Goal: Task Accomplishment & Management: Manage account settings

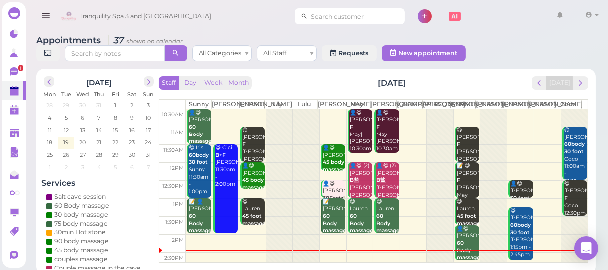
drag, startPoint x: 362, startPoint y: 16, endPoint x: 357, endPoint y: 12, distance: 6.4
click at [362, 16] on input at bounding box center [356, 16] width 97 height 16
type input "6318942170"
click at [346, 36] on small "6318942170" at bounding box center [362, 34] width 32 height 7
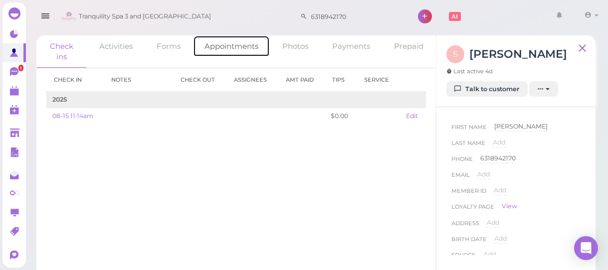
click at [234, 44] on link "Appointments" at bounding box center [231, 45] width 77 height 21
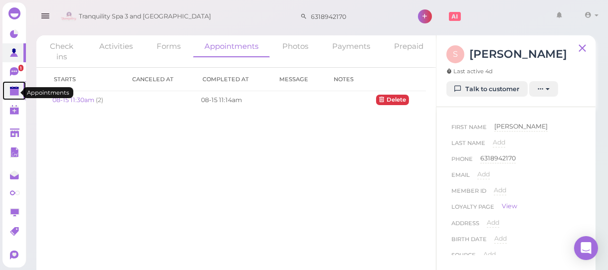
click at [15, 90] on polygon at bounding box center [14, 92] width 9 height 7
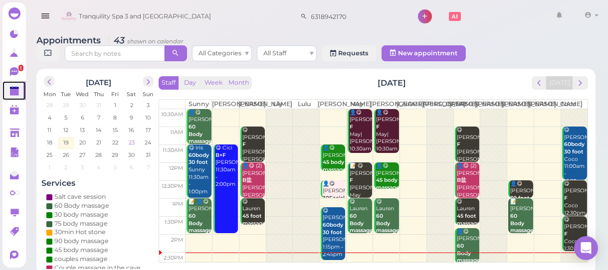
click at [131, 142] on span "23" at bounding box center [132, 142] width 8 height 9
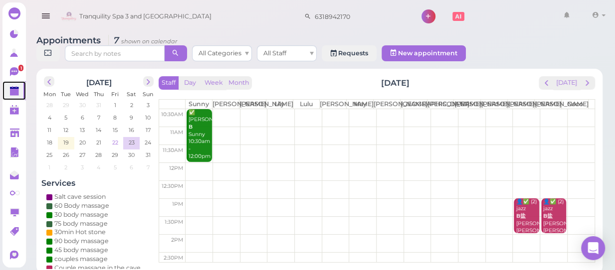
click at [112, 137] on td "22" at bounding box center [115, 142] width 16 height 10
click at [113, 138] on span "22" at bounding box center [115, 142] width 8 height 9
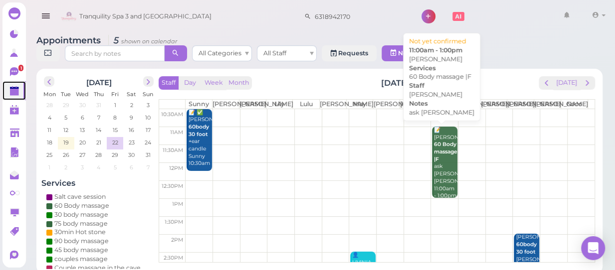
click at [439, 174] on div "📝 [PERSON_NAME] 60 Body massage |F ask [PERSON_NAME] [PERSON_NAME] 11:00am - 1:…" at bounding box center [444, 163] width 23 height 73
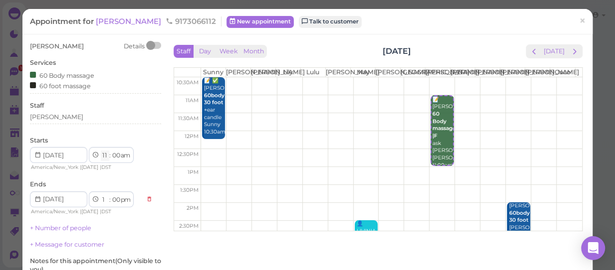
click at [106, 156] on select "1 2 3 4 5 6 7 8 9 10 11 12" at bounding box center [105, 156] width 8 height 10
select select "2"
click at [101, 151] on select "1 2 3 4 5 6 7 8 9 10 11 12" at bounding box center [105, 156] width 8 height 10
select select "pm"
select select "4"
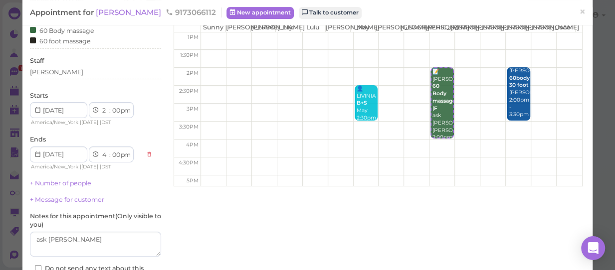
scroll to position [122, 0]
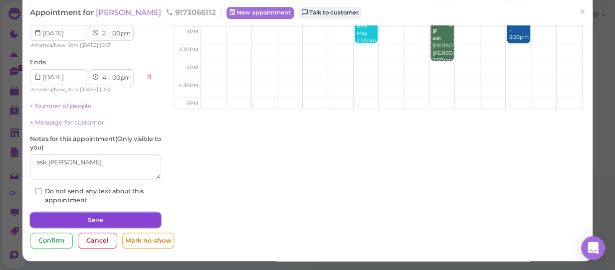
click at [113, 218] on button "Save" at bounding box center [95, 220] width 131 height 16
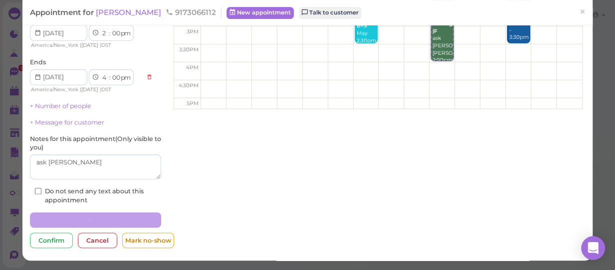
scroll to position [122, 0]
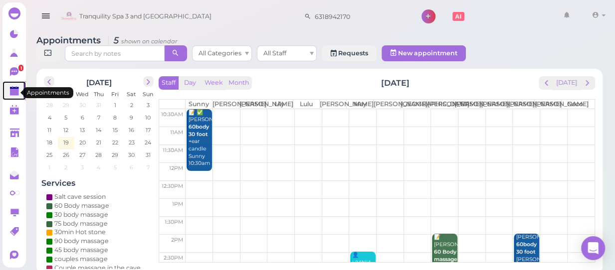
click at [16, 95] on polygon at bounding box center [14, 92] width 9 height 7
click at [14, 92] on polygon at bounding box center [14, 92] width 9 height 7
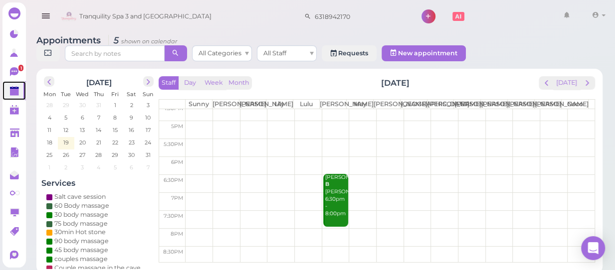
scroll to position [222, 0]
click at [65, 138] on span "19" at bounding box center [65, 142] width 7 height 9
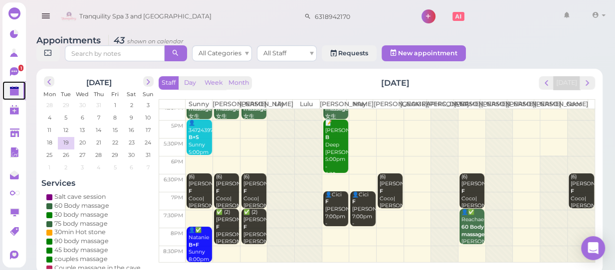
click at [404, 192] on td at bounding box center [390, 201] width 409 height 18
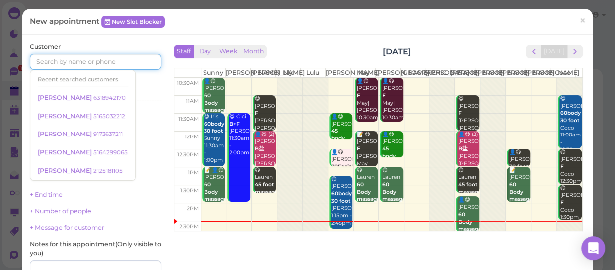
click at [100, 58] on input at bounding box center [95, 62] width 131 height 16
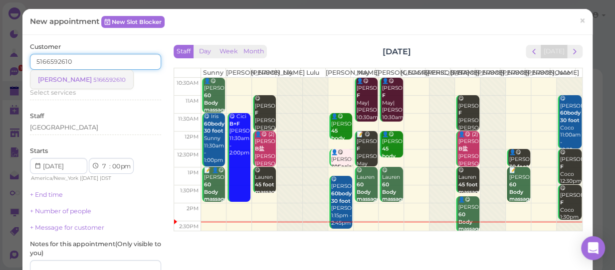
type input "5166592610"
click at [93, 79] on small "5166592610" at bounding box center [109, 79] width 32 height 7
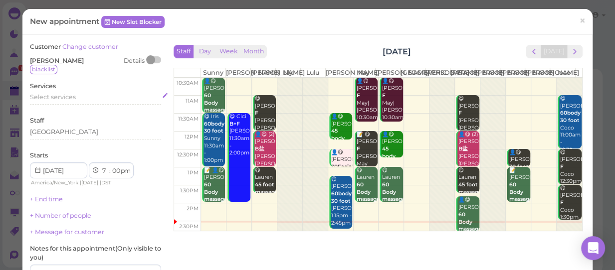
click at [54, 97] on span "Select services" at bounding box center [53, 96] width 46 height 7
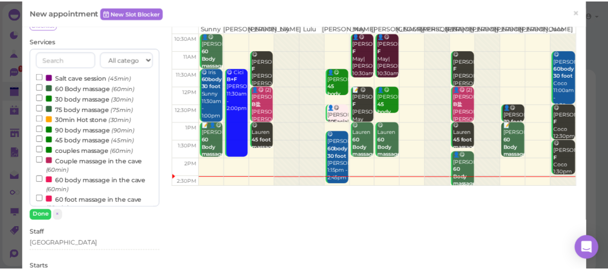
scroll to position [0, 0]
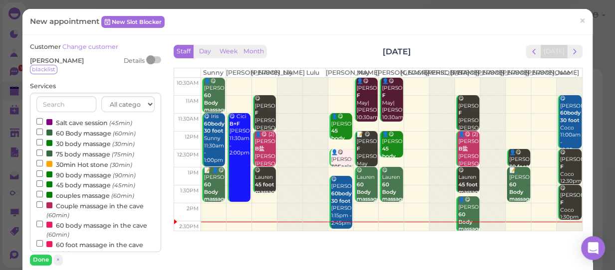
click at [44, 70] on span "blacklist" at bounding box center [43, 69] width 27 height 9
click at [579, 20] on span "×" at bounding box center [582, 21] width 6 height 14
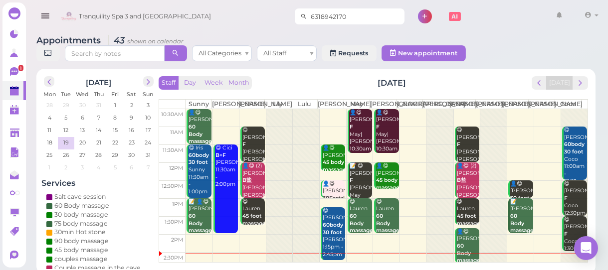
click at [340, 13] on input "6318942170" at bounding box center [356, 16] width 97 height 16
type input "6"
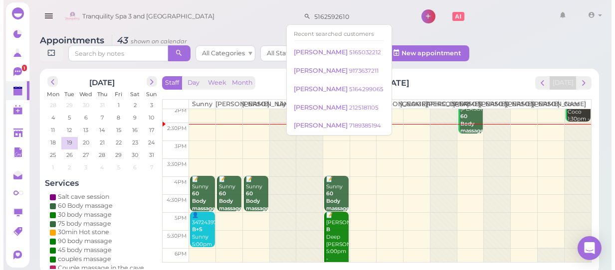
scroll to position [136, 0]
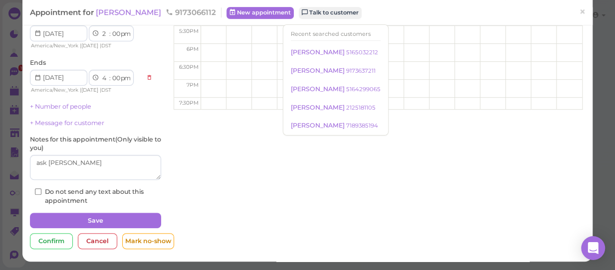
scroll to position [122, 0]
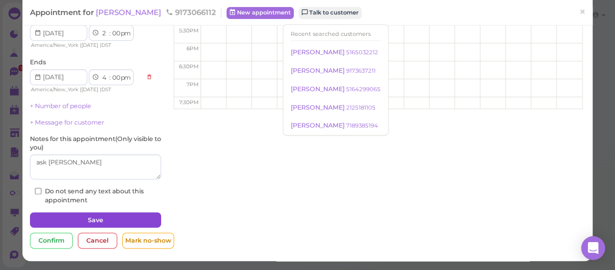
type input "5162592610"
click at [94, 217] on button "Save" at bounding box center [95, 220] width 131 height 16
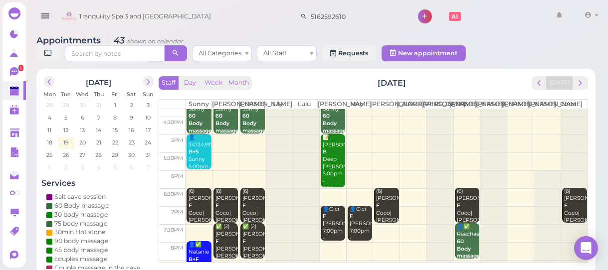
scroll to position [222, 0]
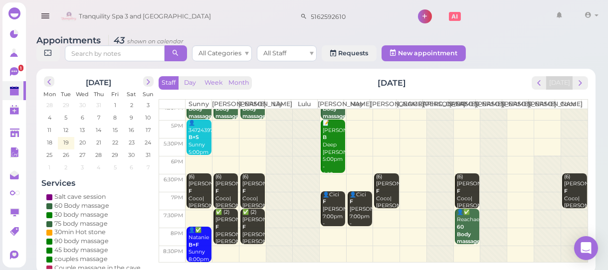
click at [409, 202] on td at bounding box center [387, 201] width 402 height 18
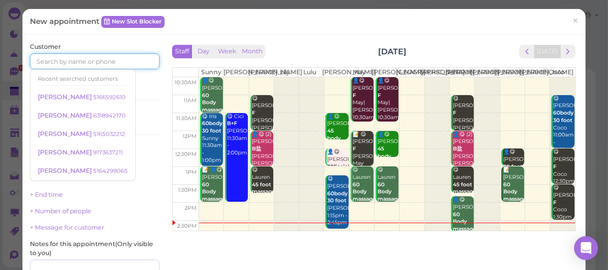
click at [74, 61] on input at bounding box center [95, 61] width 130 height 16
click at [93, 96] on small "5166592610" at bounding box center [109, 97] width 32 height 7
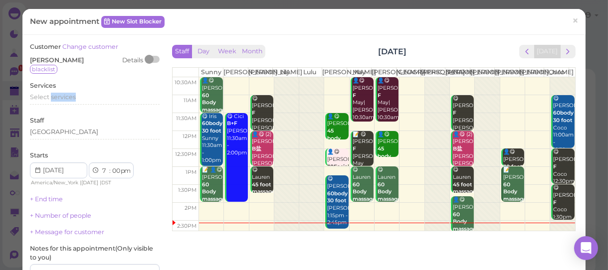
click at [67, 96] on span "Select services" at bounding box center [53, 96] width 46 height 7
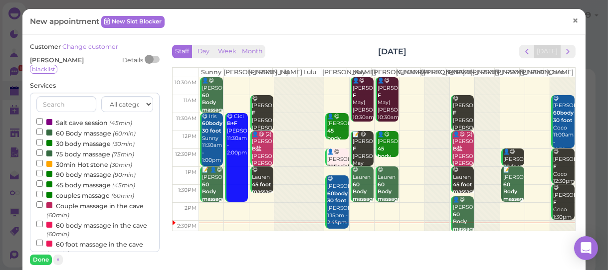
click at [572, 19] on span "×" at bounding box center [575, 20] width 6 height 14
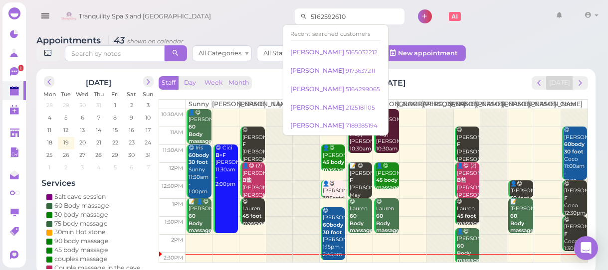
click at [363, 13] on input "5162592610" at bounding box center [356, 16] width 97 height 16
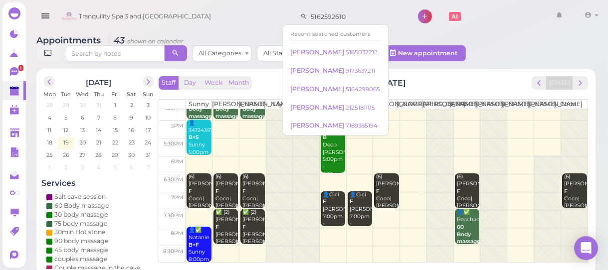
click at [408, 203] on td at bounding box center [387, 201] width 402 height 18
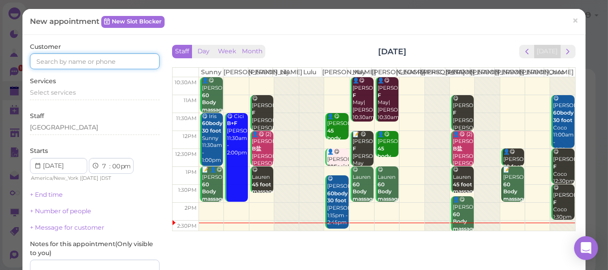
click at [55, 67] on input at bounding box center [95, 61] width 130 height 16
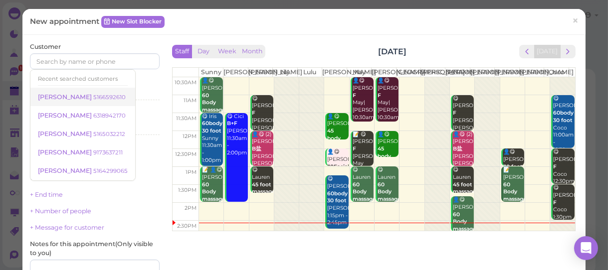
click at [93, 95] on small "5166592610" at bounding box center [109, 97] width 32 height 7
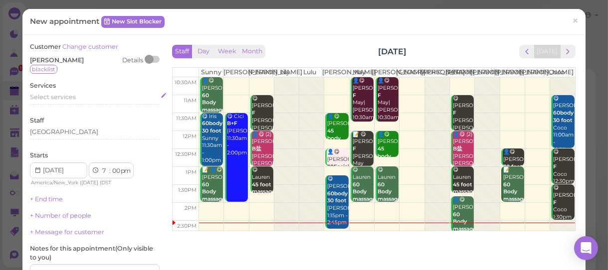
click at [71, 99] on span "Select services" at bounding box center [53, 96] width 46 height 7
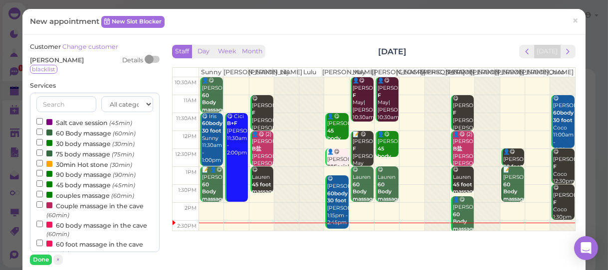
click at [102, 120] on label "Salt cave session (45min)" at bounding box center [84, 122] width 96 height 10
click at [43, 120] on input "Salt cave session (45min)" at bounding box center [39, 121] width 6 height 6
click at [42, 257] on button "Done" at bounding box center [41, 260] width 22 height 10
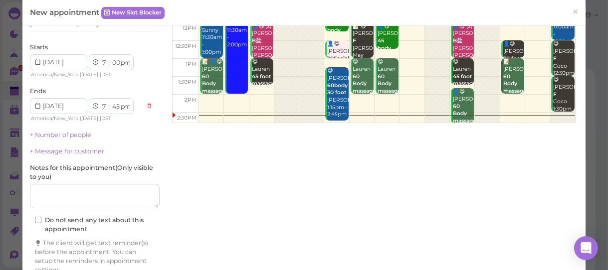
scroll to position [136, 0]
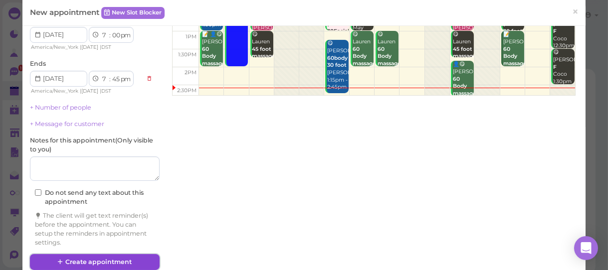
click at [119, 259] on button "Create appointment" at bounding box center [95, 262] width 130 height 16
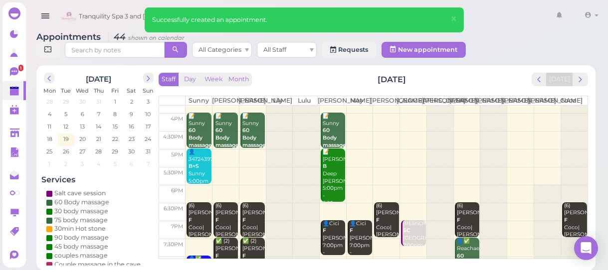
scroll to position [222, 0]
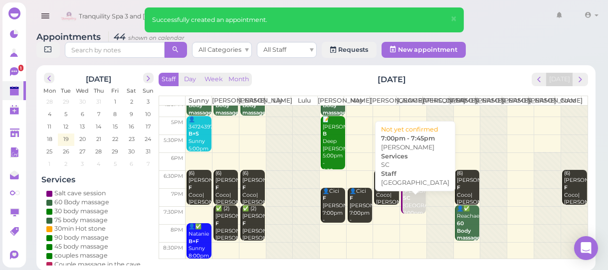
click at [410, 208] on div "[PERSON_NAME] SC [GEOGRAPHIC_DATA] 7:00pm - 7:45pm" at bounding box center [413, 210] width 23 height 44
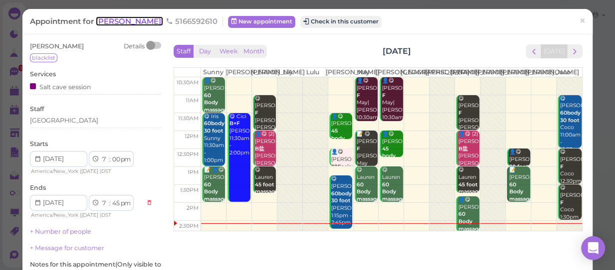
click at [102, 19] on span "[PERSON_NAME]" at bounding box center [129, 20] width 67 height 9
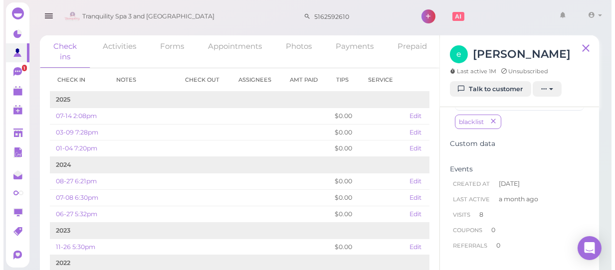
scroll to position [218, 0]
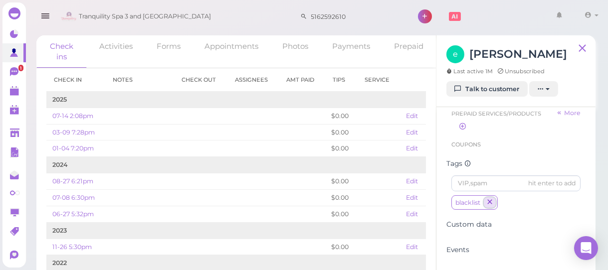
click at [488, 199] on icon "button" at bounding box center [490, 202] width 6 height 7
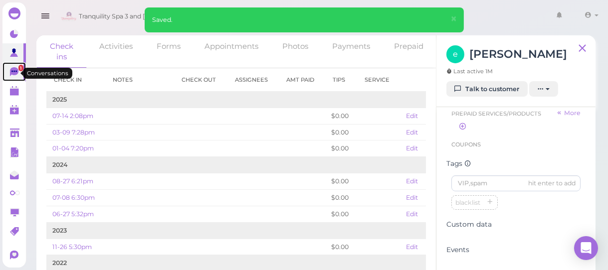
click at [18, 69] on span "1" at bounding box center [20, 68] width 5 height 6
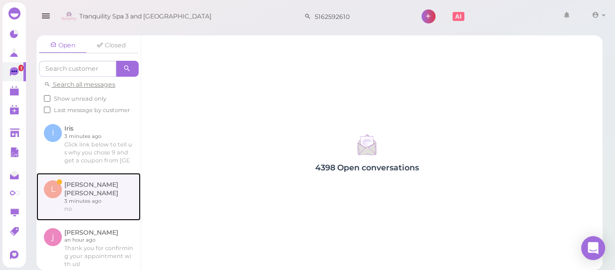
click at [85, 196] on link at bounding box center [88, 197] width 104 height 48
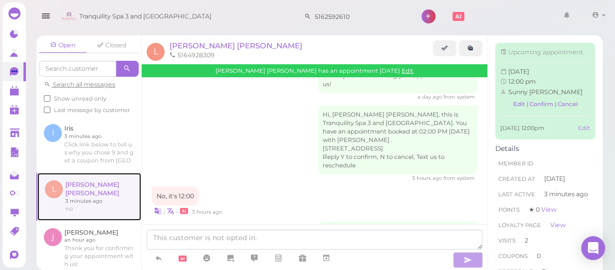
scroll to position [1312, 0]
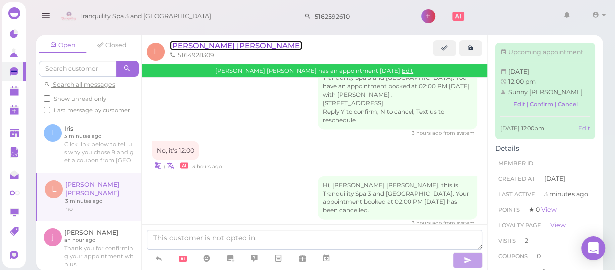
click at [193, 45] on span "[PERSON_NAME] [PERSON_NAME]" at bounding box center [236, 45] width 133 height 9
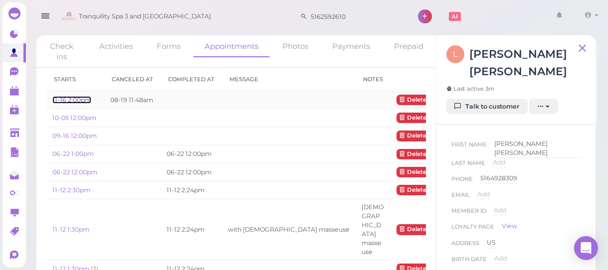
click at [69, 102] on link "11-16 2:00pm" at bounding box center [71, 99] width 39 height 7
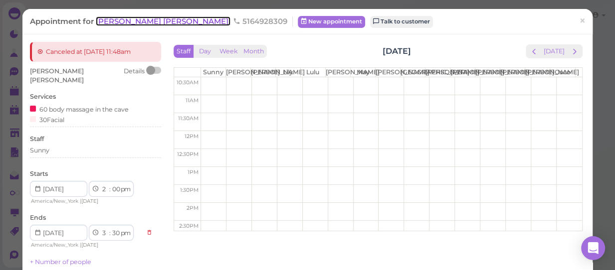
click at [105, 20] on span "[PERSON_NAME] [PERSON_NAME]" at bounding box center [163, 20] width 135 height 9
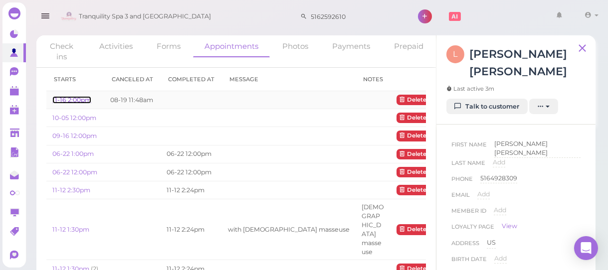
click at [77, 98] on link "11-16 2:00pm" at bounding box center [71, 99] width 39 height 7
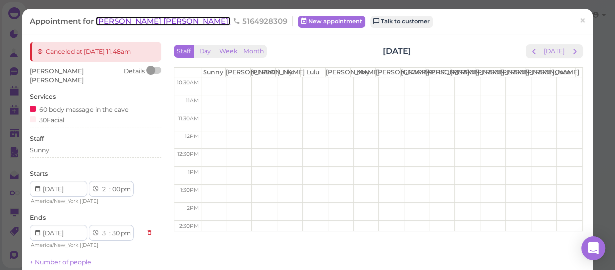
click at [107, 24] on span "[PERSON_NAME] [PERSON_NAME]" at bounding box center [163, 20] width 135 height 9
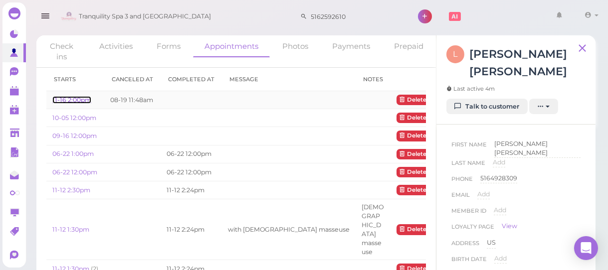
click at [76, 100] on link "11-16 2:00pm" at bounding box center [71, 99] width 39 height 7
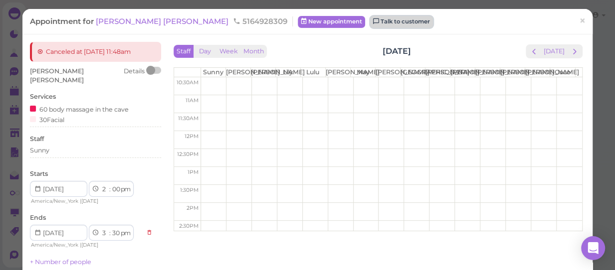
click at [370, 20] on link "Talk to customer" at bounding box center [401, 22] width 63 height 12
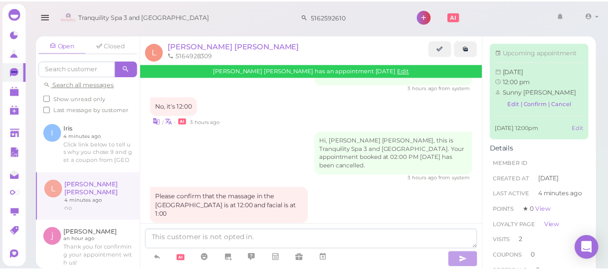
scroll to position [1311, 0]
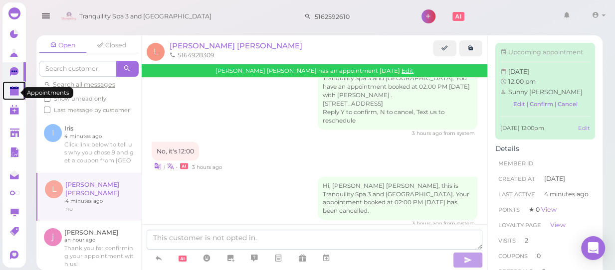
click at [13, 93] on polygon at bounding box center [14, 92] width 9 height 7
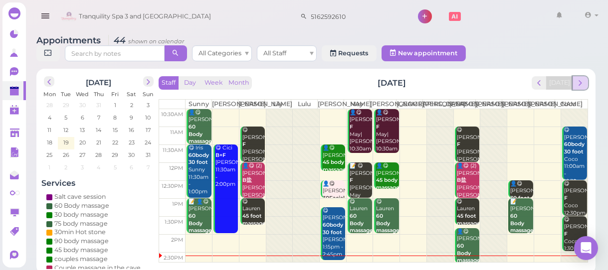
click at [579, 83] on span "next" at bounding box center [579, 82] width 9 height 9
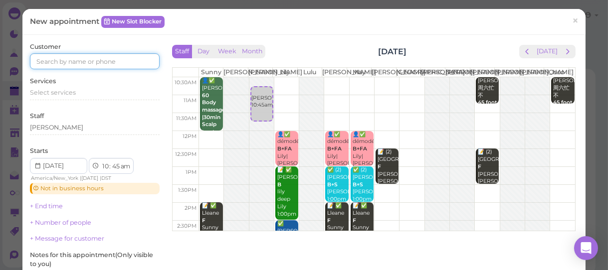
click at [97, 56] on input at bounding box center [95, 61] width 130 height 16
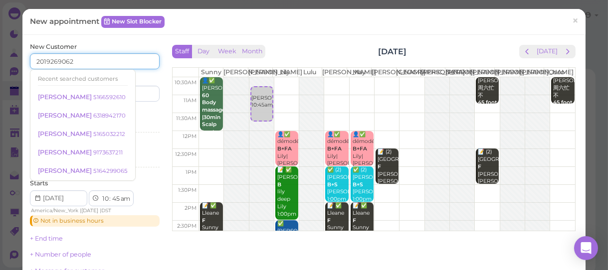
type input "2019269062"
click at [136, 95] on input at bounding box center [128, 94] width 62 height 16
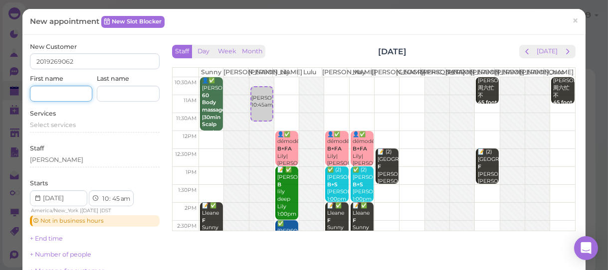
click at [55, 91] on input at bounding box center [61, 94] width 62 height 16
type input "[PERSON_NAME]"
click at [57, 125] on span "Select services" at bounding box center [53, 124] width 46 height 7
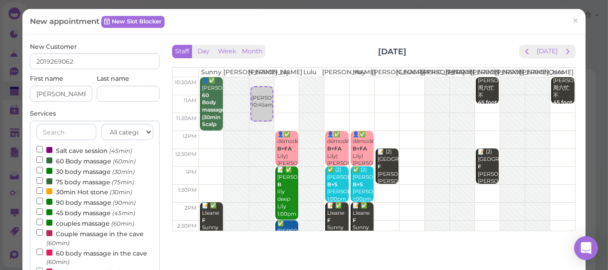
click at [81, 225] on label "couples massage (60min)" at bounding box center [85, 223] width 98 height 10
click at [43, 225] on input "couples massage (60min)" at bounding box center [39, 222] width 6 height 6
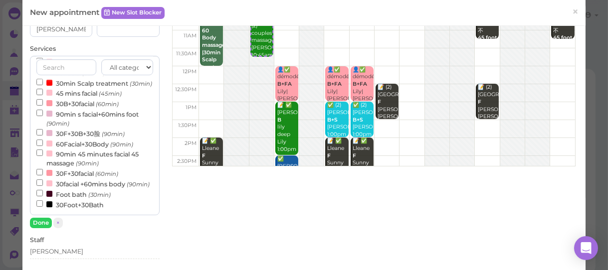
scroll to position [136, 0]
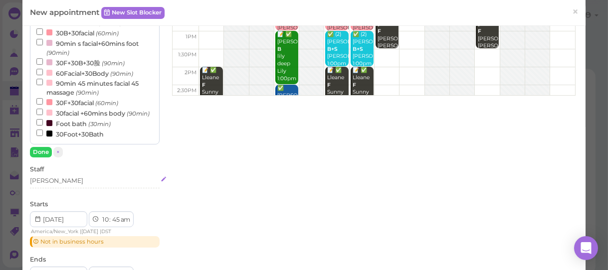
click at [65, 184] on div "[PERSON_NAME]" at bounding box center [95, 181] width 130 height 9
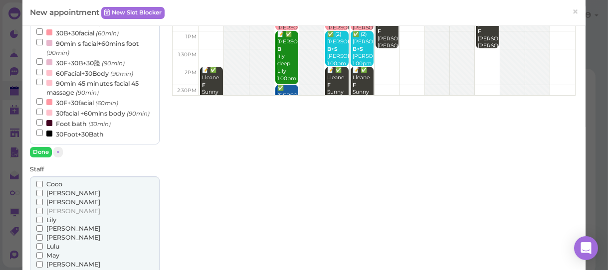
click at [50, 219] on span "Lily" at bounding box center [51, 219] width 10 height 7
click at [43, 219] on input "Lily" at bounding box center [39, 220] width 6 height 6
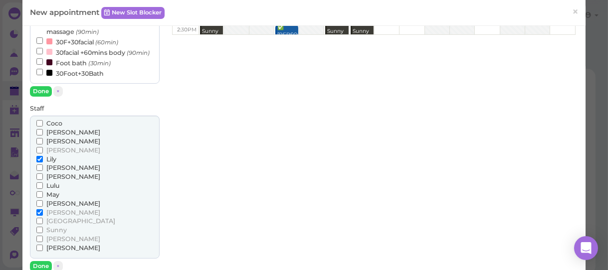
scroll to position [272, 0]
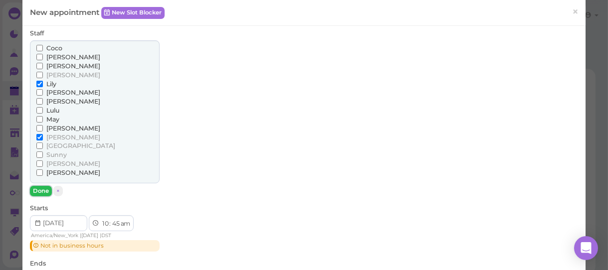
click at [35, 192] on button "Done" at bounding box center [41, 191] width 22 height 10
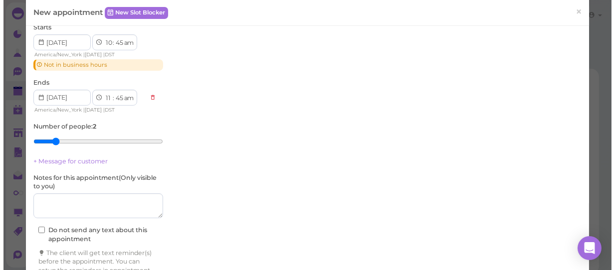
scroll to position [366, 0]
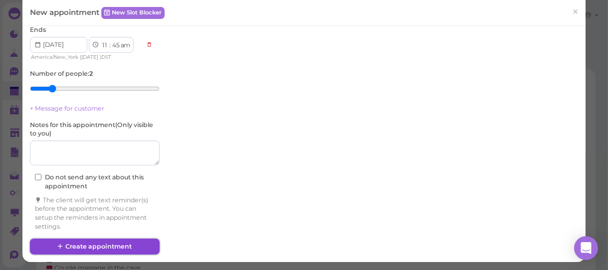
click at [95, 246] on button "Create appointment" at bounding box center [95, 247] width 130 height 16
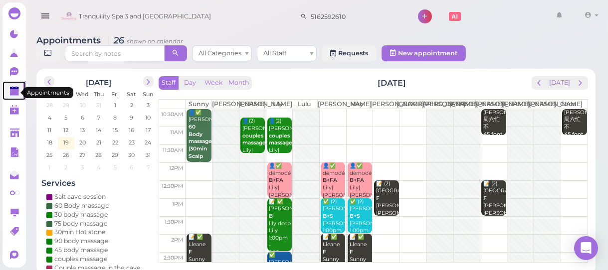
click at [12, 92] on polygon at bounding box center [14, 92] width 9 height 7
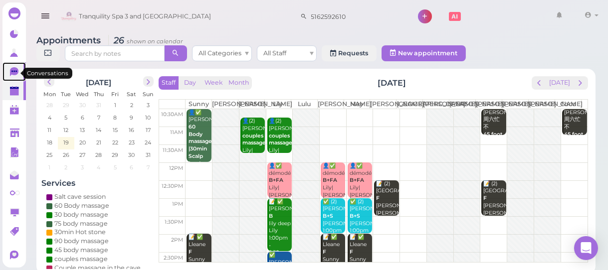
click at [14, 70] on icon at bounding box center [14, 71] width 8 height 9
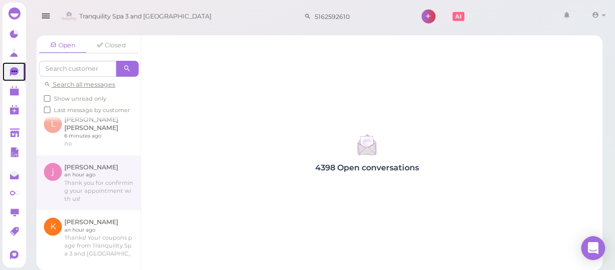
scroll to position [45, 0]
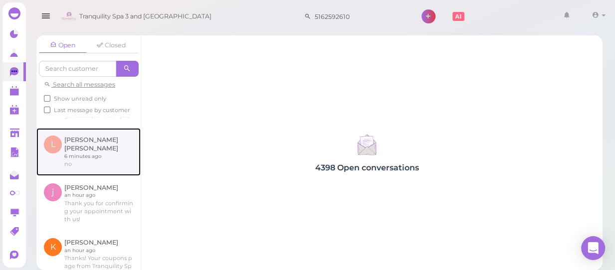
click at [96, 153] on link at bounding box center [88, 152] width 104 height 48
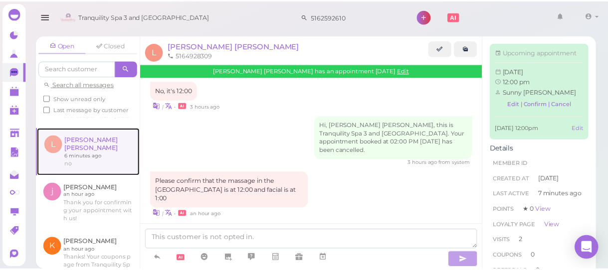
scroll to position [1357, 0]
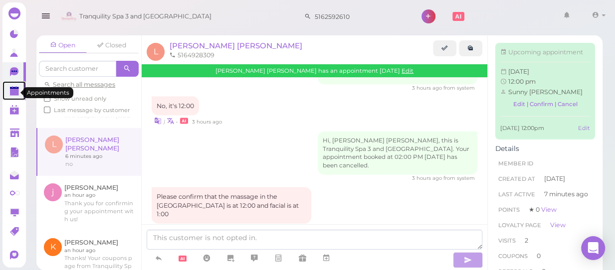
click at [13, 92] on polygon at bounding box center [14, 92] width 9 height 7
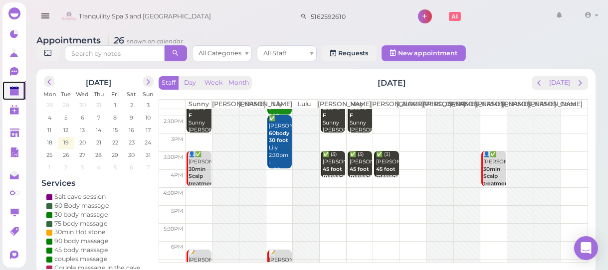
scroll to position [45, 0]
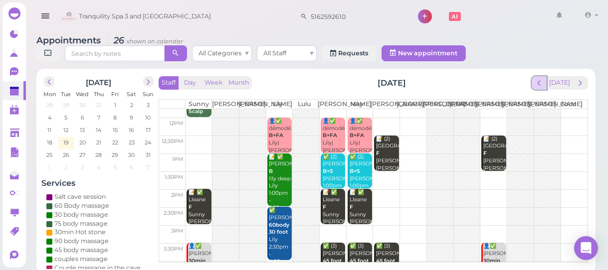
click at [542, 84] on span "prev" at bounding box center [539, 82] width 9 height 9
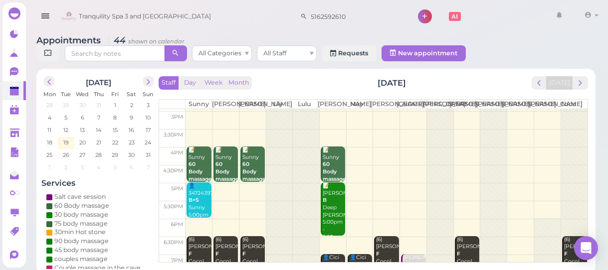
scroll to position [181, 0]
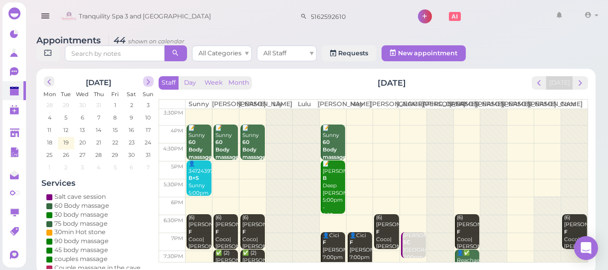
click at [149, 82] on span "next" at bounding box center [148, 81] width 9 height 9
click at [150, 80] on span "next" at bounding box center [148, 81] width 9 height 9
click at [147, 105] on span "5" at bounding box center [148, 105] width 5 height 9
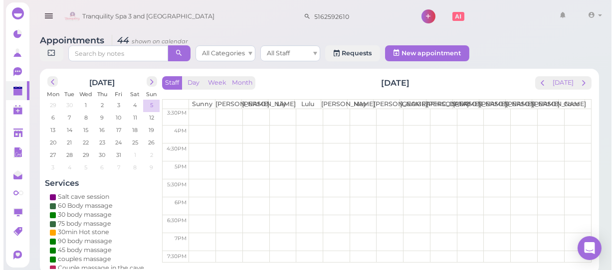
scroll to position [0, 0]
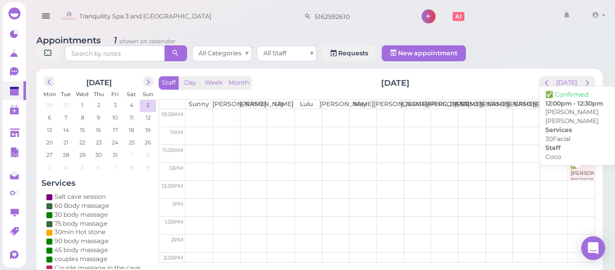
click at [573, 172] on div "✅ [PERSON_NAME] [PERSON_NAME] 30Facial Coco 12:00pm - 12:30pm" at bounding box center [582, 192] width 24 height 59
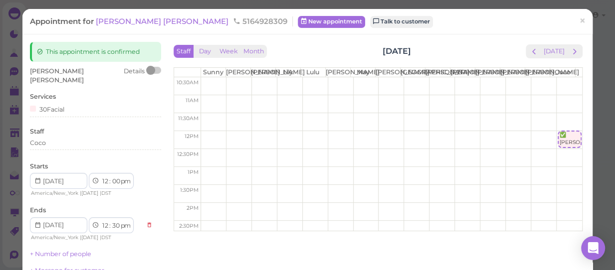
click at [233, 21] on span "5164928309" at bounding box center [260, 20] width 54 height 9
drag, startPoint x: 147, startPoint y: 20, endPoint x: 196, endPoint y: 24, distance: 49.0
click at [196, 24] on div "Appointment for [PERSON_NAME] [PERSON_NAME] 5164928309 New appointment Talk to …" at bounding box center [302, 21] width 545 height 10
drag, startPoint x: 195, startPoint y: 24, endPoint x: 179, endPoint y: 20, distance: 17.5
copy span "5164928309"
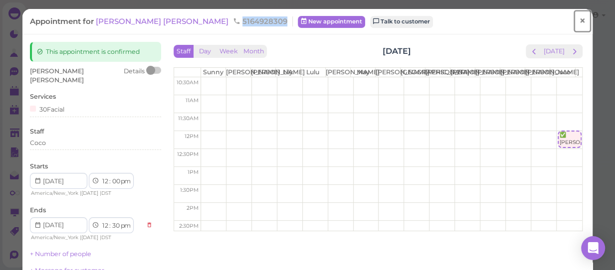
click at [579, 20] on span "×" at bounding box center [582, 21] width 6 height 14
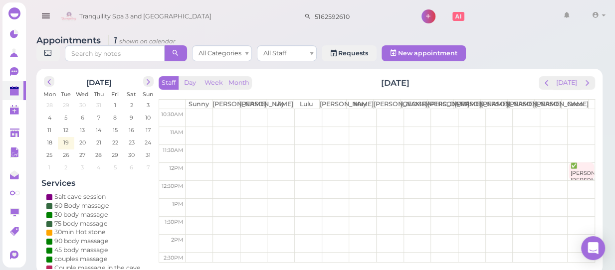
click at [572, 129] on td at bounding box center [390, 136] width 409 height 18
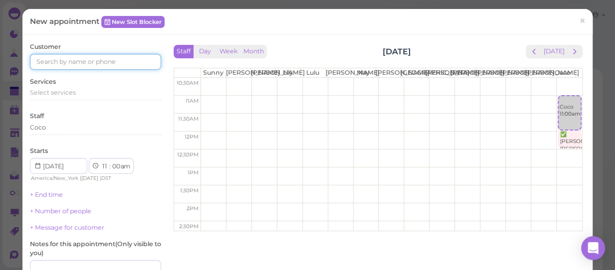
click at [42, 58] on input at bounding box center [95, 62] width 131 height 16
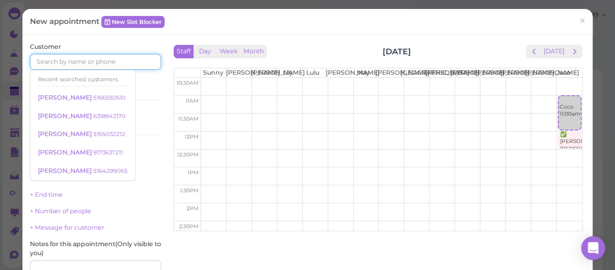
paste input "5164928309"
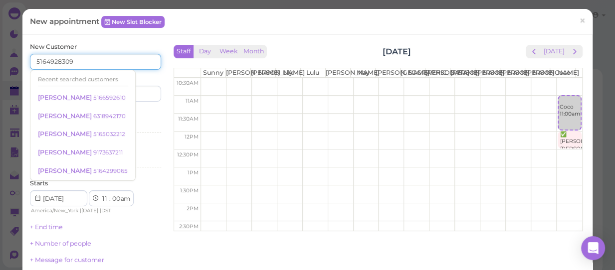
type input "5164928309"
click at [143, 91] on input at bounding box center [129, 94] width 63 height 16
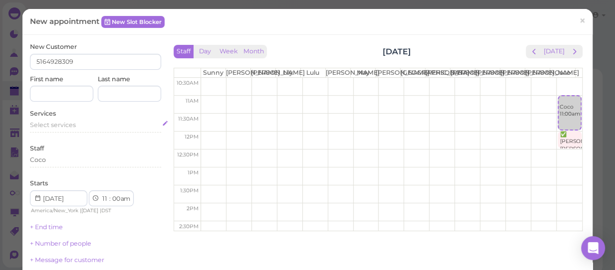
click at [67, 121] on span "Select services" at bounding box center [53, 124] width 46 height 7
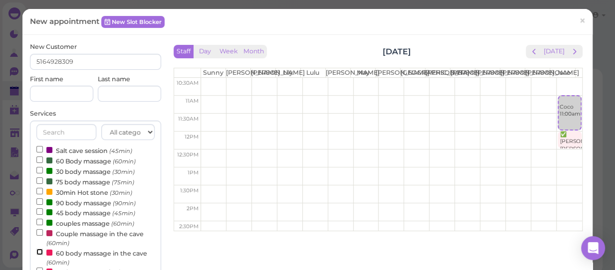
click at [37, 252] on input "60 body massage in the cave (60min)" at bounding box center [39, 252] width 6 height 6
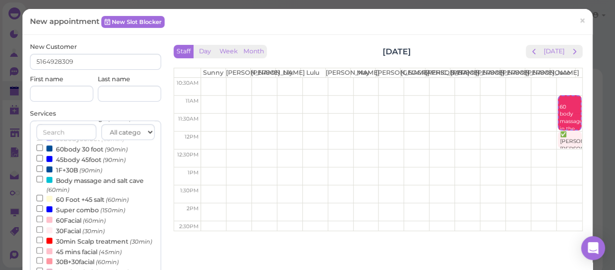
scroll to position [226, 0]
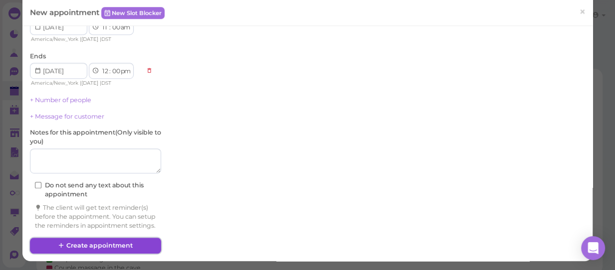
click at [127, 244] on button "Create appointment" at bounding box center [95, 246] width 131 height 16
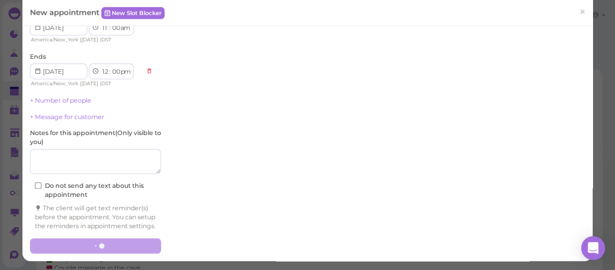
scroll to position [336, 0]
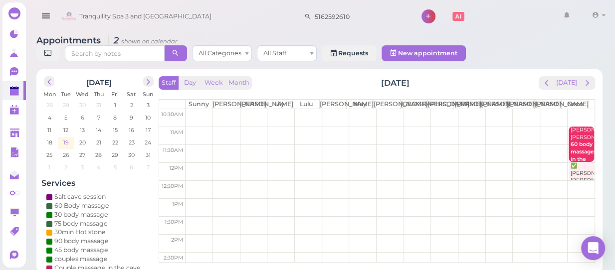
click at [65, 138] on span "19" at bounding box center [65, 142] width 7 height 9
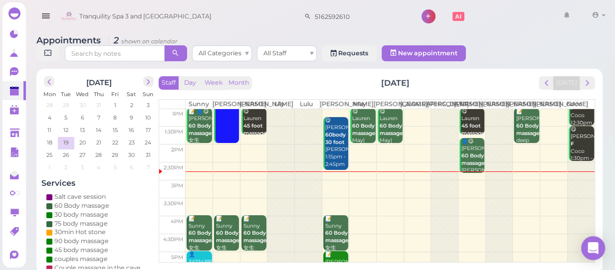
scroll to position [181, 0]
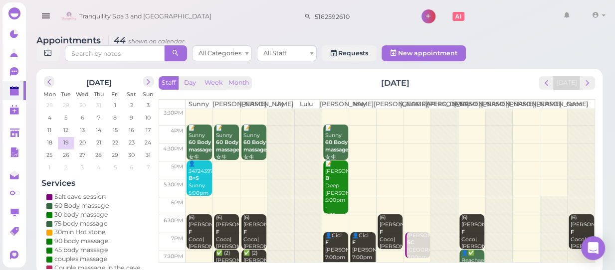
click at [515, 125] on td at bounding box center [390, 134] width 409 height 18
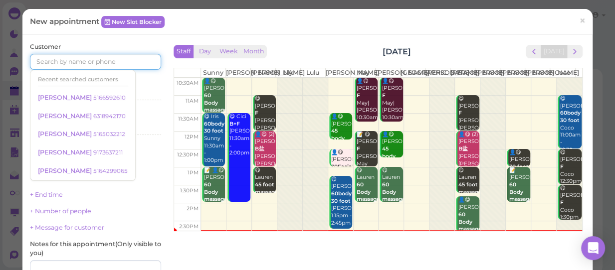
click at [96, 57] on input at bounding box center [95, 62] width 131 height 16
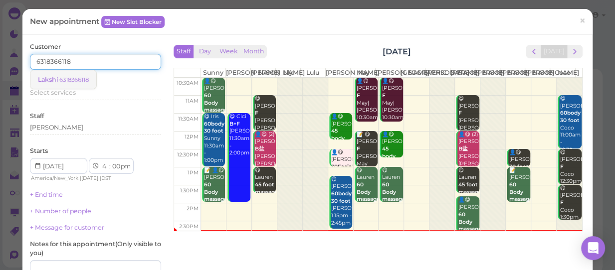
type input "6318366118"
click at [74, 77] on small "6318366118" at bounding box center [73, 79] width 29 height 7
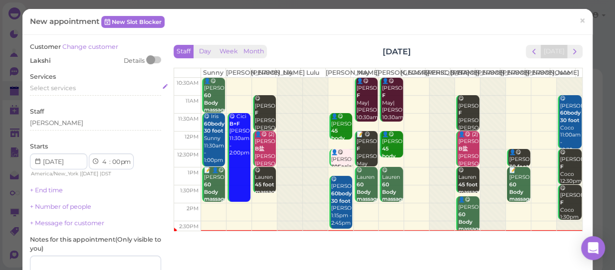
click at [66, 86] on span "Select services" at bounding box center [53, 87] width 46 height 7
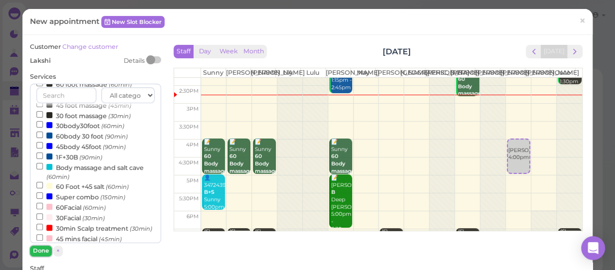
click at [39, 249] on button "Done" at bounding box center [41, 251] width 22 height 10
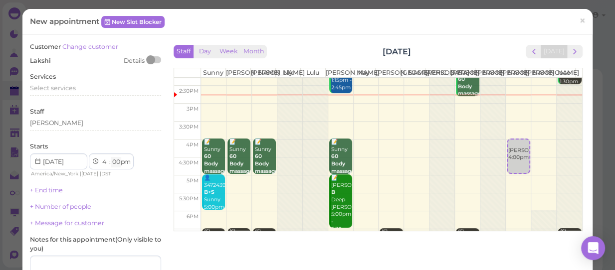
click at [116, 162] on select "00 05 10 15 20 25 30 35 40 45 50 55" at bounding box center [116, 162] width 10 height 10
select select "30"
click at [111, 157] on select "00 05 10 15 20 25 30 35 40 45 50 55" at bounding box center [116, 162] width 10 height 10
click at [59, 122] on div "[PERSON_NAME]" at bounding box center [95, 123] width 131 height 9
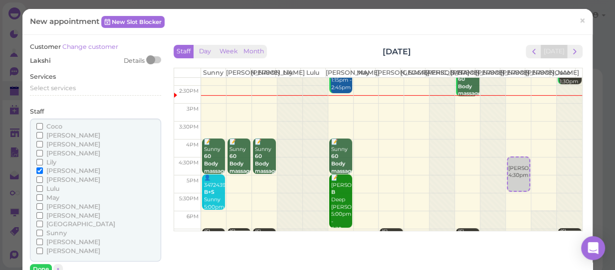
click at [54, 126] on span "Coco" at bounding box center [54, 126] width 16 height 7
click at [43, 126] on input "Coco" at bounding box center [39, 126] width 6 height 6
click at [58, 133] on span "[PERSON_NAME]" at bounding box center [73, 135] width 54 height 7
click at [43, 133] on input "[PERSON_NAME]" at bounding box center [39, 135] width 6 height 6
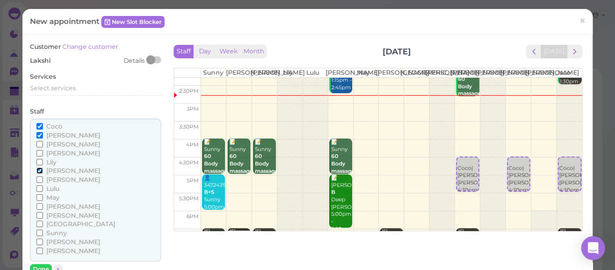
click at [39, 168] on input "[PERSON_NAME]" at bounding box center [39, 171] width 6 height 6
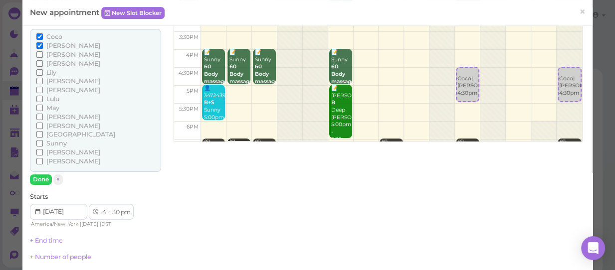
scroll to position [90, 0]
click at [40, 178] on button "Done" at bounding box center [41, 179] width 22 height 10
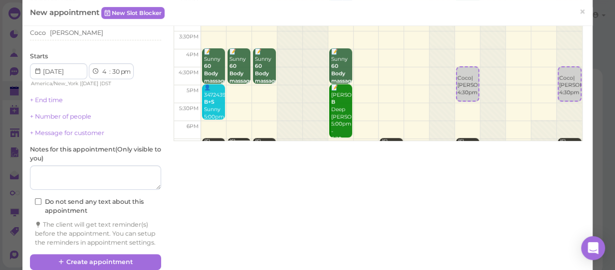
scroll to position [115, 0]
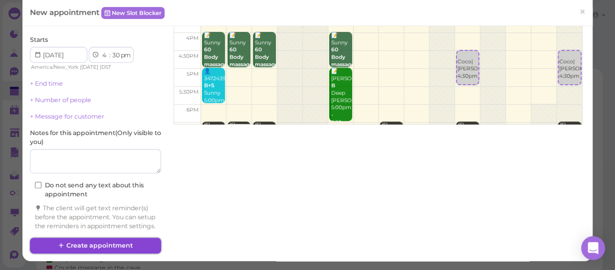
click at [104, 245] on button "Create appointment" at bounding box center [95, 246] width 131 height 16
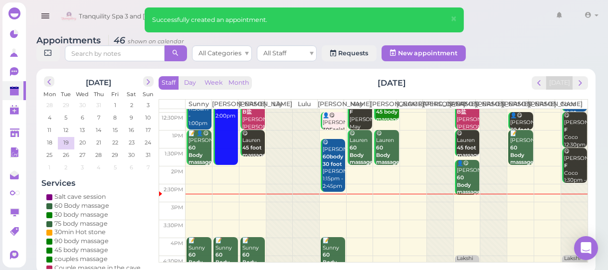
scroll to position [90, 0]
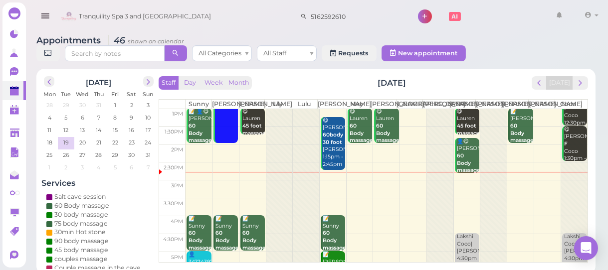
click at [224, 208] on td at bounding box center [387, 207] width 402 height 18
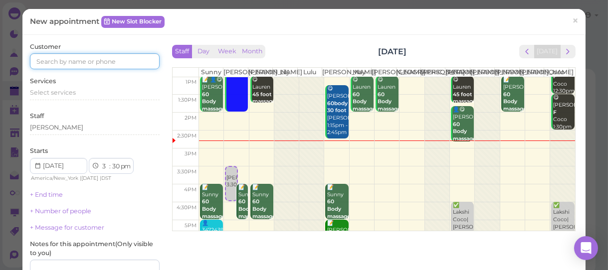
click at [88, 58] on input at bounding box center [95, 61] width 130 height 16
type input "5166438771"
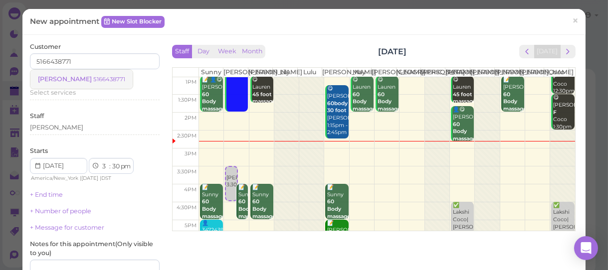
click at [93, 79] on small "5166438771" at bounding box center [109, 79] width 32 height 7
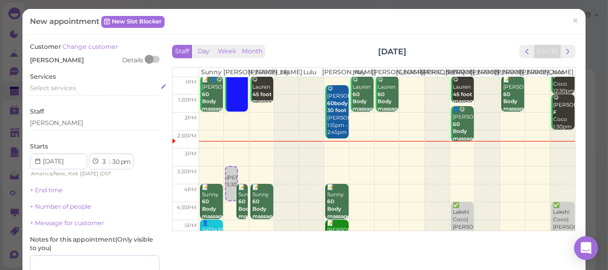
click at [60, 84] on span "Select services" at bounding box center [53, 87] width 46 height 7
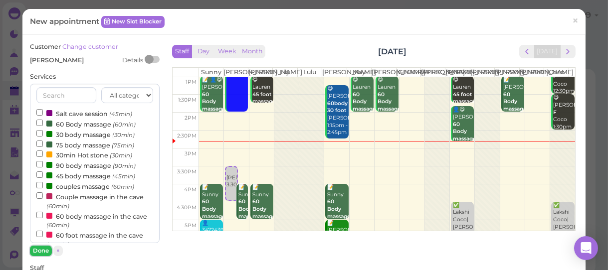
click at [40, 250] on button "Done" at bounding box center [41, 251] width 22 height 10
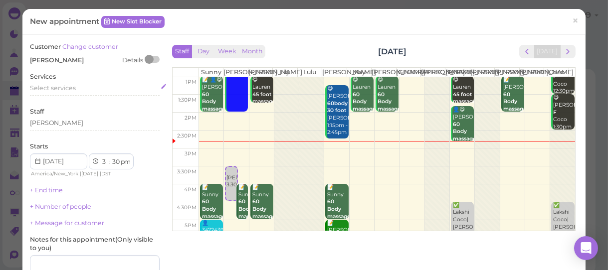
click at [62, 87] on span "Select services" at bounding box center [53, 87] width 46 height 7
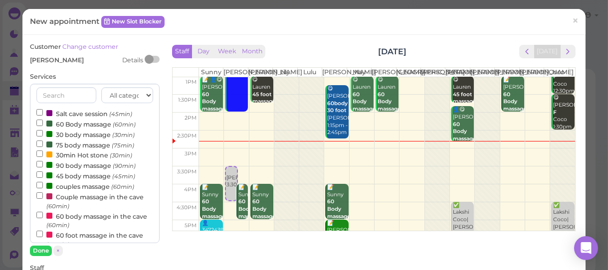
click at [82, 124] on label "60 Body massage (60min)" at bounding box center [85, 124] width 99 height 10
click at [43, 124] on input "60 Body massage (60min)" at bounding box center [39, 123] width 6 height 6
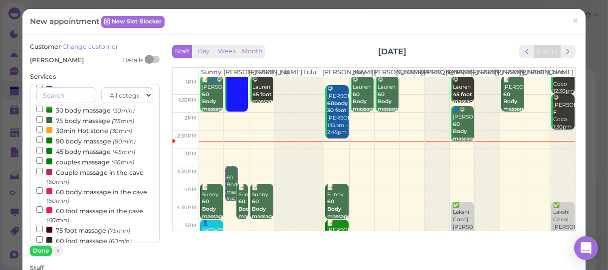
scroll to position [45, 0]
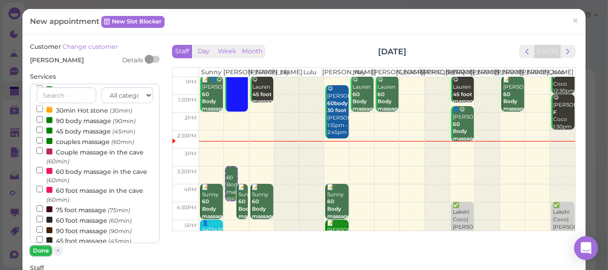
click at [37, 250] on button "Done" at bounding box center [41, 251] width 22 height 10
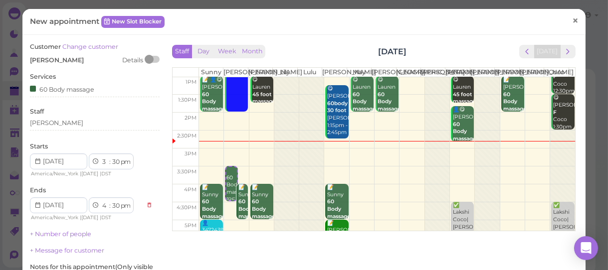
click at [572, 20] on span "×" at bounding box center [575, 20] width 6 height 14
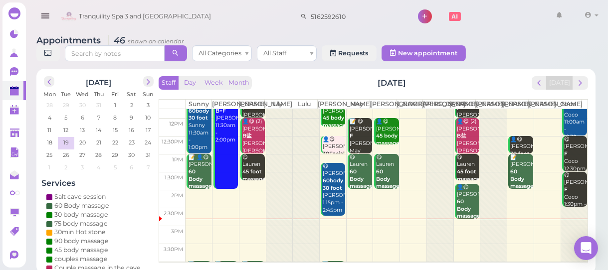
scroll to position [136, 0]
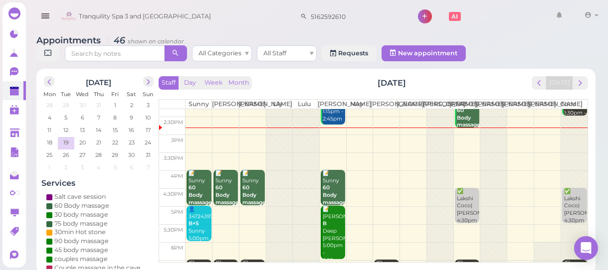
click at [222, 165] on td at bounding box center [387, 162] width 402 height 18
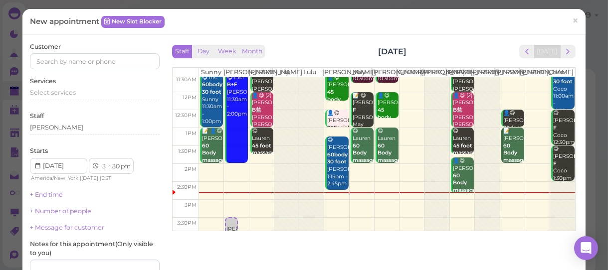
scroll to position [90, 0]
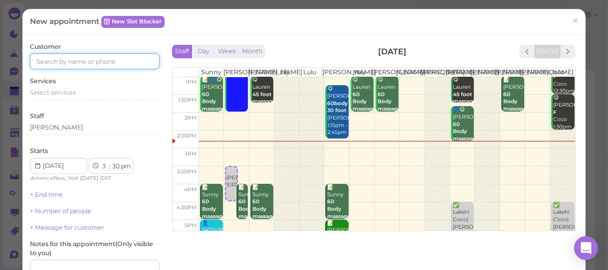
click at [110, 57] on input at bounding box center [95, 61] width 130 height 16
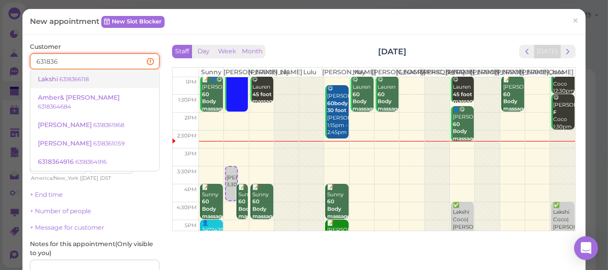
type input "631836"
click at [79, 79] on small "6318366118" at bounding box center [73, 79] width 29 height 7
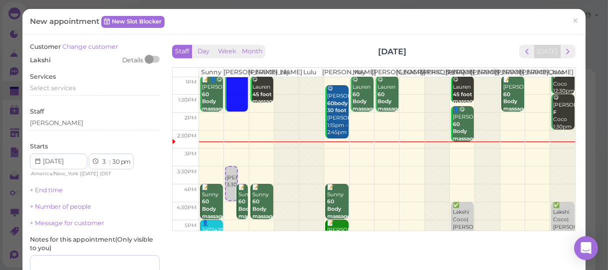
click at [572, 19] on span "×" at bounding box center [575, 20] width 6 height 14
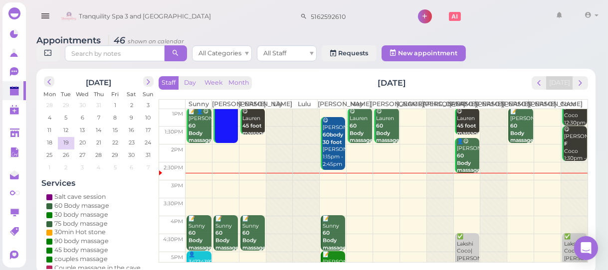
click at [223, 208] on td at bounding box center [387, 207] width 402 height 18
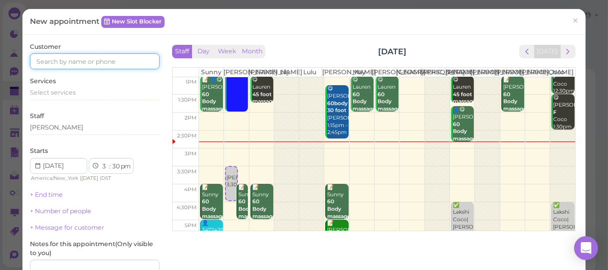
click at [117, 60] on input at bounding box center [95, 61] width 130 height 16
type input "5166438771"
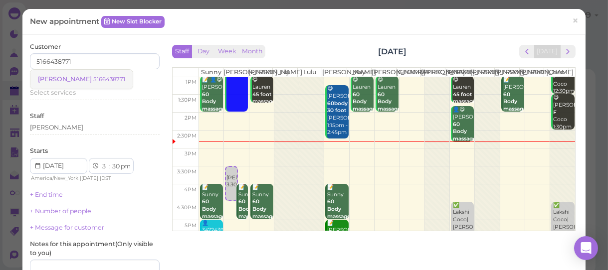
click at [93, 78] on small "5166438771" at bounding box center [109, 79] width 32 height 7
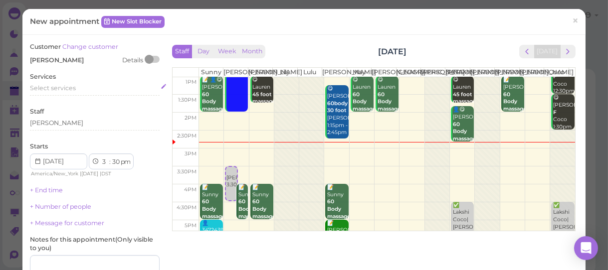
click at [67, 89] on span "Select services" at bounding box center [53, 87] width 46 height 7
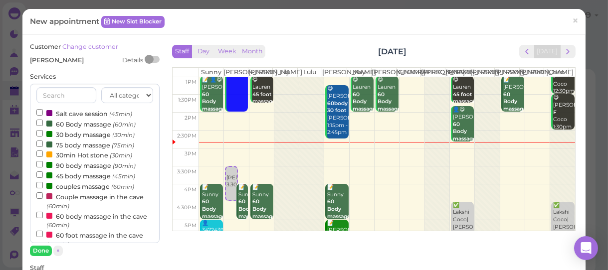
click at [65, 126] on label "60 Body massage (60min)" at bounding box center [85, 124] width 99 height 10
click at [43, 126] on input "60 Body massage (60min)" at bounding box center [39, 123] width 6 height 6
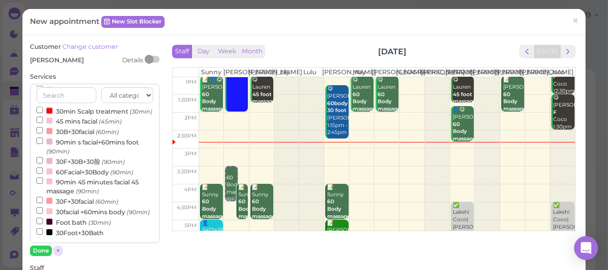
scroll to position [317, 0]
click at [40, 252] on button "Done" at bounding box center [41, 251] width 22 height 10
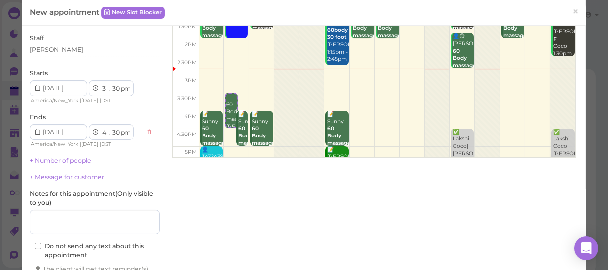
scroll to position [136, 0]
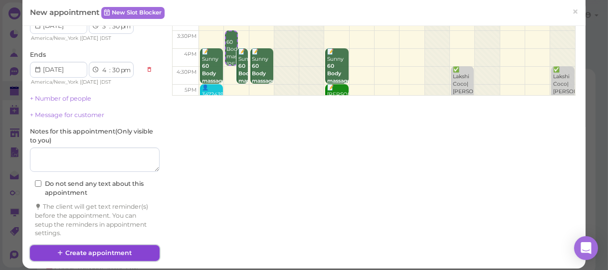
click at [105, 254] on button "Create appointment" at bounding box center [95, 253] width 130 height 16
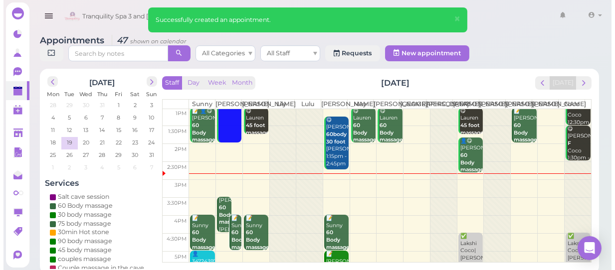
scroll to position [90, 0]
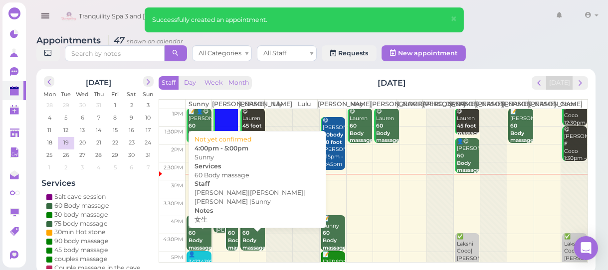
click at [230, 240] on b "60 Body massage" at bounding box center [239, 240] width 23 height 21
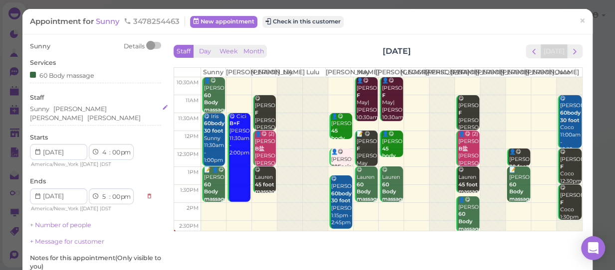
click at [126, 109] on div "Sunny [PERSON_NAME][GEOGRAPHIC_DATA] [PERSON_NAME]" at bounding box center [95, 114] width 131 height 18
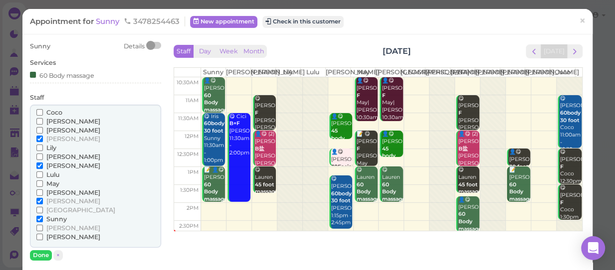
click at [54, 113] on span "Coco" at bounding box center [54, 112] width 16 height 7
click at [43, 113] on input "Coco" at bounding box center [39, 112] width 6 height 6
click at [52, 139] on span "[PERSON_NAME]" at bounding box center [73, 138] width 54 height 7
click at [43, 139] on input "[PERSON_NAME]" at bounding box center [39, 139] width 6 height 6
click at [39, 254] on button "Done" at bounding box center [41, 255] width 22 height 10
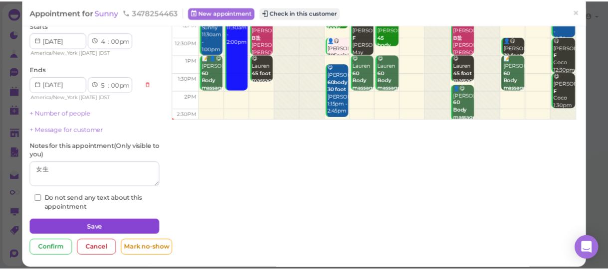
scroll to position [114, 0]
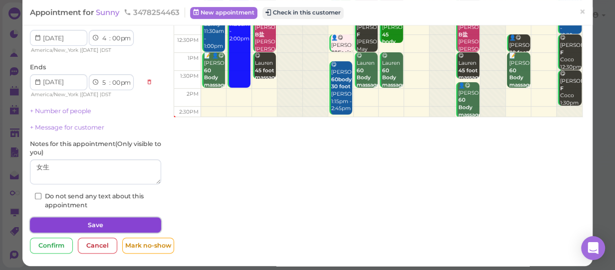
click at [67, 220] on button "Save" at bounding box center [95, 225] width 131 height 16
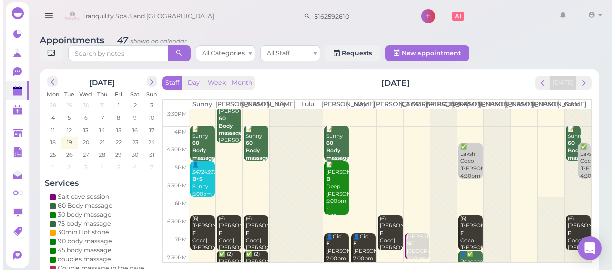
scroll to position [181, 0]
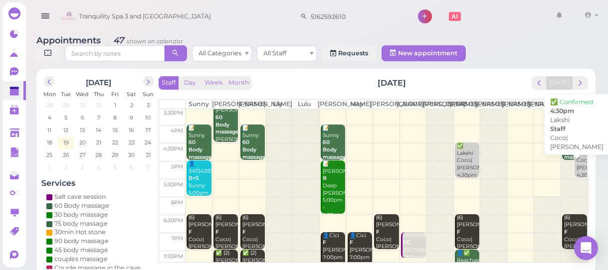
click at [576, 175] on div "✅ [PERSON_NAME]|[PERSON_NAME] 4:30pm" at bounding box center [581, 161] width 11 height 36
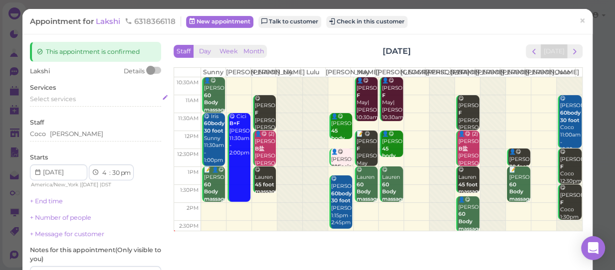
click at [89, 103] on div "Select services" at bounding box center [95, 99] width 131 height 9
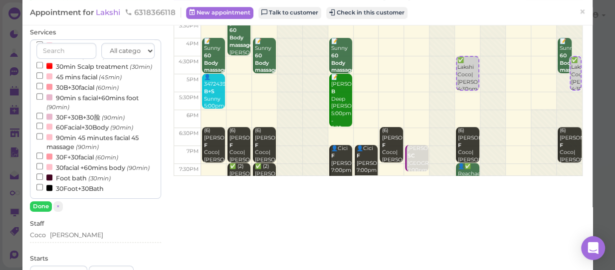
scroll to position [136, 0]
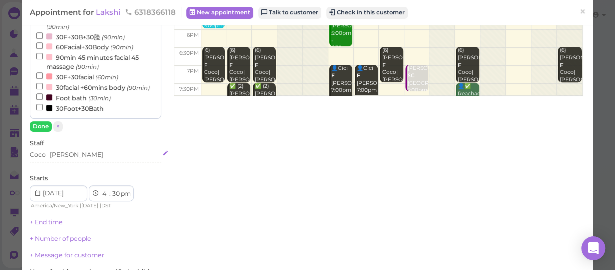
click at [72, 158] on div "[PERSON_NAME]" at bounding box center [95, 155] width 131 height 9
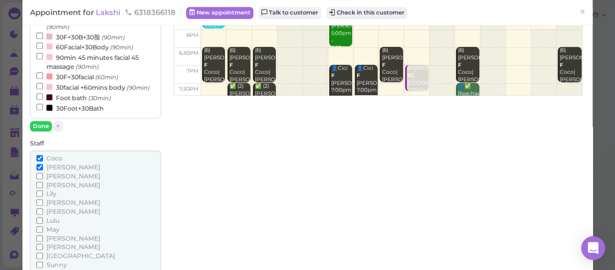
click at [49, 157] on span "Coco" at bounding box center [54, 158] width 16 height 7
click at [43, 157] on input "Coco" at bounding box center [39, 158] width 6 height 6
click at [50, 235] on span "[PERSON_NAME]" at bounding box center [73, 238] width 54 height 7
click at [43, 235] on input "[PERSON_NAME]" at bounding box center [39, 238] width 6 height 6
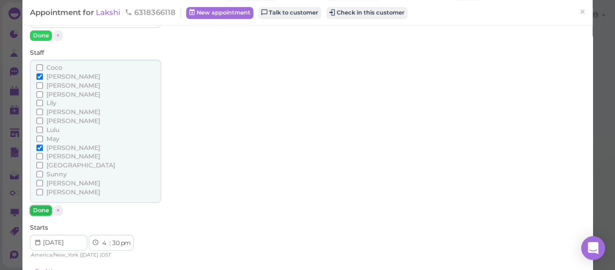
click at [43, 210] on button "Done" at bounding box center [41, 210] width 22 height 10
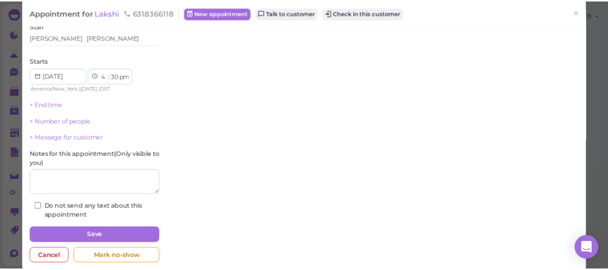
scroll to position [268, 0]
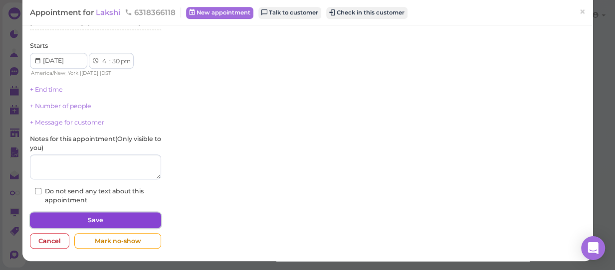
click at [102, 217] on button "Save" at bounding box center [95, 220] width 131 height 16
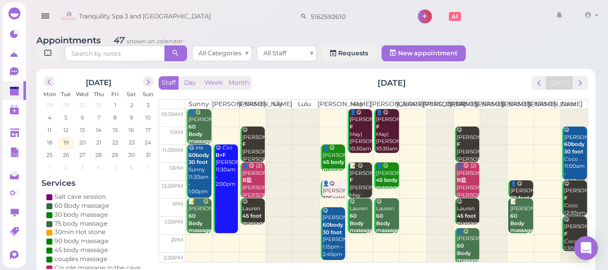
drag, startPoint x: 110, startPoint y: 206, endPoint x: 119, endPoint y: 209, distance: 8.8
click at [119, 209] on div "60 Body massage" at bounding box center [98, 205] width 105 height 9
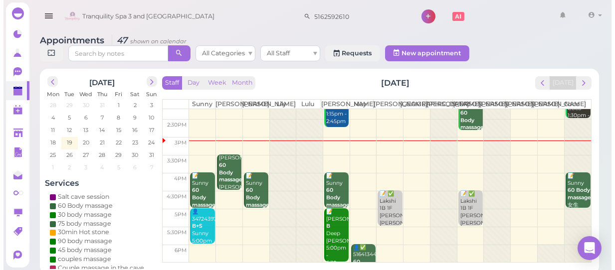
scroll to position [131, 0]
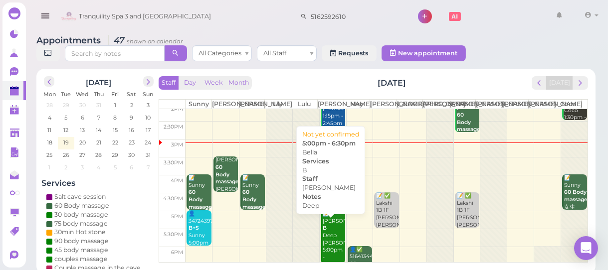
click at [328, 244] on div "📝 Bella B Deep [PERSON_NAME] 5:00pm - 6:30pm" at bounding box center [333, 239] width 23 height 59
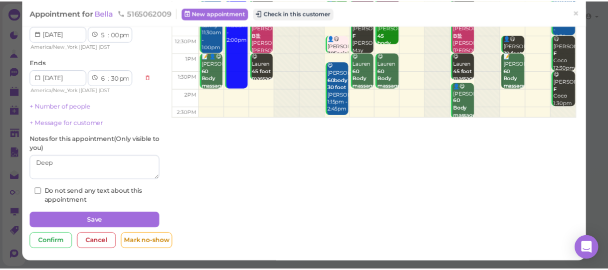
scroll to position [23, 0]
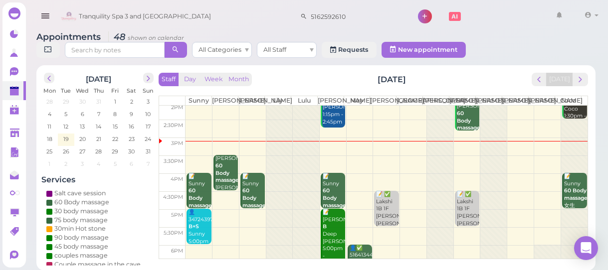
scroll to position [134, 0]
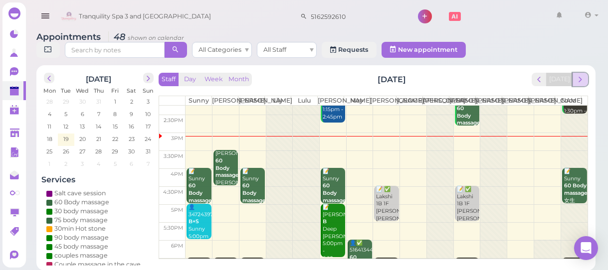
click at [586, 79] on button "next" at bounding box center [579, 79] width 15 height 13
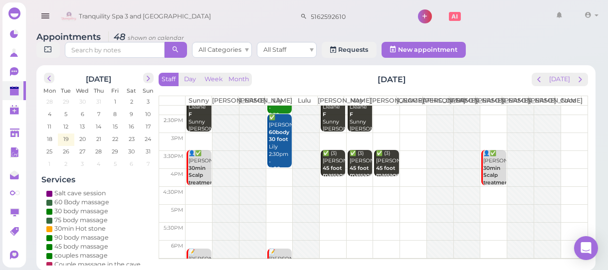
scroll to position [0, 0]
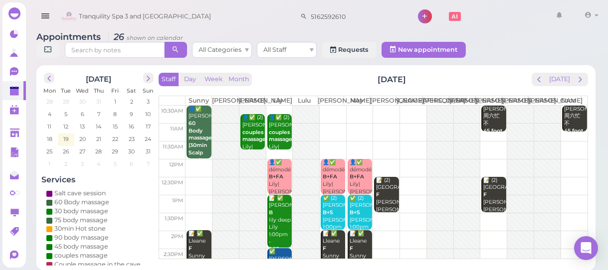
click at [324, 133] on td at bounding box center [387, 132] width 402 height 18
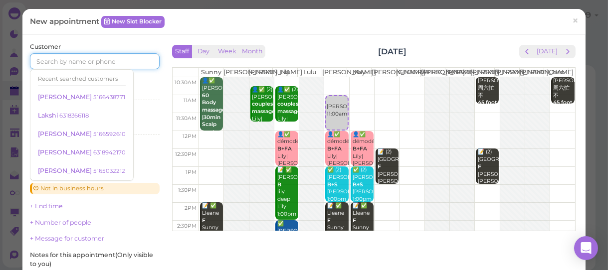
click at [100, 56] on input at bounding box center [95, 61] width 130 height 16
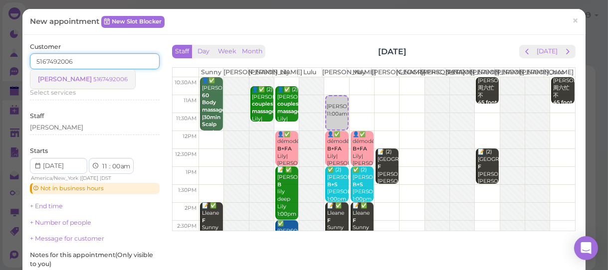
type input "5167492006"
click at [93, 79] on small "5167492006" at bounding box center [110, 79] width 34 height 7
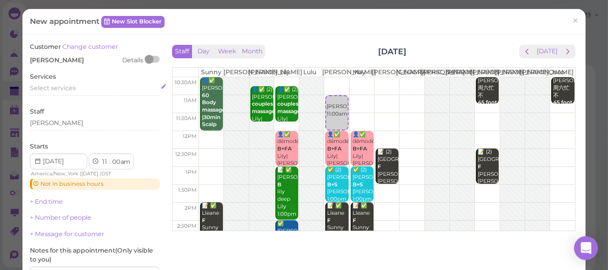
click at [74, 87] on span "Select services" at bounding box center [53, 87] width 46 height 7
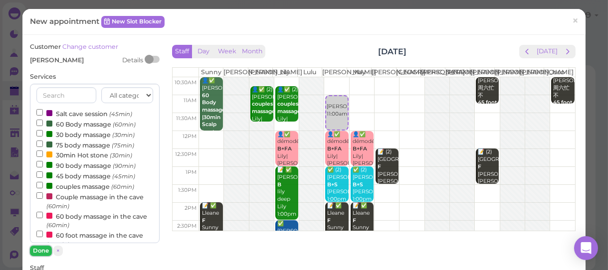
click at [41, 250] on button "Done" at bounding box center [41, 251] width 22 height 10
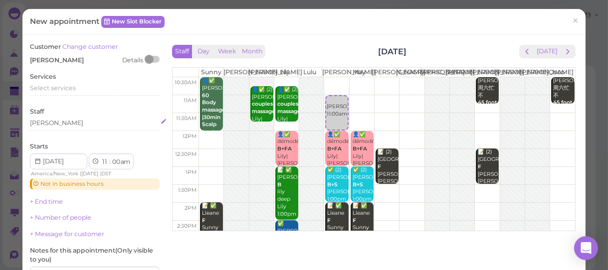
click at [61, 123] on div "[PERSON_NAME]" at bounding box center [95, 123] width 130 height 9
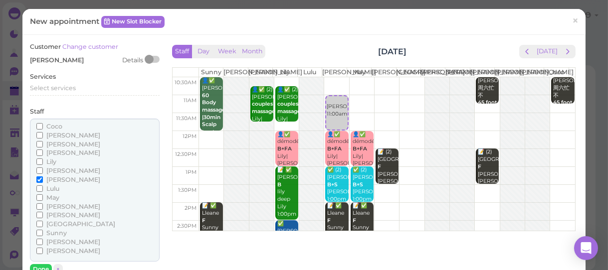
click at [53, 198] on span "May" at bounding box center [52, 197] width 13 height 7
click at [43, 198] on input "May" at bounding box center [39, 197] width 6 height 6
click at [40, 207] on input "[PERSON_NAME]" at bounding box center [39, 206] width 6 height 6
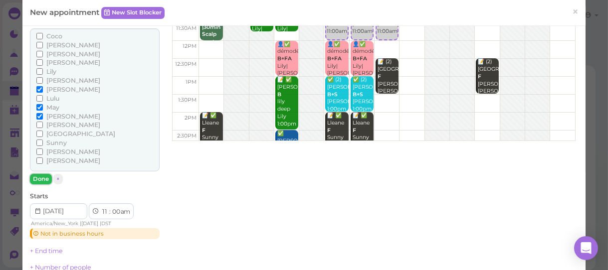
click at [35, 179] on button "Done" at bounding box center [41, 179] width 22 height 10
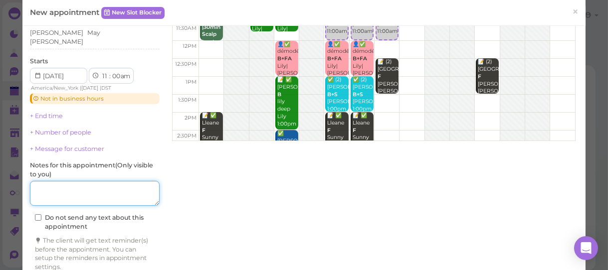
click at [57, 185] on textarea at bounding box center [95, 193] width 130 height 25
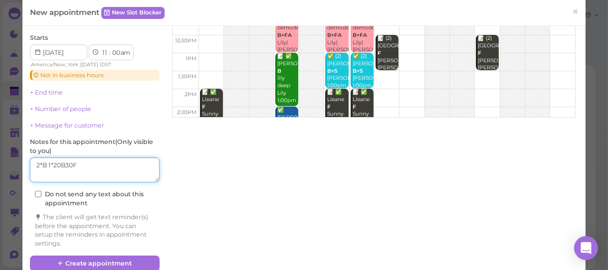
scroll to position [126, 0]
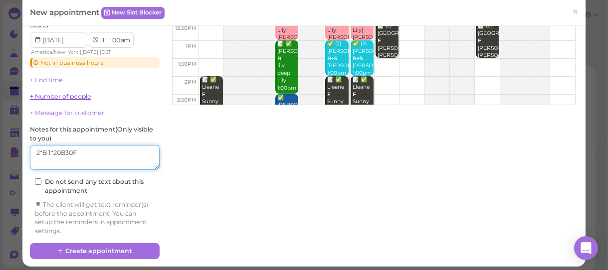
type textarea "2*B 1*20B30F"
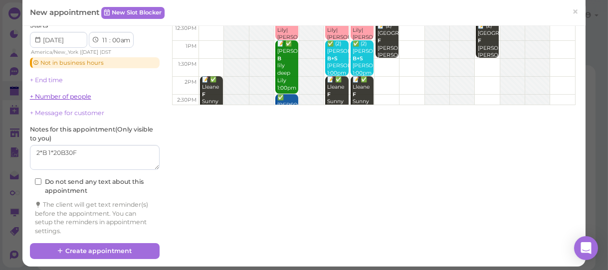
click at [63, 93] on link "+ Number of people" at bounding box center [60, 96] width 61 height 7
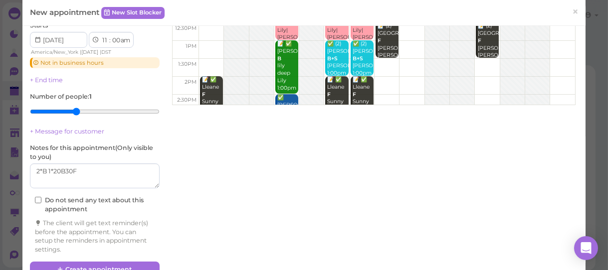
click at [77, 105] on input "range" at bounding box center [95, 112] width 130 height 16
type input "3"
click at [68, 105] on input "range" at bounding box center [95, 112] width 130 height 16
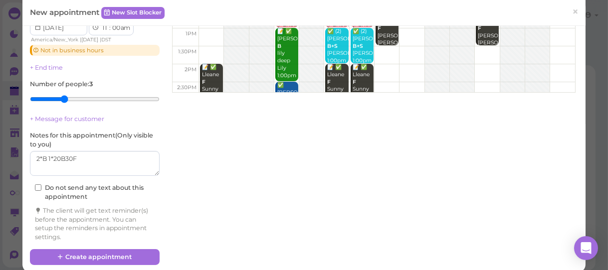
scroll to position [145, 0]
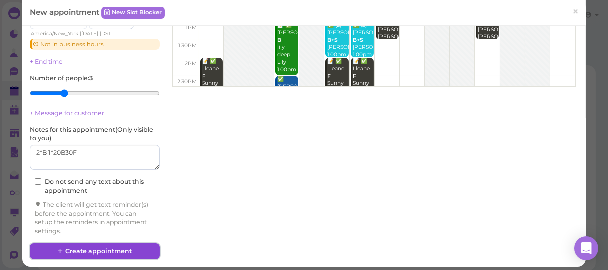
click at [129, 244] on button "Create appointment" at bounding box center [95, 251] width 130 height 16
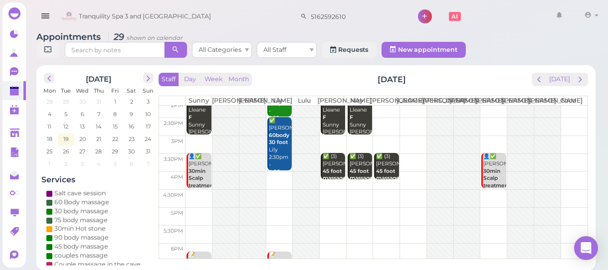
scroll to position [0, 0]
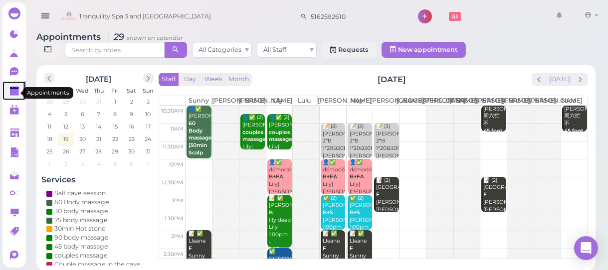
click at [12, 95] on polygon at bounding box center [14, 92] width 9 height 7
click at [540, 79] on span "prev" at bounding box center [539, 79] width 9 height 9
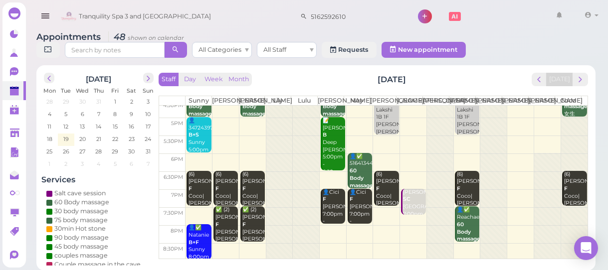
scroll to position [222, 0]
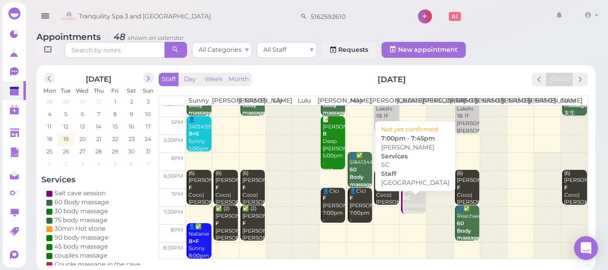
click at [405, 211] on div "[PERSON_NAME] SC [GEOGRAPHIC_DATA] 7:00pm - 7:45pm" at bounding box center [413, 210] width 23 height 44
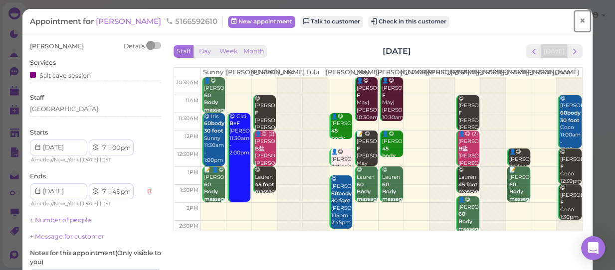
click at [579, 21] on span "×" at bounding box center [582, 21] width 6 height 14
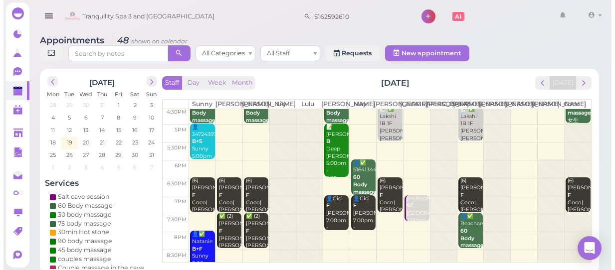
scroll to position [222, 0]
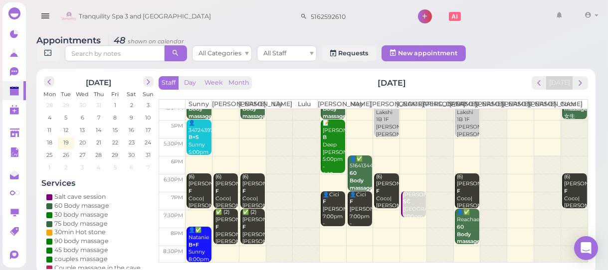
click at [358, 179] on div "👤✅ 5164134441 60 Body massage May 6:00pm - 7:00pm" at bounding box center [360, 189] width 23 height 66
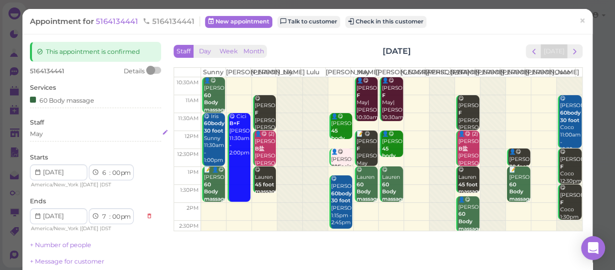
click at [61, 137] on div "May" at bounding box center [95, 134] width 131 height 9
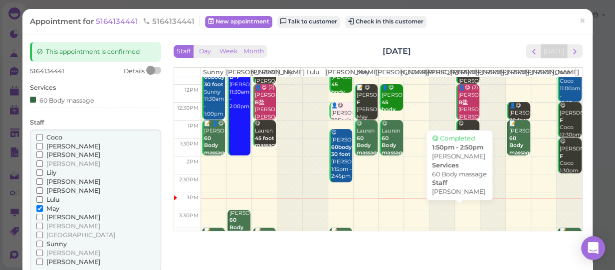
scroll to position [136, 0]
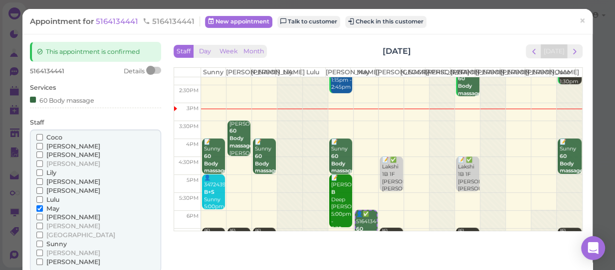
click at [53, 216] on span "[PERSON_NAME]" at bounding box center [73, 216] width 54 height 7
click at [43, 216] on input "[PERSON_NAME]" at bounding box center [39, 217] width 6 height 6
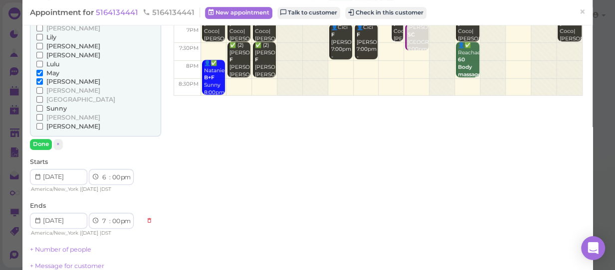
scroll to position [181, 0]
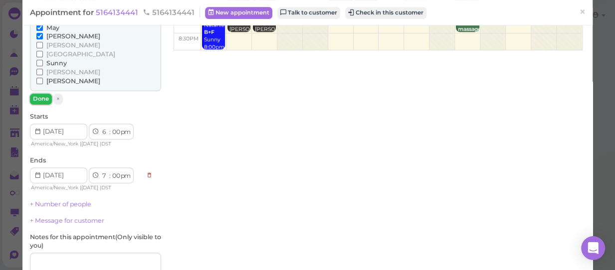
click at [38, 100] on button "Done" at bounding box center [41, 99] width 22 height 10
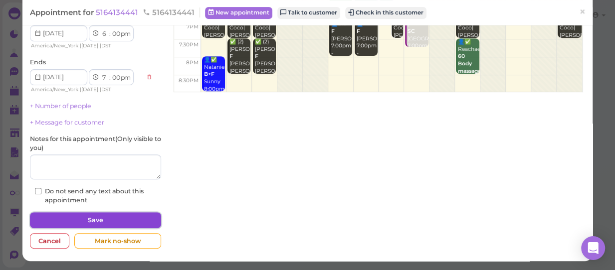
click at [90, 215] on button "Save" at bounding box center [95, 220] width 131 height 16
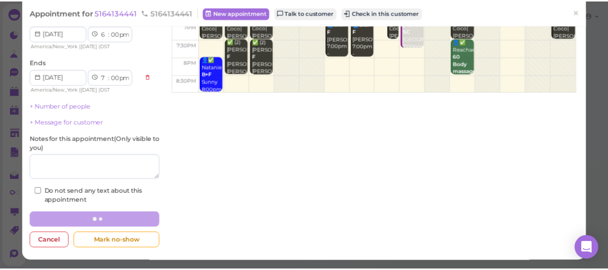
scroll to position [139, 0]
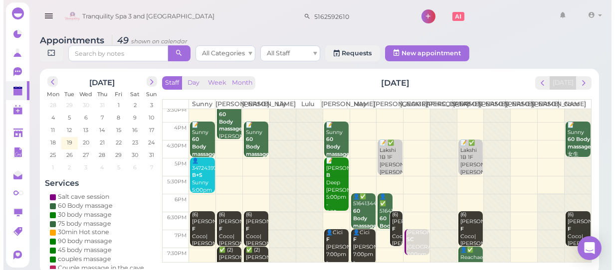
scroll to position [222, 0]
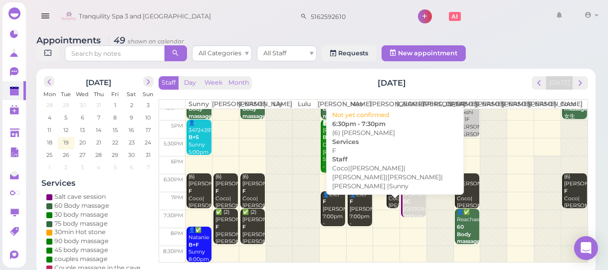
click at [390, 204] on div "(6) [PERSON_NAME]|[PERSON_NAME]|[PERSON_NAME]|[PERSON_NAME]|[PERSON_NAME] |Sunn…" at bounding box center [393, 218] width 11 height 88
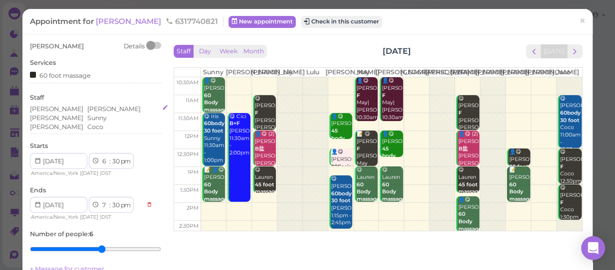
click at [135, 106] on div "[PERSON_NAME] [PERSON_NAME] Sunny [GEOGRAPHIC_DATA][PERSON_NAME]" at bounding box center [95, 118] width 131 height 27
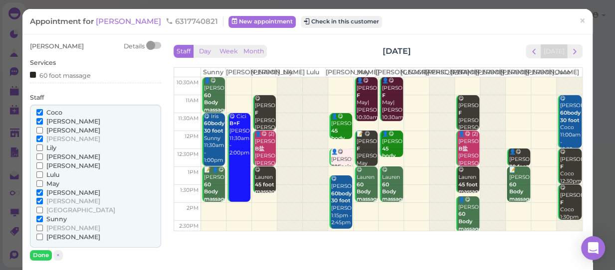
click at [50, 165] on span "[PERSON_NAME]" at bounding box center [73, 165] width 54 height 7
click at [43, 165] on input "[PERSON_NAME]" at bounding box center [39, 166] width 6 height 6
click at [50, 192] on span "[PERSON_NAME]" at bounding box center [73, 192] width 54 height 7
click at [43, 192] on input "[PERSON_NAME]" at bounding box center [39, 192] width 6 height 6
click at [43, 254] on button "Done" at bounding box center [41, 255] width 22 height 10
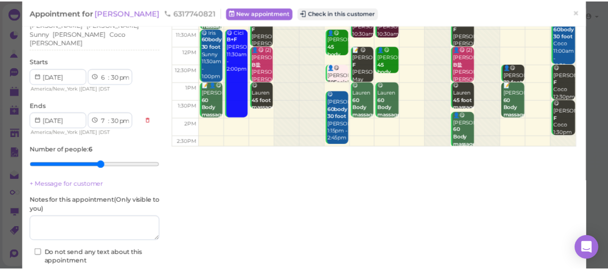
scroll to position [90, 0]
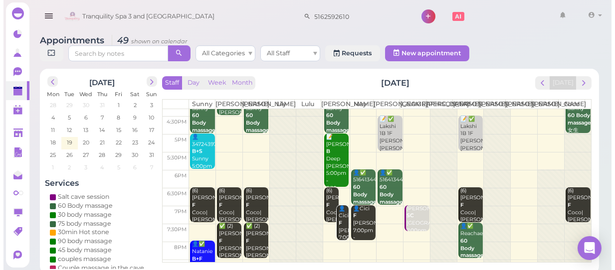
scroll to position [222, 0]
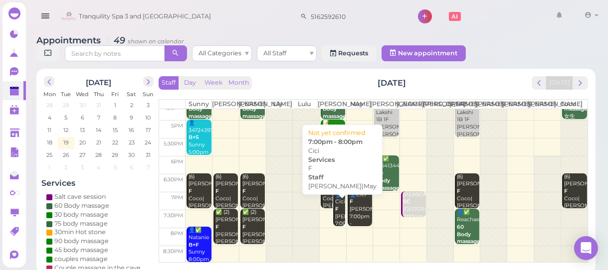
click at [335, 228] on div "👤Cici F [PERSON_NAME]|May 7:00pm - 8:00pm" at bounding box center [340, 216] width 11 height 51
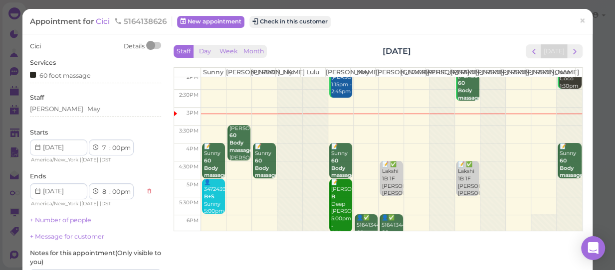
scroll to position [181, 0]
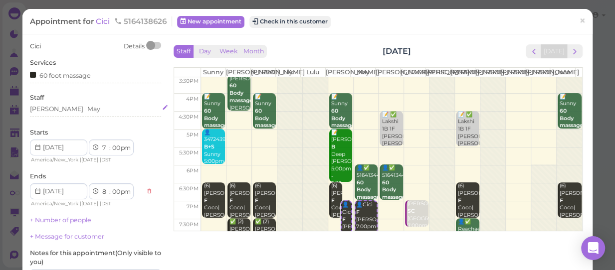
click at [70, 109] on div "[PERSON_NAME]" at bounding box center [95, 109] width 131 height 9
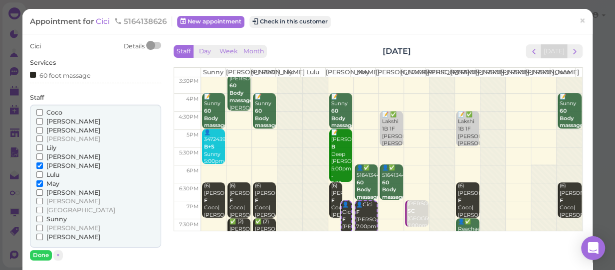
click at [54, 190] on span "[PERSON_NAME]" at bounding box center [73, 192] width 54 height 7
click at [43, 190] on input "[PERSON_NAME]" at bounding box center [39, 192] width 6 height 6
click at [50, 167] on span "[PERSON_NAME]" at bounding box center [73, 165] width 54 height 7
click at [43, 167] on input "[PERSON_NAME]" at bounding box center [39, 166] width 6 height 6
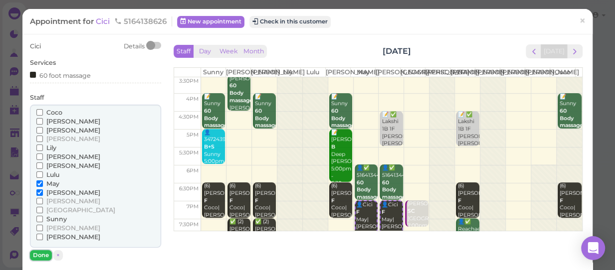
click at [36, 254] on button "Done" at bounding box center [41, 255] width 22 height 10
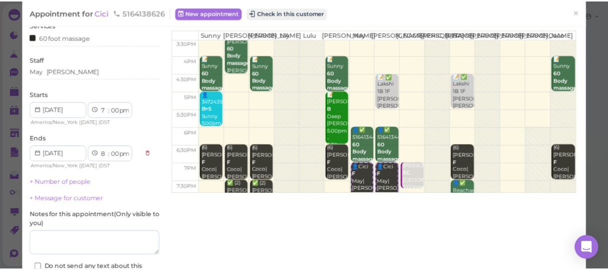
scroll to position [90, 0]
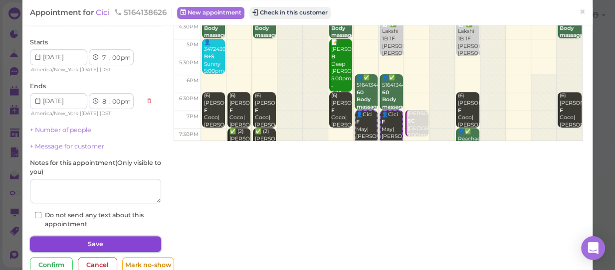
click at [80, 245] on button "Save" at bounding box center [95, 244] width 131 height 16
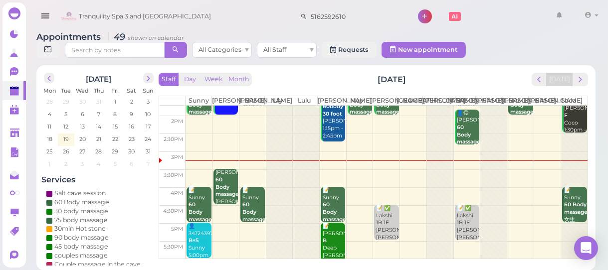
scroll to position [131, 0]
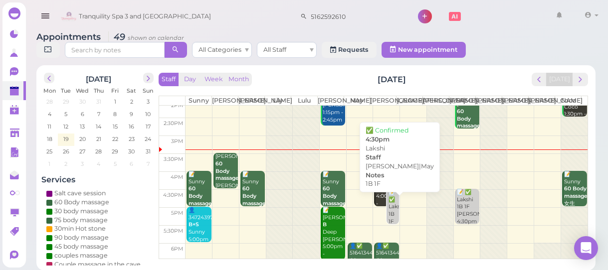
click at [390, 219] on div "📝 ✅ Lakshi 1B 1F [PERSON_NAME]|May 4:30pm" at bounding box center [393, 214] width 11 height 51
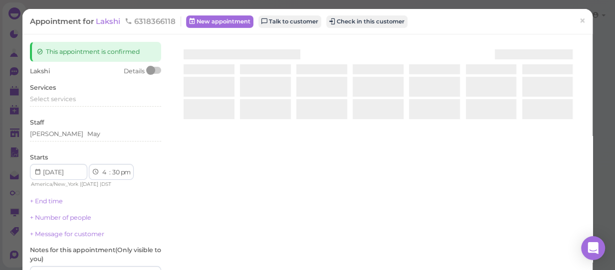
click at [389, 219] on div at bounding box center [378, 139] width 414 height 195
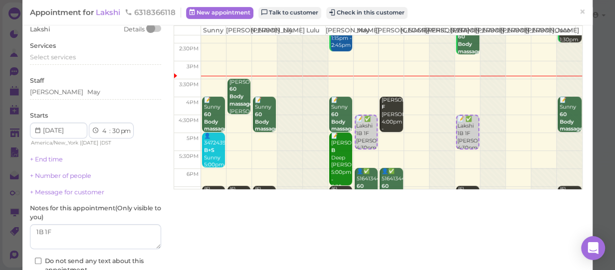
scroll to position [111, 0]
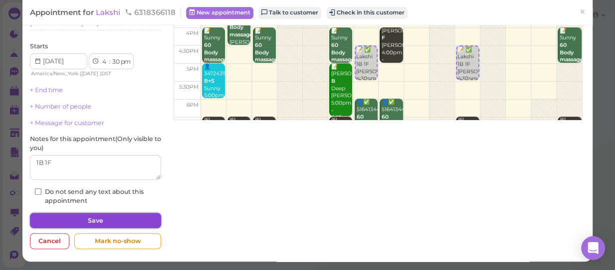
click at [111, 219] on button "Save" at bounding box center [95, 221] width 131 height 16
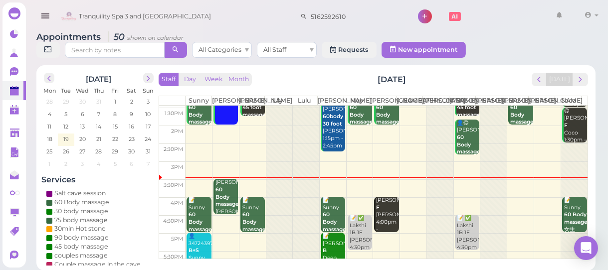
scroll to position [86, 0]
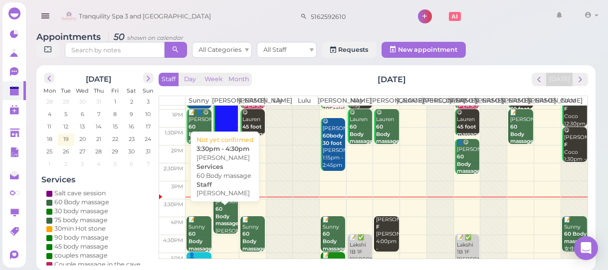
click at [228, 227] on b "60 Body massage" at bounding box center [226, 216] width 23 height 21
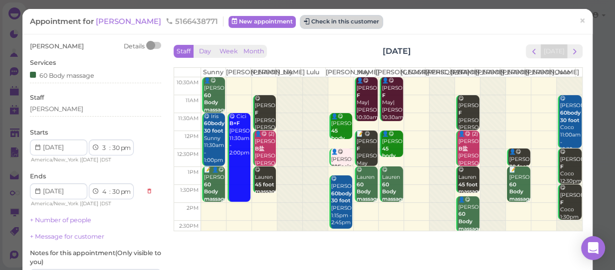
click at [301, 20] on button "Check in this customer" at bounding box center [341, 22] width 81 height 12
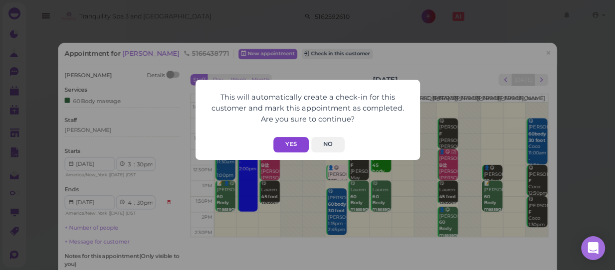
click at [290, 146] on button "Yes" at bounding box center [290, 144] width 35 height 15
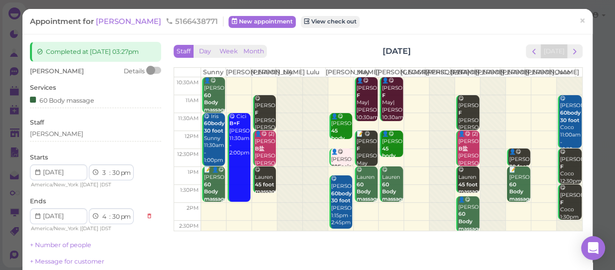
drag, startPoint x: 223, startPoint y: 151, endPoint x: 200, endPoint y: 183, distance: 39.6
click at [221, 165] on div "10:30am 11am 11:30am 12pm 12:30pm 1pm 1:30pm 2pm 2:30pm 3pm 3:30pm 4pm 4:30pm 5…" at bounding box center [378, 265] width 408 height 376
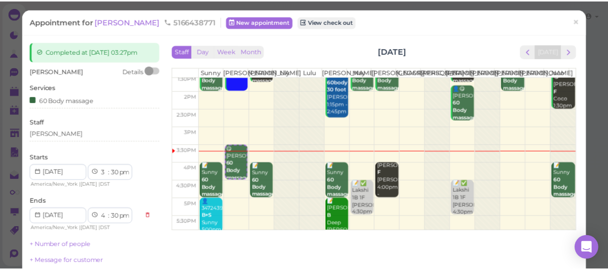
scroll to position [222, 0]
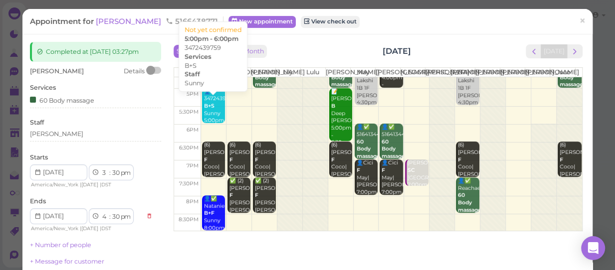
click at [214, 115] on div "👤3472439759 B+S Sunny 5:00pm - 6:00pm" at bounding box center [214, 113] width 22 height 51
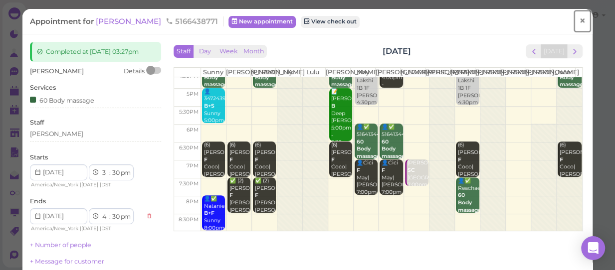
click at [579, 18] on span "×" at bounding box center [582, 21] width 6 height 14
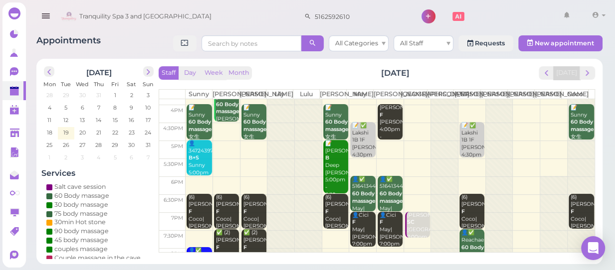
scroll to position [222, 0]
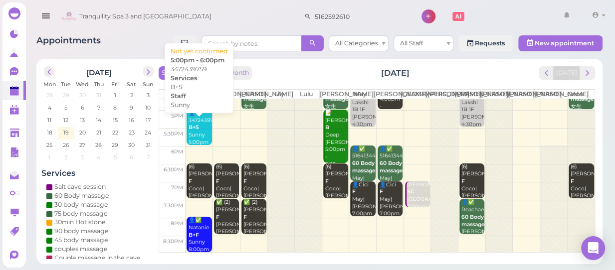
click at [200, 138] on div "👤3472439759 B+S Sunny 5:00pm - 6:00pm" at bounding box center [199, 135] width 23 height 51
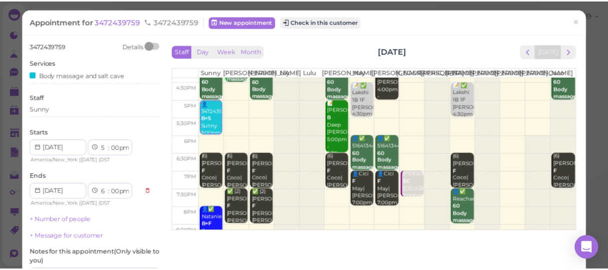
scroll to position [222, 0]
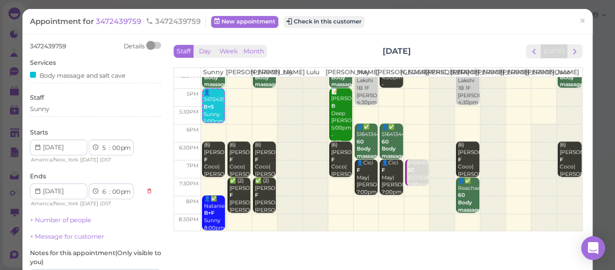
click at [236, 99] on td at bounding box center [390, 98] width 381 height 18
click at [579, 18] on span "×" at bounding box center [582, 21] width 6 height 14
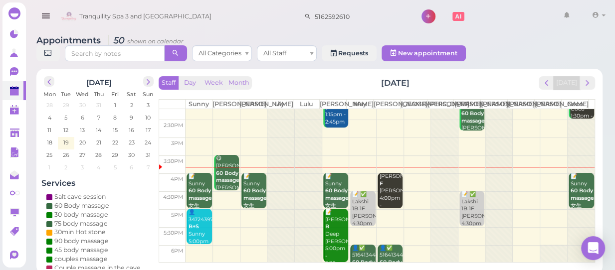
scroll to position [181, 0]
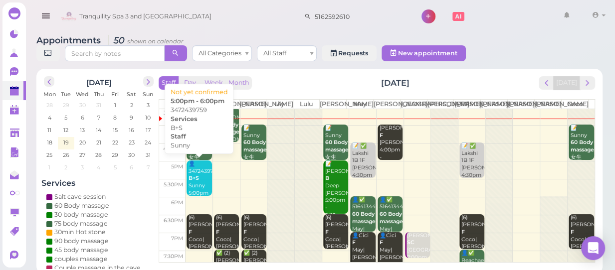
click at [199, 173] on div "👤3472439759 B+S Sunny 5:00pm - 6:00pm" at bounding box center [199, 186] width 23 height 51
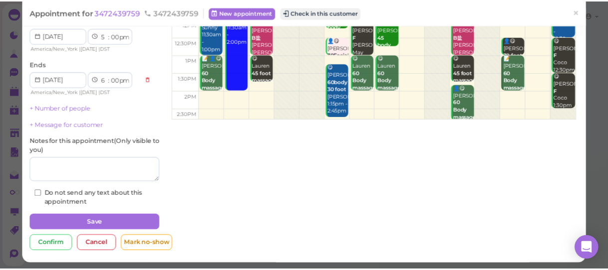
scroll to position [114, 0]
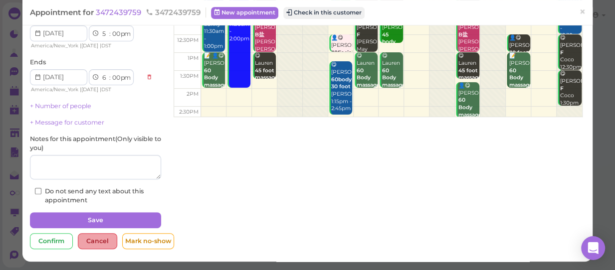
click at [93, 241] on div "Cancel" at bounding box center [97, 241] width 39 height 16
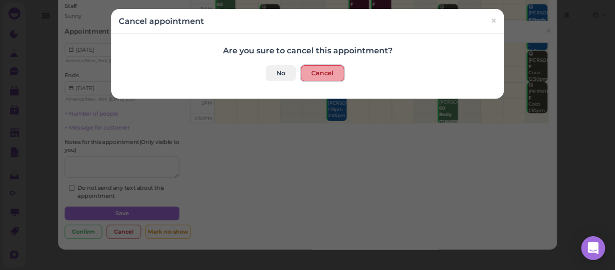
click at [314, 77] on button "Cancel" at bounding box center [322, 73] width 43 height 16
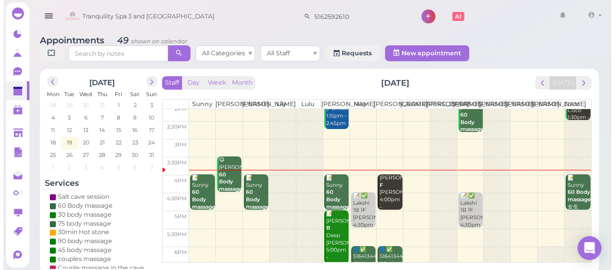
scroll to position [222, 0]
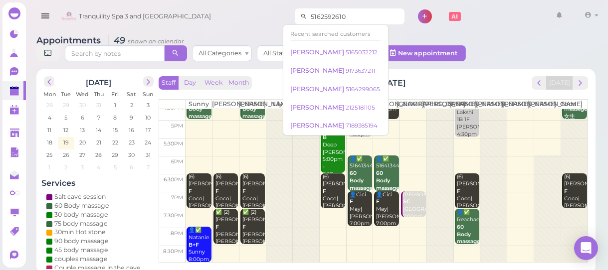
click at [346, 14] on input "5162592610" at bounding box center [356, 16] width 97 height 16
type input "5"
click at [507, 38] on div "Appointments 49 shown on calendar All Categories All Staff Requests New appoint…" at bounding box center [315, 49] width 559 height 28
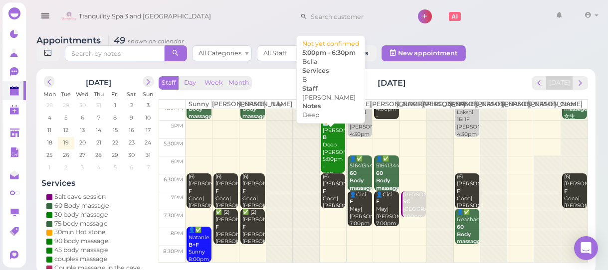
click at [329, 165] on div "📝 Bella B Deep [PERSON_NAME] 5:00pm - 6:30pm" at bounding box center [333, 149] width 23 height 59
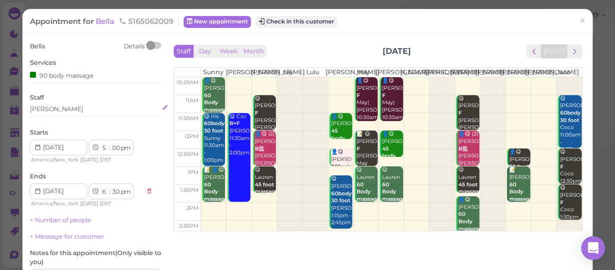
click at [50, 110] on div "[PERSON_NAME]" at bounding box center [95, 109] width 131 height 9
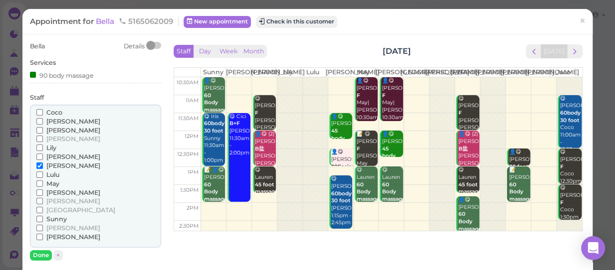
click at [54, 140] on span "[PERSON_NAME]" at bounding box center [73, 138] width 54 height 7
click at [43, 140] on input "[PERSON_NAME]" at bounding box center [39, 139] width 6 height 6
click at [47, 165] on span "[PERSON_NAME]" at bounding box center [73, 165] width 54 height 7
click at [43, 165] on input "[PERSON_NAME]" at bounding box center [39, 166] width 6 height 6
click at [43, 256] on button "Done" at bounding box center [41, 255] width 22 height 10
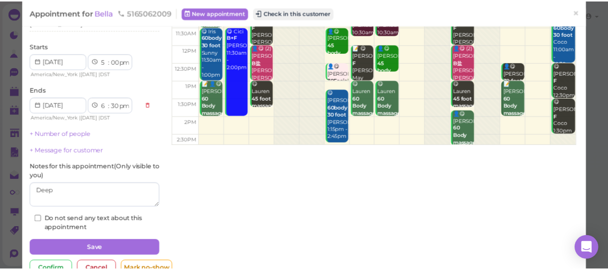
scroll to position [90, 0]
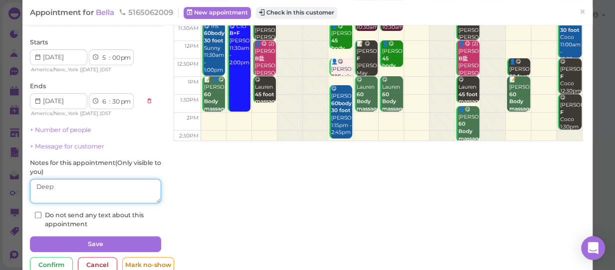
click at [96, 189] on textarea at bounding box center [95, 191] width 131 height 25
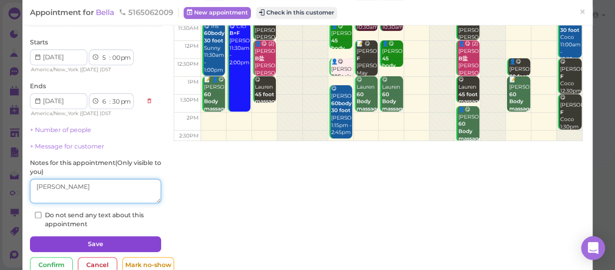
type textarea "[PERSON_NAME]"
click at [104, 239] on button "Save" at bounding box center [95, 244] width 131 height 16
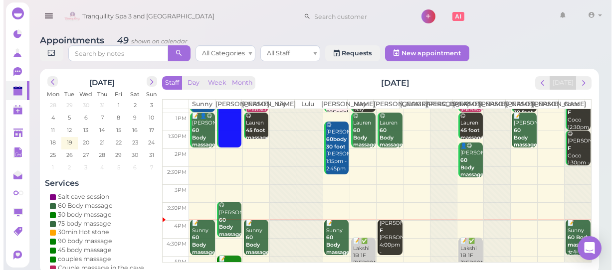
scroll to position [131, 0]
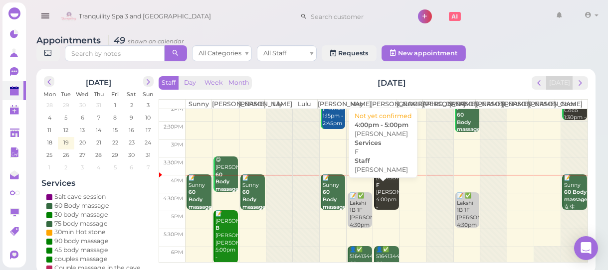
click at [382, 203] on div "[PERSON_NAME] F [PERSON_NAME] 4:00pm - 5:00pm" at bounding box center [386, 197] width 23 height 44
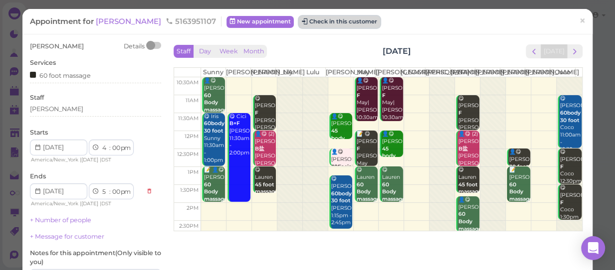
click at [299, 20] on button "Check in this customer" at bounding box center [339, 22] width 81 height 12
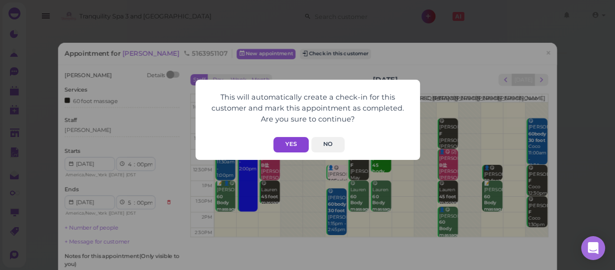
click at [291, 143] on button "Yes" at bounding box center [290, 144] width 35 height 15
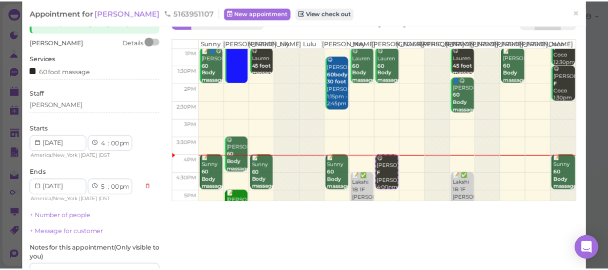
scroll to position [45, 0]
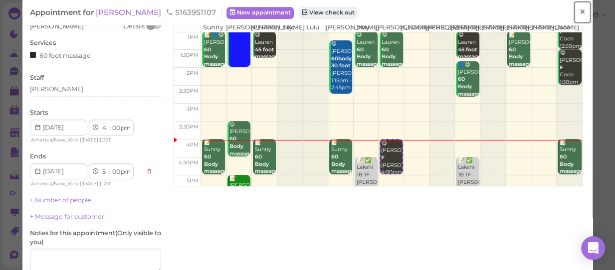
click at [579, 10] on span "×" at bounding box center [582, 12] width 6 height 14
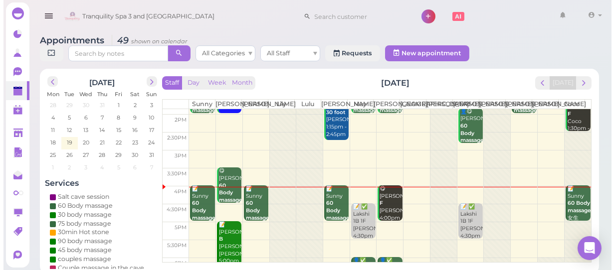
scroll to position [136, 0]
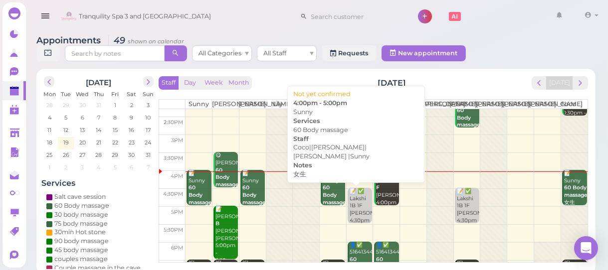
click at [329, 199] on div "📝 Sunny 60 Body massage 女生 [PERSON_NAME]|[PERSON_NAME]|[PERSON_NAME] |Sunny 4:0…" at bounding box center [333, 217] width 23 height 95
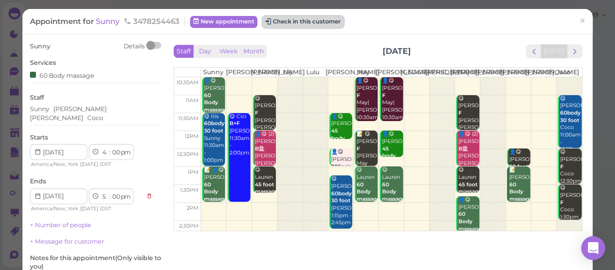
click at [298, 20] on button "Check in this customer" at bounding box center [302, 22] width 81 height 12
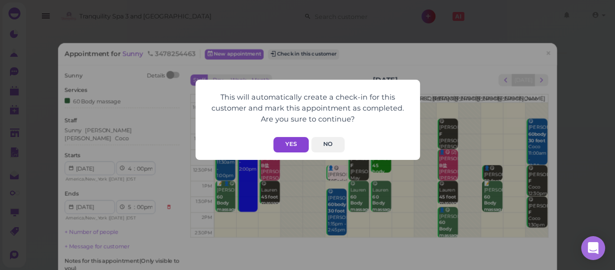
click at [286, 145] on button "Yes" at bounding box center [290, 144] width 35 height 15
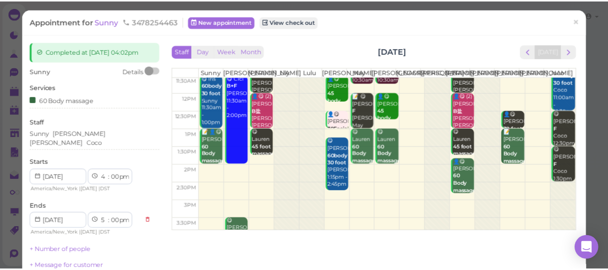
scroll to position [90, 0]
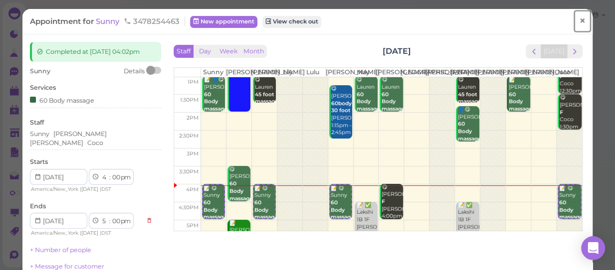
click at [579, 19] on span "×" at bounding box center [582, 21] width 6 height 14
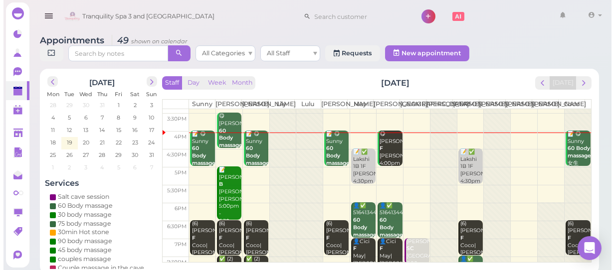
scroll to position [181, 0]
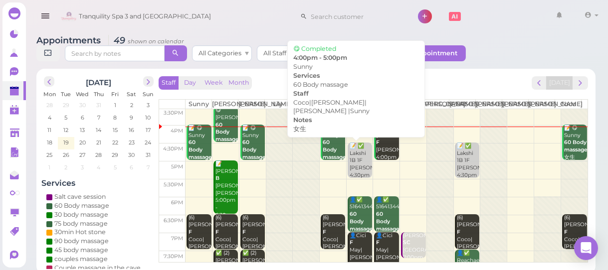
click at [323, 148] on b "60 Body massage" at bounding box center [334, 149] width 23 height 21
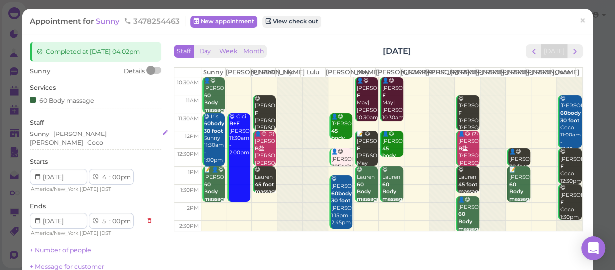
click at [117, 133] on div "Sunny [GEOGRAPHIC_DATA][PERSON_NAME]" at bounding box center [95, 139] width 131 height 18
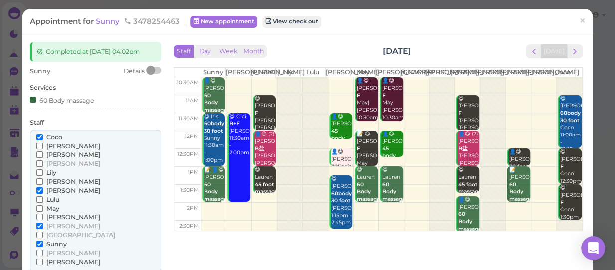
click at [50, 191] on span "[PERSON_NAME]" at bounding box center [73, 190] width 54 height 7
click at [43, 191] on input "[PERSON_NAME]" at bounding box center [39, 190] width 6 height 6
click at [50, 206] on span "May" at bounding box center [52, 208] width 13 height 7
click at [43, 206] on input "May" at bounding box center [39, 208] width 6 height 6
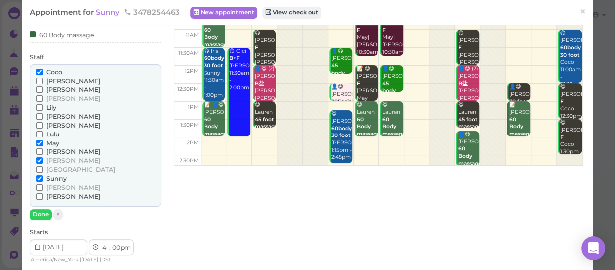
scroll to position [90, 0]
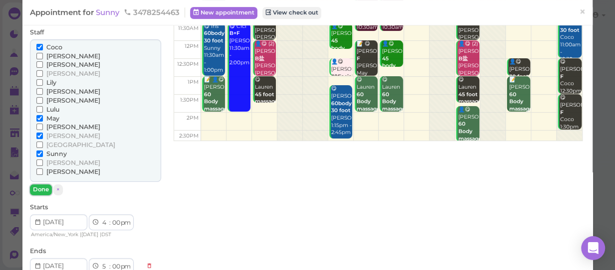
click at [39, 189] on button "Done" at bounding box center [41, 190] width 22 height 10
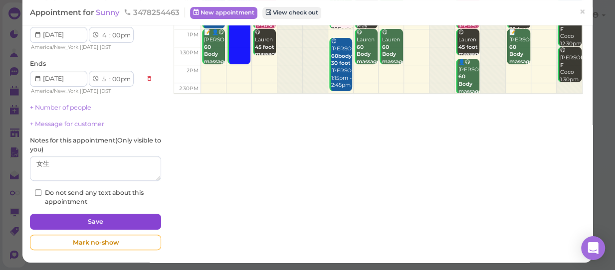
scroll to position [139, 0]
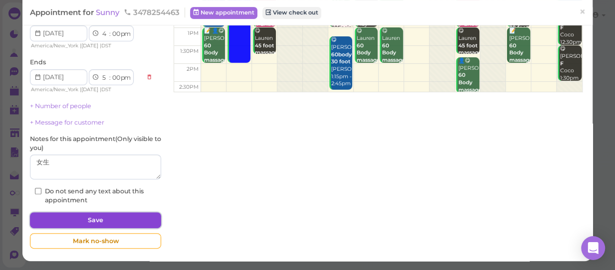
click at [107, 217] on button "Save" at bounding box center [95, 220] width 131 height 16
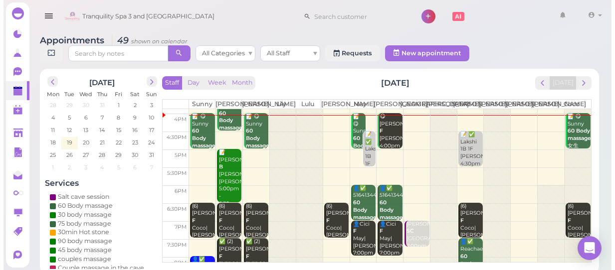
scroll to position [177, 0]
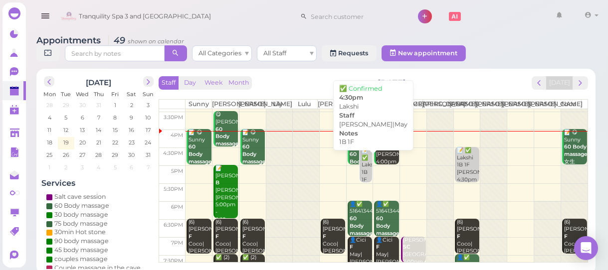
click at [363, 178] on div "📝 ✅ Lakshi 1B 1F [PERSON_NAME]|May 4:30pm" at bounding box center [366, 172] width 11 height 51
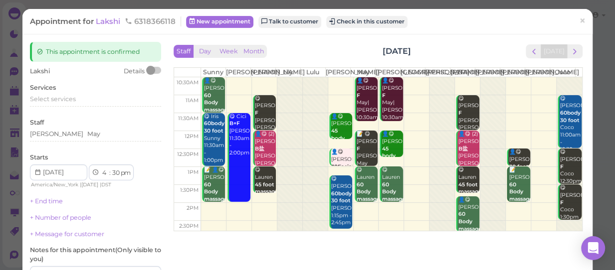
scroll to position [136, 0]
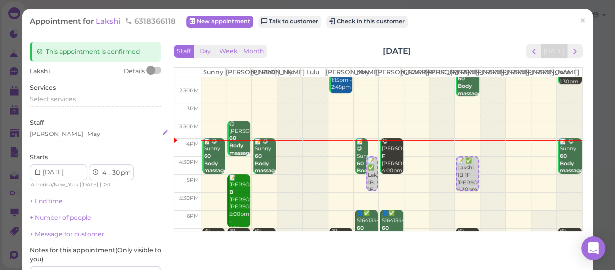
click at [78, 133] on div "[PERSON_NAME] May" at bounding box center [95, 134] width 131 height 9
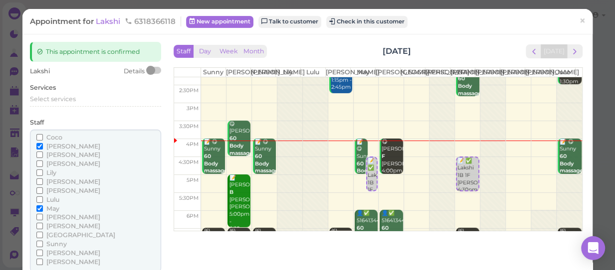
click at [53, 164] on span "[PERSON_NAME]" at bounding box center [73, 163] width 54 height 7
click at [43, 164] on input "[PERSON_NAME]" at bounding box center [39, 164] width 6 height 6
click at [49, 207] on span "May" at bounding box center [52, 208] width 13 height 7
click at [43, 207] on input "May" at bounding box center [39, 208] width 6 height 6
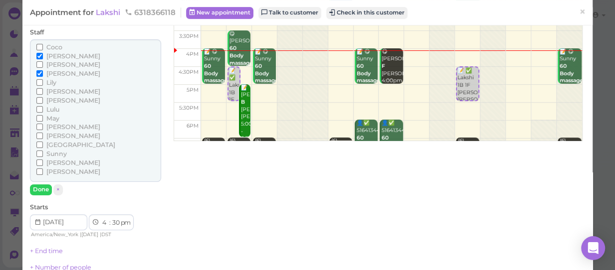
scroll to position [45, 0]
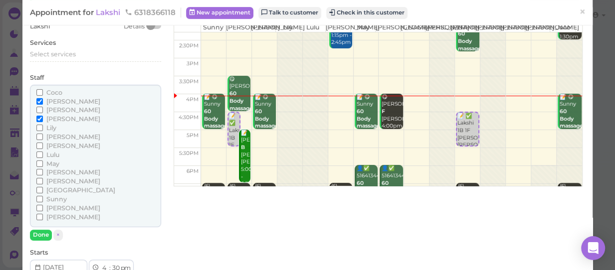
click at [49, 119] on span "[PERSON_NAME]" at bounding box center [73, 118] width 54 height 7
click at [43, 119] on input "[PERSON_NAME]" at bounding box center [39, 119] width 6 height 6
click at [53, 146] on span "[PERSON_NAME]" at bounding box center [73, 145] width 54 height 7
click at [43, 146] on input "[PERSON_NAME]" at bounding box center [39, 146] width 6 height 6
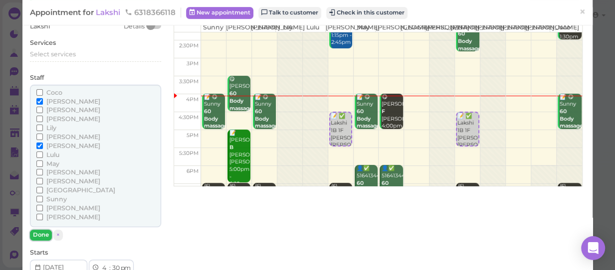
click at [43, 235] on button "Done" at bounding box center [41, 235] width 22 height 10
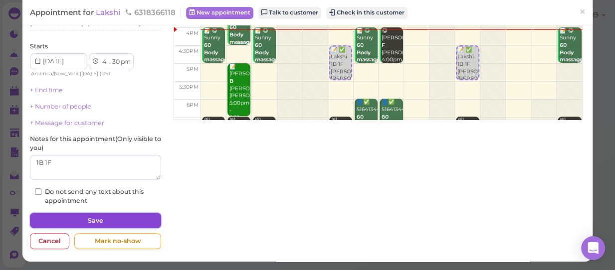
click at [107, 217] on button "Save" at bounding box center [95, 221] width 131 height 16
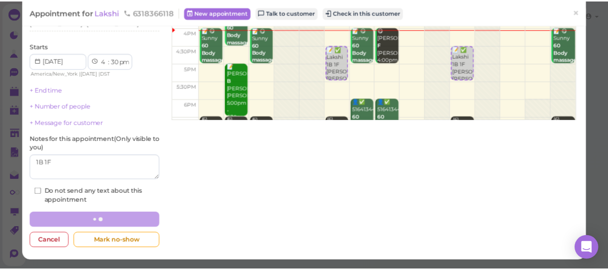
scroll to position [111, 0]
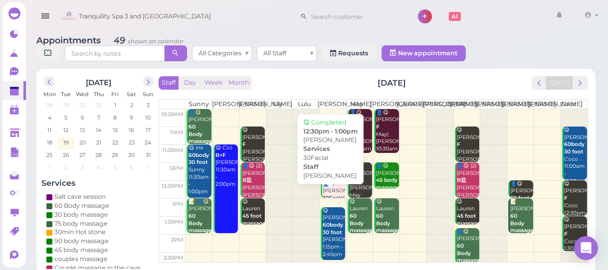
click at [328, 200] on div "👤😋 [PERSON_NAME] 30Facial [PERSON_NAME] 12:30pm - 1:00pm" at bounding box center [333, 206] width 23 height 51
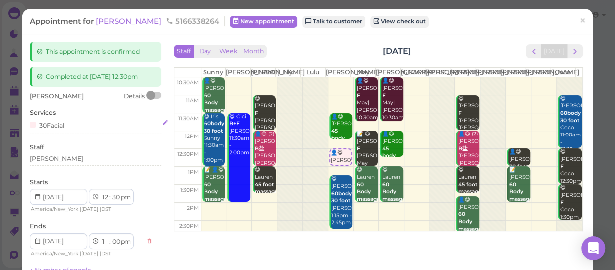
click at [75, 124] on div "30Facial" at bounding box center [95, 125] width 131 height 10
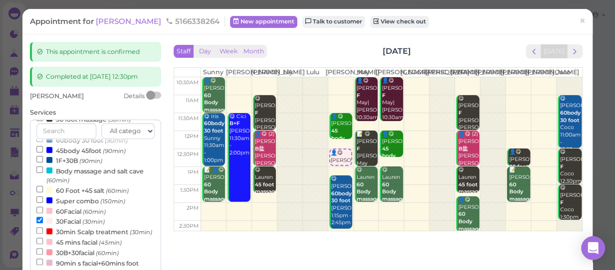
scroll to position [226, 0]
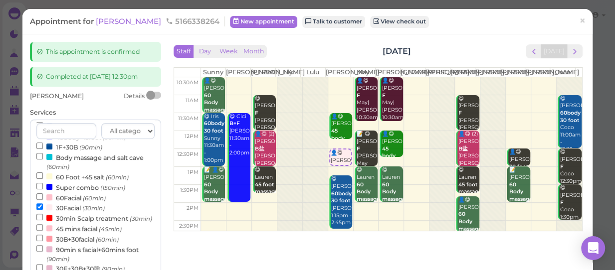
click at [80, 234] on label "45 mins facial (45min)" at bounding box center [78, 228] width 85 height 10
click at [43, 231] on input "45 mins facial (45min)" at bounding box center [39, 227] width 6 height 6
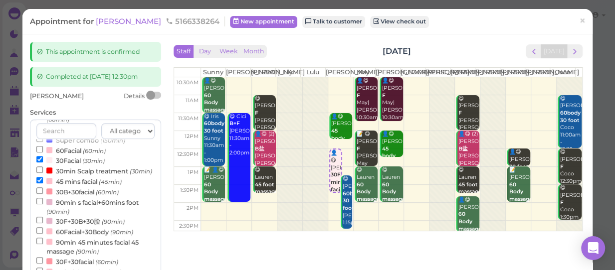
scroll to position [230, 0]
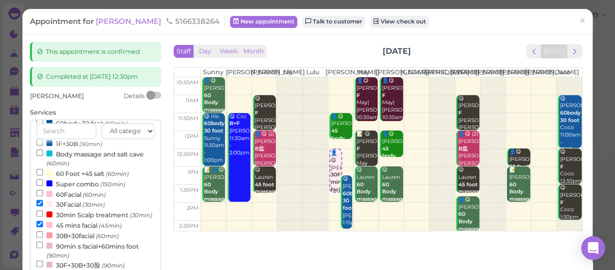
click at [78, 206] on label "30Facial (30min)" at bounding box center [70, 204] width 68 height 10
click at [43, 206] on input "30Facial (30min)" at bounding box center [39, 203] width 6 height 6
select select "15"
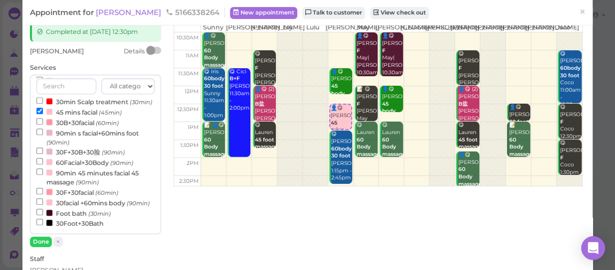
scroll to position [90, 0]
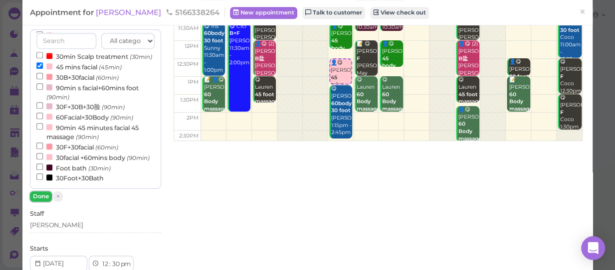
click at [38, 195] on button "Done" at bounding box center [41, 196] width 22 height 10
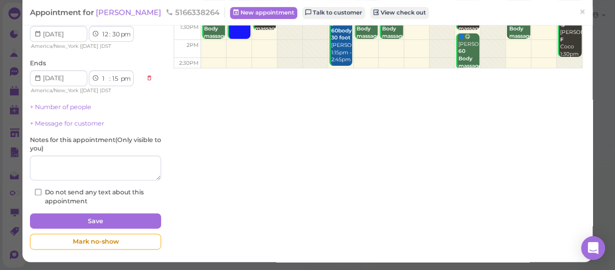
scroll to position [164, 0]
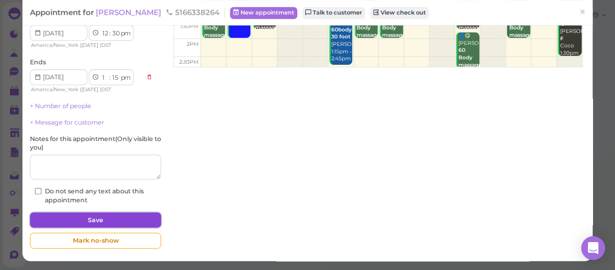
click at [119, 216] on button "Save" at bounding box center [95, 220] width 131 height 16
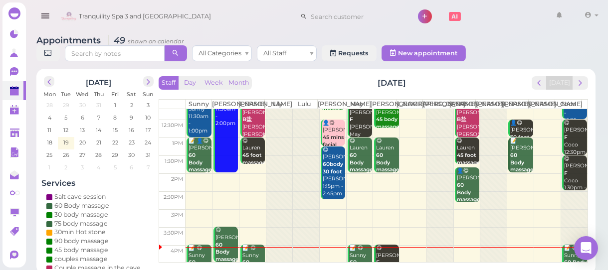
scroll to position [45, 0]
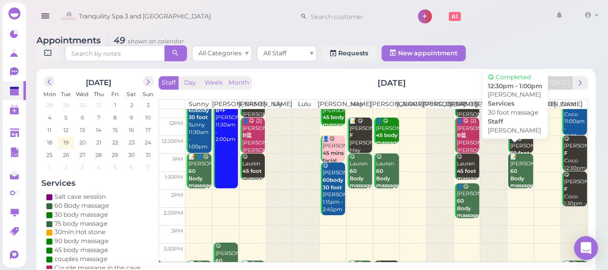
click at [514, 149] on div "👤😋 [PERSON_NAME] 30 foot massage [PERSON_NAME] 12:30pm - 1:00pm" at bounding box center [521, 165] width 23 height 59
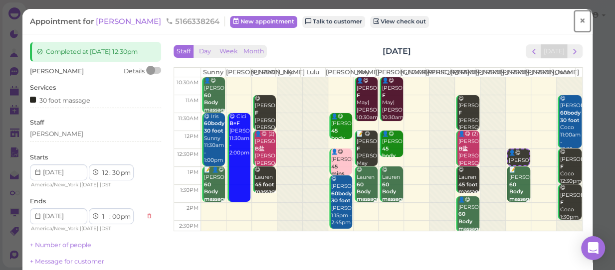
click at [573, 20] on link "×" at bounding box center [582, 20] width 18 height 23
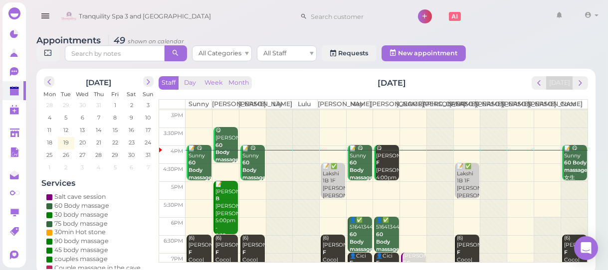
scroll to position [177, 0]
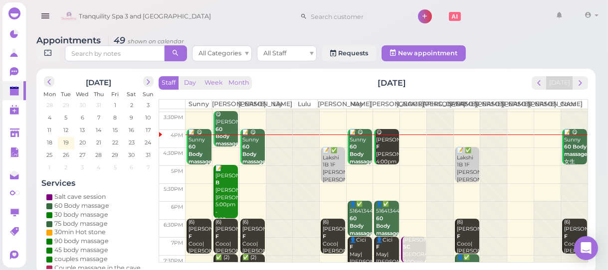
click at [564, 183] on div at bounding box center [574, 120] width 26 height 375
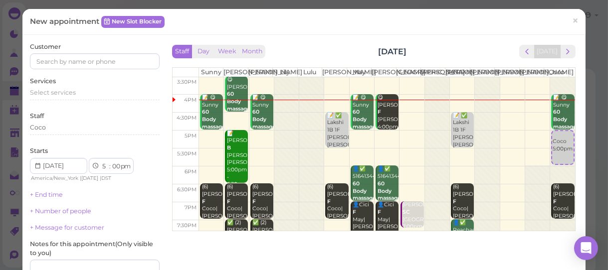
scroll to position [181, 0]
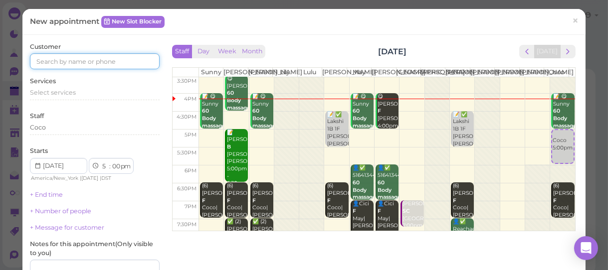
click at [73, 58] on input at bounding box center [95, 61] width 130 height 16
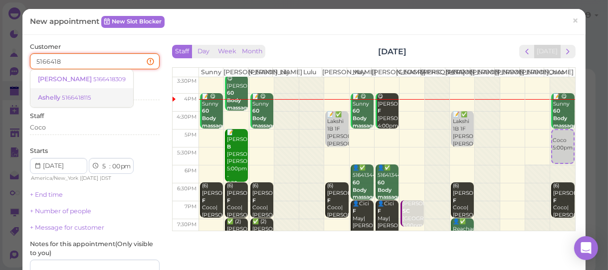
type input "5166418"
click at [56, 99] on span "Ashelly" at bounding box center [50, 97] width 24 height 7
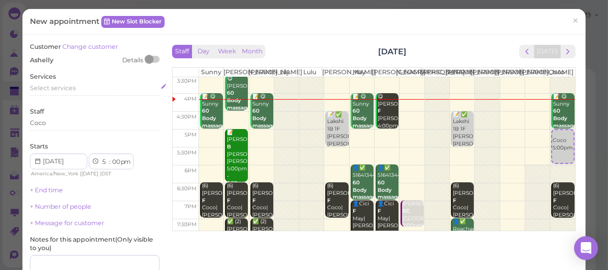
click at [55, 86] on span "Select services" at bounding box center [53, 87] width 46 height 7
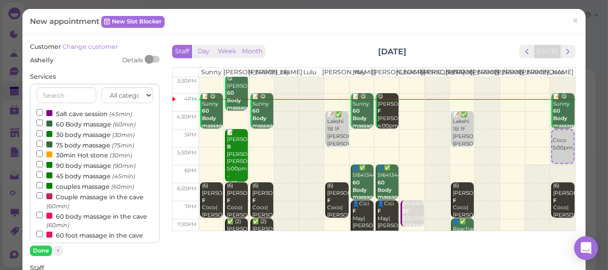
click at [80, 148] on label "75 body massage (75min)" at bounding box center [85, 145] width 98 height 10
click at [43, 147] on input "75 body massage (75min)" at bounding box center [39, 144] width 6 height 6
click at [572, 19] on span "×" at bounding box center [575, 20] width 6 height 14
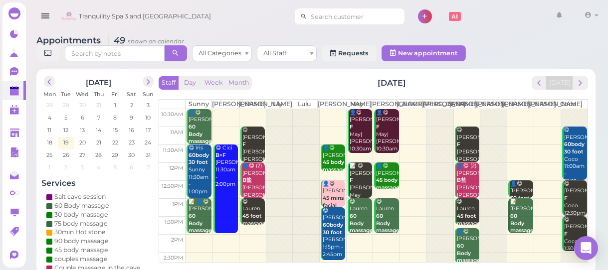
click at [332, 15] on input at bounding box center [356, 16] width 97 height 16
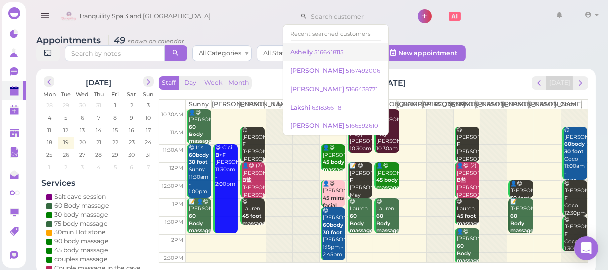
click at [328, 51] on small "5166418115" at bounding box center [329, 52] width 29 height 7
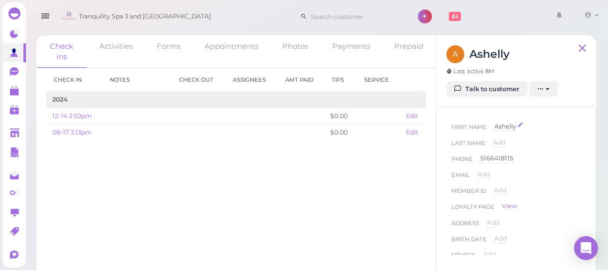
click at [503, 127] on span "Ashelly" at bounding box center [505, 126] width 22 height 7
type input "Ashleh"
click at [505, 142] on button "Done" at bounding box center [506, 144] width 22 height 10
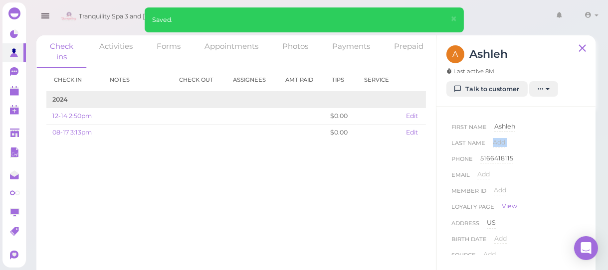
click at [505, 142] on span "Add" at bounding box center [499, 142] width 12 height 7
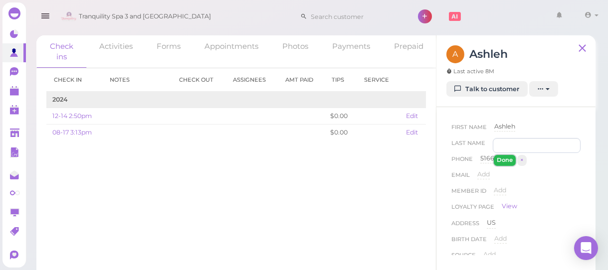
click at [504, 161] on button "Done" at bounding box center [505, 160] width 22 height 10
click at [16, 92] on polygon at bounding box center [14, 92] width 9 height 7
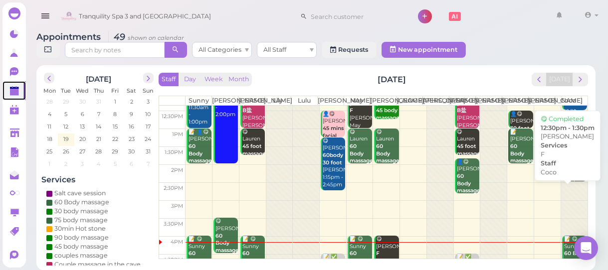
scroll to position [136, 0]
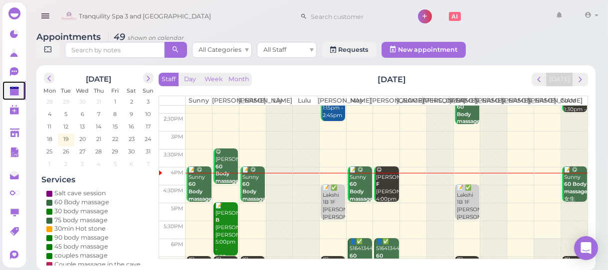
click at [566, 215] on div at bounding box center [574, 157] width 26 height 375
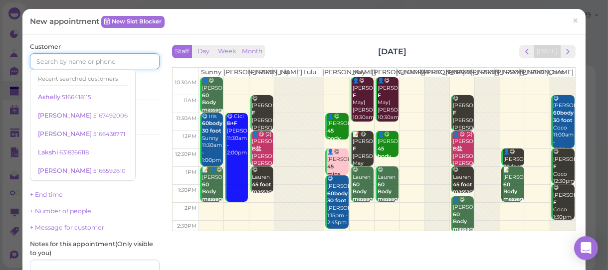
click at [108, 57] on input at bounding box center [95, 61] width 130 height 16
click at [76, 98] on small "5166418115" at bounding box center [76, 97] width 29 height 7
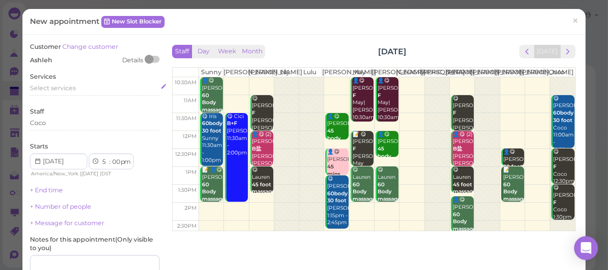
click at [61, 86] on span "Select services" at bounding box center [53, 87] width 46 height 7
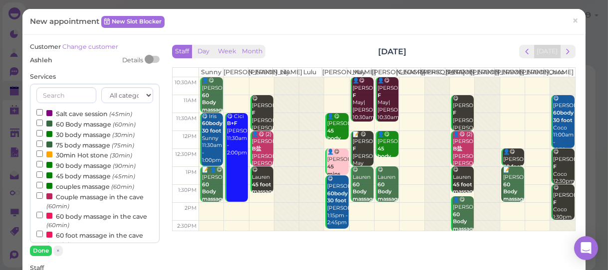
click at [70, 144] on label "75 body massage (75min)" at bounding box center [85, 145] width 98 height 10
click at [43, 144] on input "75 body massage (75min)" at bounding box center [39, 144] width 6 height 6
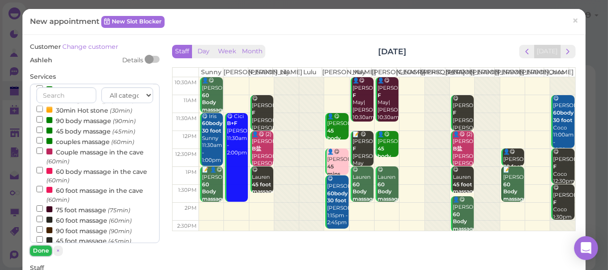
click at [40, 249] on button "Done" at bounding box center [41, 251] width 22 height 10
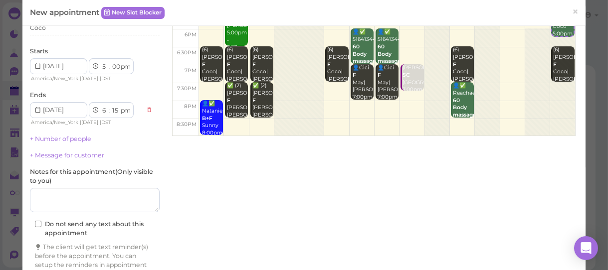
scroll to position [136, 0]
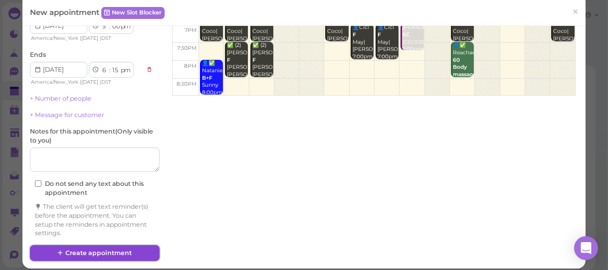
click at [65, 252] on button "Create appointment" at bounding box center [95, 253] width 130 height 16
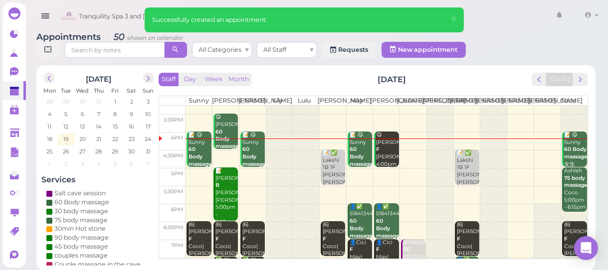
scroll to position [181, 0]
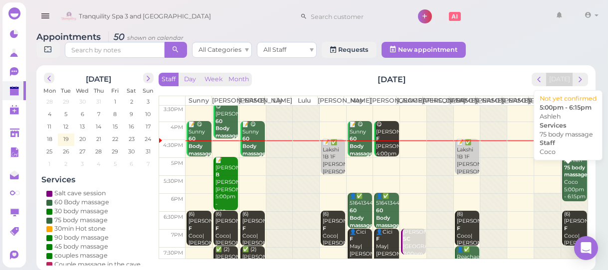
click at [536, 163] on div "Staff Day Week Month [DATE] [DATE] [PERSON_NAME] Lily Lulu [PERSON_NAME] [PERSO…" at bounding box center [373, 166] width 429 height 187
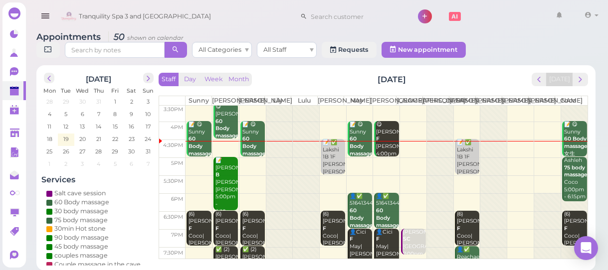
click at [488, 29] on div "Tranquility Spa 3 and [GEOGRAPHIC_DATA] 1 Account" at bounding box center [330, 16] width 544 height 28
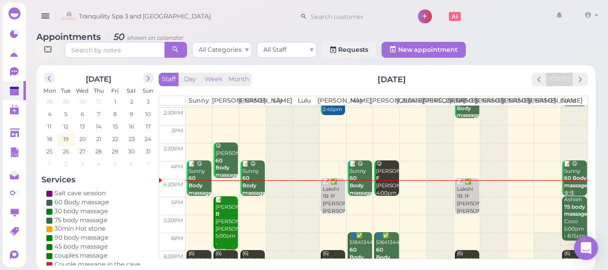
scroll to position [131, 0]
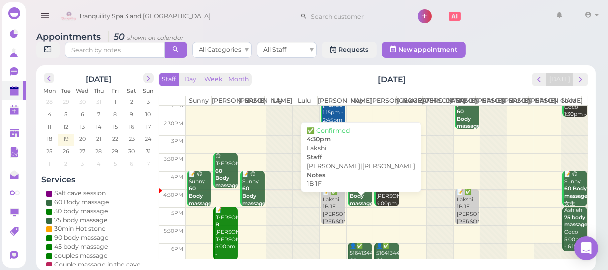
click at [332, 222] on div "📝 ✅ Lakshi 1B 1F [PERSON_NAME]|[PERSON_NAME] 4:30pm" at bounding box center [333, 211] width 23 height 44
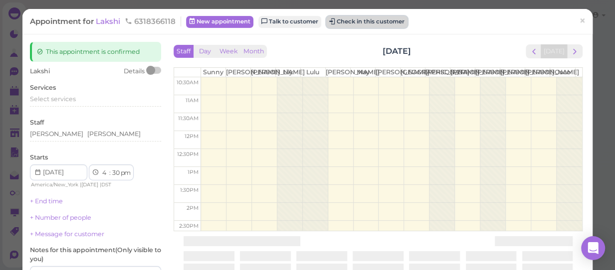
click at [378, 19] on button "Check in this customer" at bounding box center [366, 22] width 81 height 12
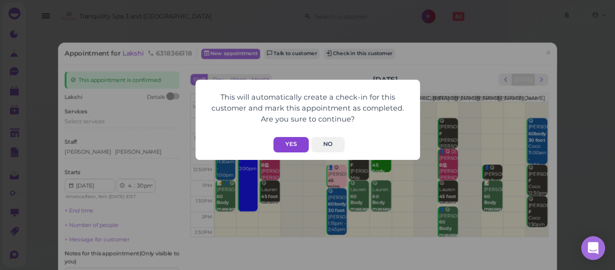
click at [292, 143] on button "Yes" at bounding box center [290, 144] width 35 height 15
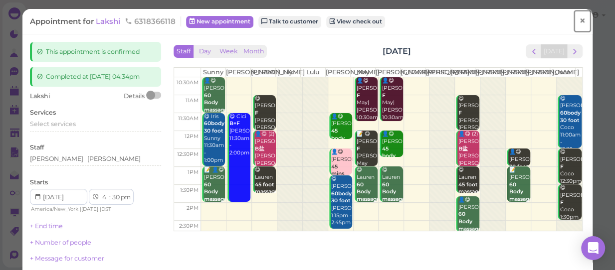
click at [579, 19] on span "×" at bounding box center [582, 21] width 6 height 14
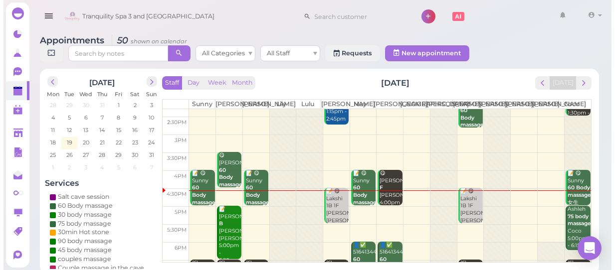
scroll to position [181, 0]
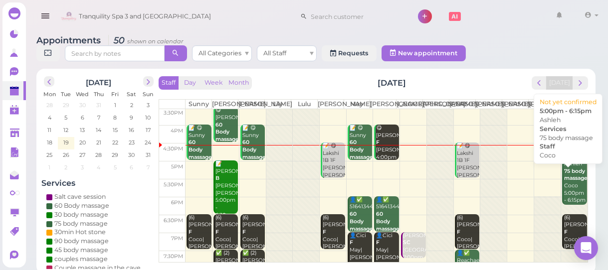
click at [564, 182] on b "75 body massage" at bounding box center [575, 175] width 23 height 14
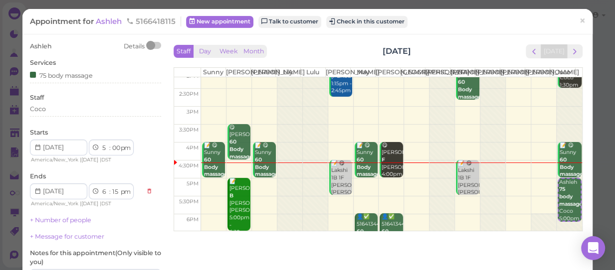
scroll to position [136, 0]
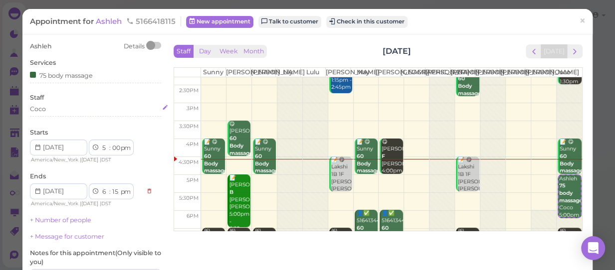
click at [58, 109] on div "Coco" at bounding box center [95, 109] width 131 height 9
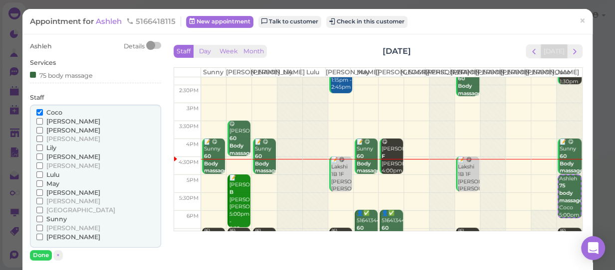
click at [58, 219] on span "Sunny" at bounding box center [56, 218] width 20 height 7
click at [43, 219] on input "Sunny" at bounding box center [39, 219] width 6 height 6
click at [52, 111] on span "Coco" at bounding box center [54, 112] width 16 height 7
click at [43, 111] on input "Coco" at bounding box center [39, 112] width 6 height 6
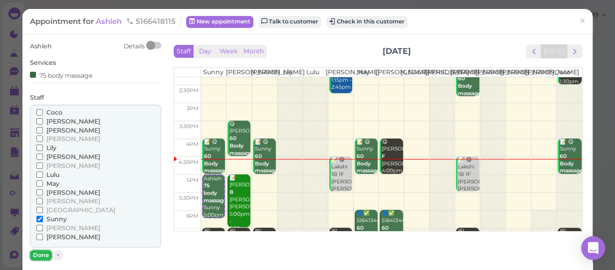
click at [33, 255] on button "Done" at bounding box center [41, 255] width 22 height 10
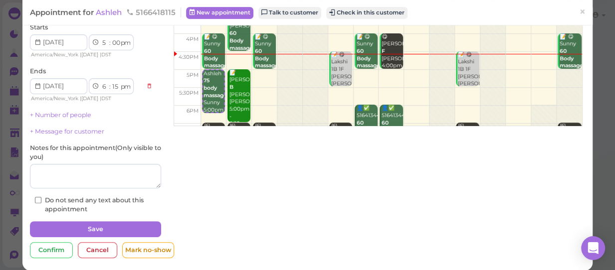
scroll to position [114, 0]
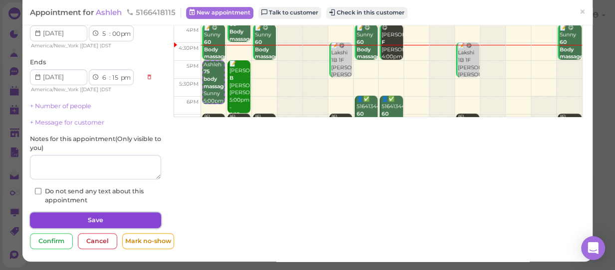
click at [89, 219] on button "Save" at bounding box center [95, 220] width 131 height 16
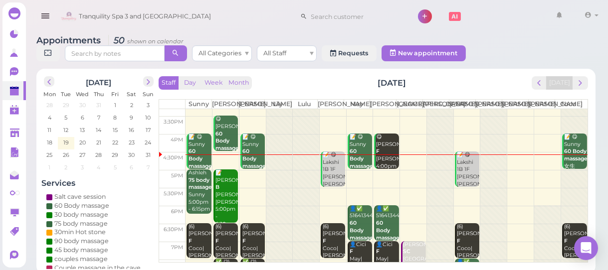
scroll to position [181, 0]
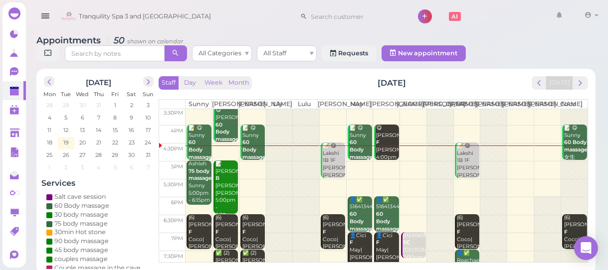
click at [354, 175] on td at bounding box center [387, 170] width 402 height 18
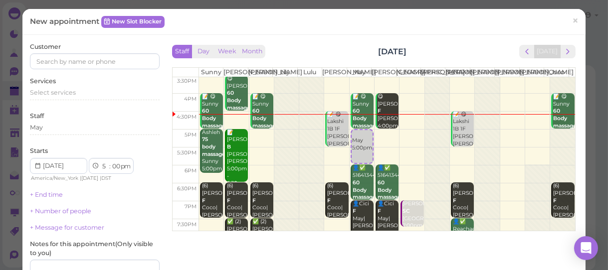
scroll to position [0, 0]
click at [77, 60] on input at bounding box center [95, 61] width 130 height 16
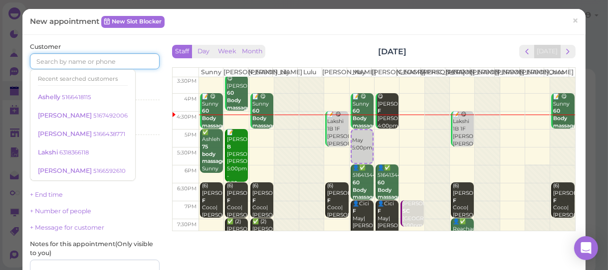
click at [86, 60] on input at bounding box center [95, 61] width 130 height 16
click at [99, 61] on input at bounding box center [95, 61] width 130 height 16
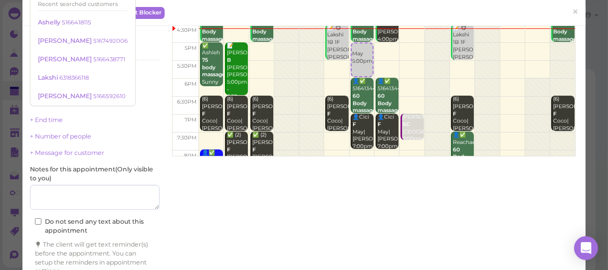
scroll to position [177, 0]
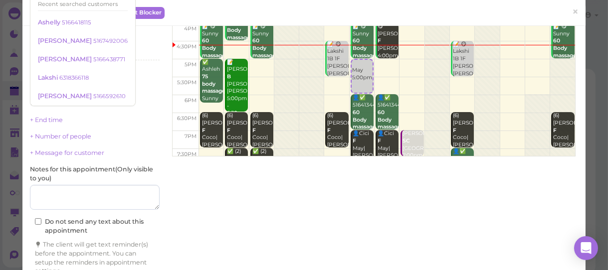
click at [380, 72] on td at bounding box center [386, 68] width 376 height 18
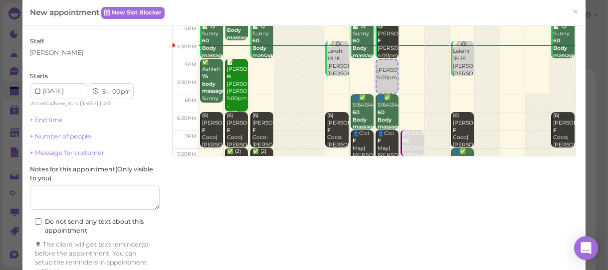
click at [356, 74] on td at bounding box center [386, 68] width 376 height 18
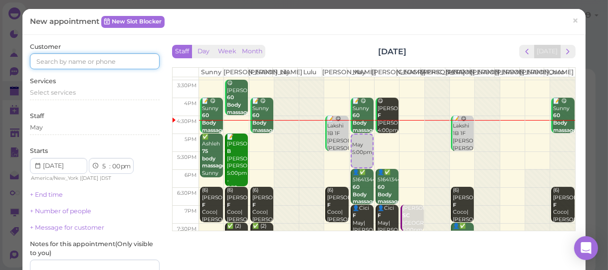
click at [93, 63] on input at bounding box center [95, 61] width 130 height 16
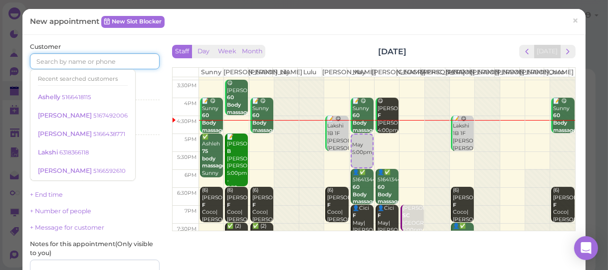
scroll to position [120, 0]
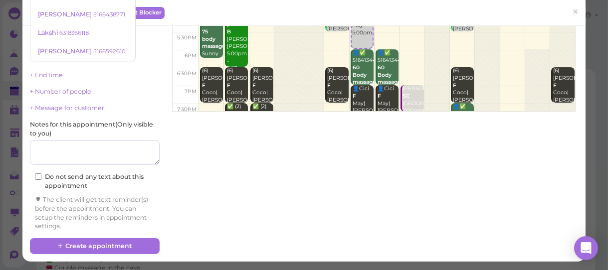
click at [572, 10] on span "×" at bounding box center [575, 12] width 6 height 14
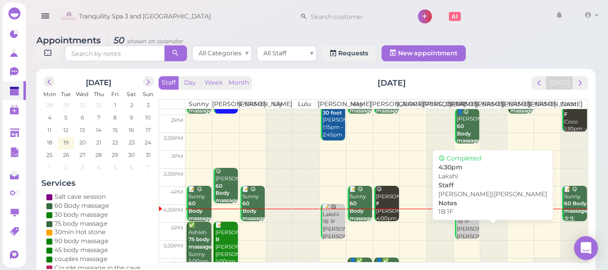
scroll to position [136, 0]
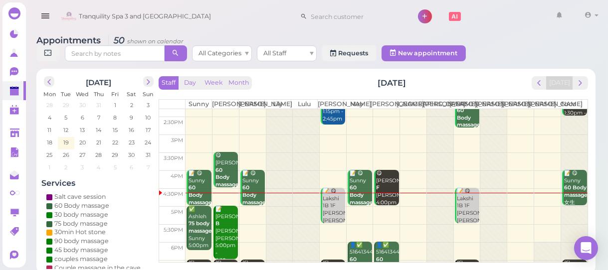
click at [359, 220] on td at bounding box center [387, 215] width 402 height 18
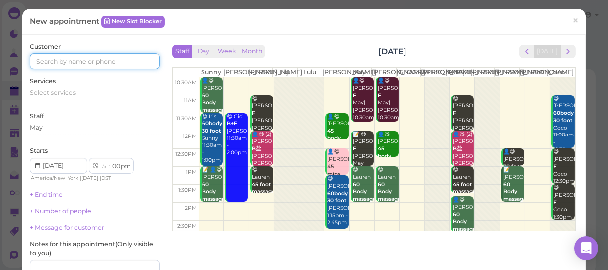
click at [69, 59] on input at bounding box center [95, 61] width 130 height 16
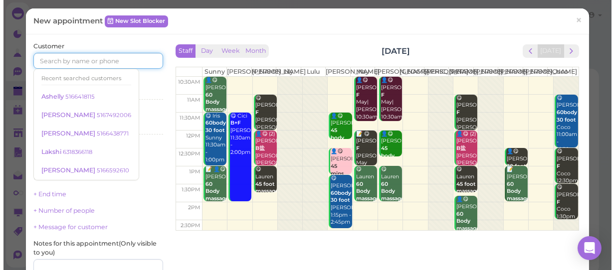
scroll to position [0, 0]
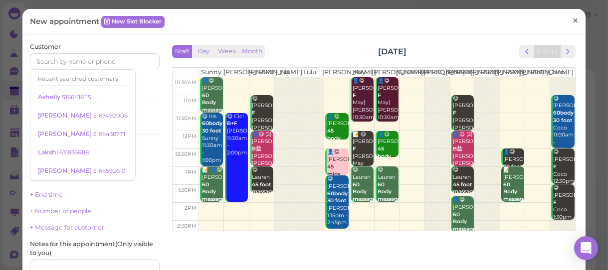
click at [572, 18] on span "×" at bounding box center [575, 20] width 6 height 14
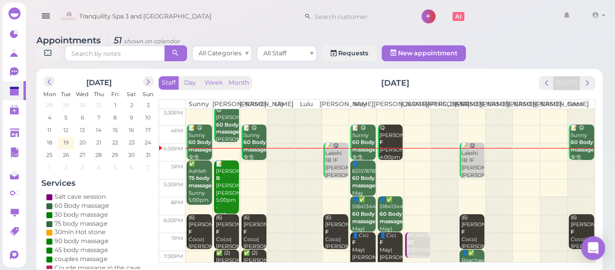
scroll to position [222, 0]
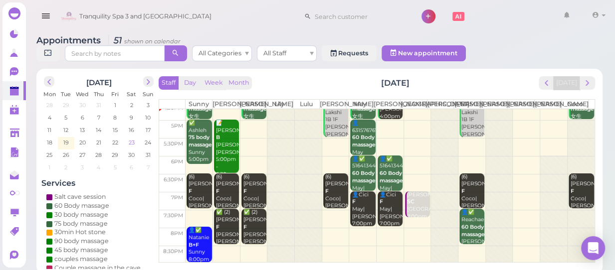
click at [132, 138] on span "23" at bounding box center [132, 142] width 8 height 9
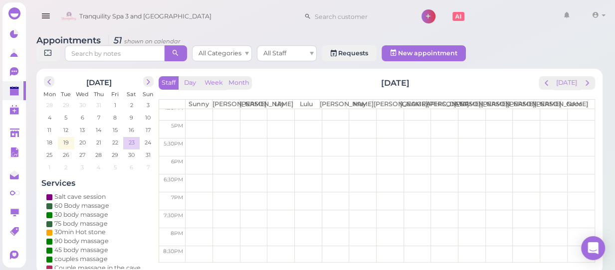
scroll to position [0, 0]
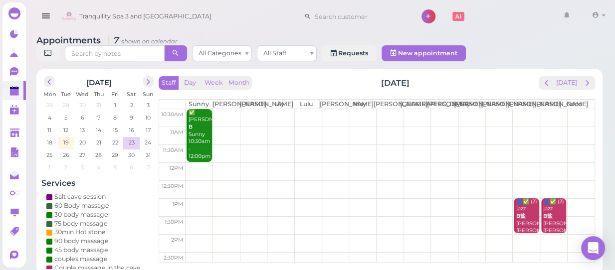
click at [190, 235] on td at bounding box center [390, 243] width 409 height 18
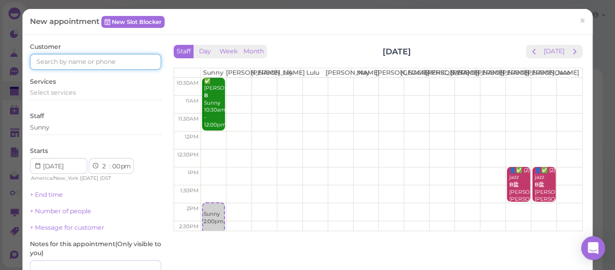
click at [106, 64] on input at bounding box center [95, 62] width 131 height 16
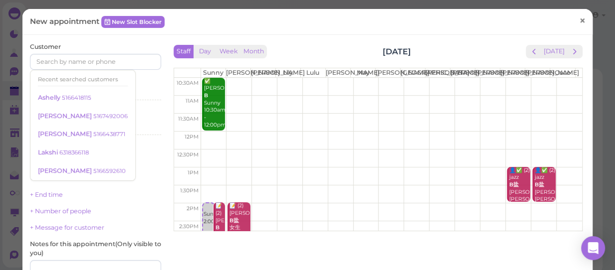
click at [579, 22] on span "×" at bounding box center [582, 21] width 6 height 14
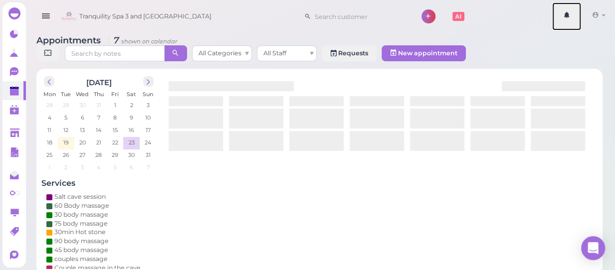
click at [576, 22] on link at bounding box center [566, 16] width 29 height 28
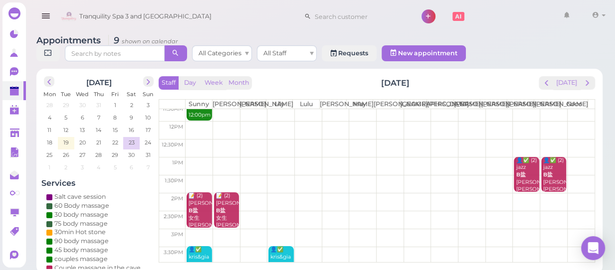
scroll to position [90, 0]
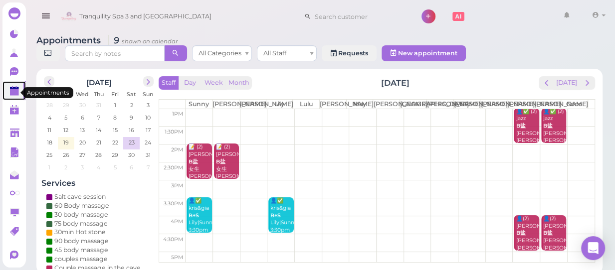
click at [10, 92] on polygon at bounding box center [14, 92] width 9 height 7
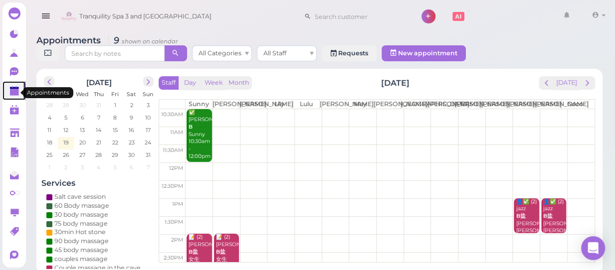
click at [14, 94] on polygon at bounding box center [14, 92] width 9 height 7
click at [68, 138] on span "19" at bounding box center [65, 142] width 7 height 9
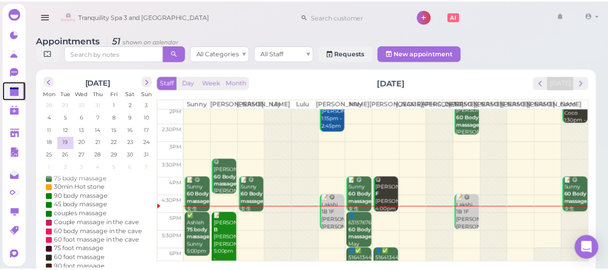
scroll to position [181, 0]
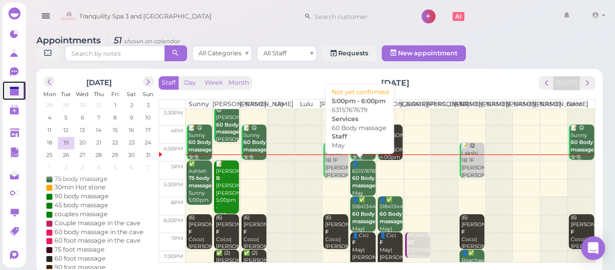
click at [366, 181] on div "👤6315767679 60 Body massage May 5:00pm - 6:00pm" at bounding box center [363, 190] width 23 height 59
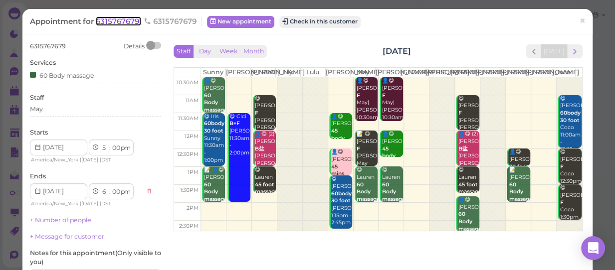
click at [115, 20] on span "6315767679" at bounding box center [118, 20] width 45 height 9
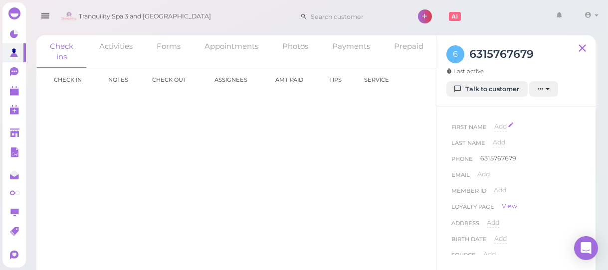
click at [501, 125] on span "Add" at bounding box center [500, 126] width 12 height 7
type input "Meghan"
click at [509, 145] on button "Done" at bounding box center [506, 144] width 22 height 10
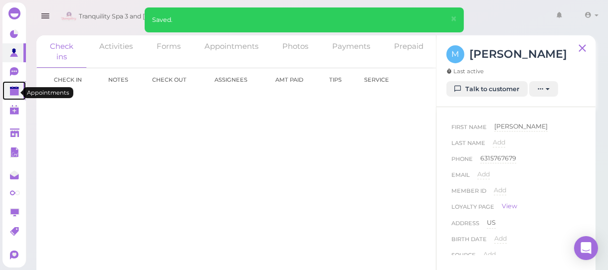
click at [16, 93] on polygon at bounding box center [14, 92] width 9 height 7
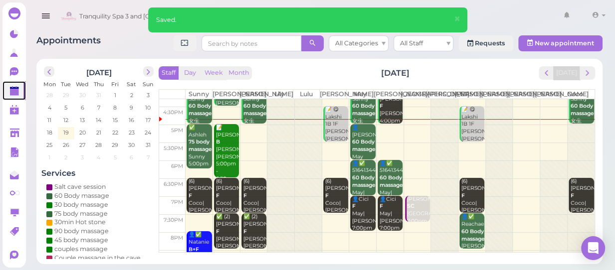
scroll to position [222, 0]
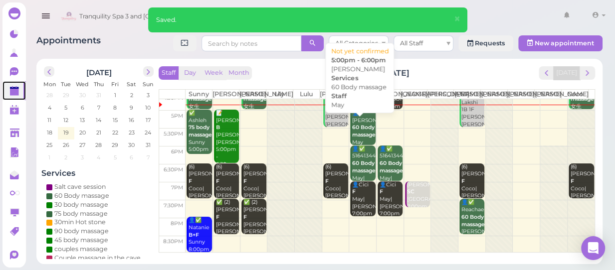
click at [361, 135] on b "60 Body massage" at bounding box center [363, 131] width 23 height 14
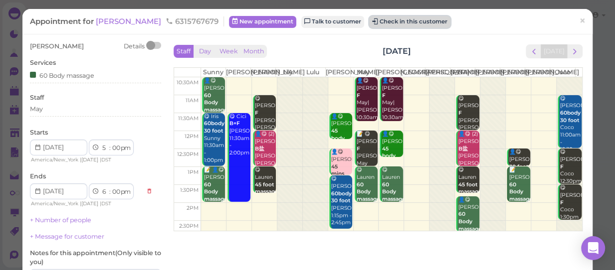
click at [386, 21] on button "Check in this customer" at bounding box center [409, 22] width 81 height 12
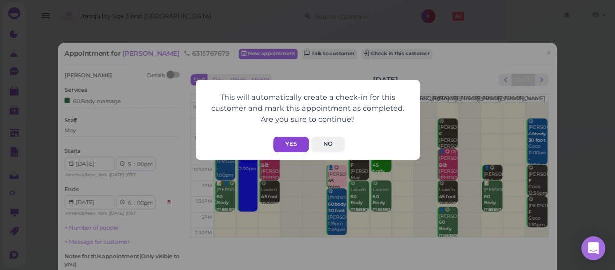
click at [289, 145] on button "Yes" at bounding box center [290, 144] width 35 height 15
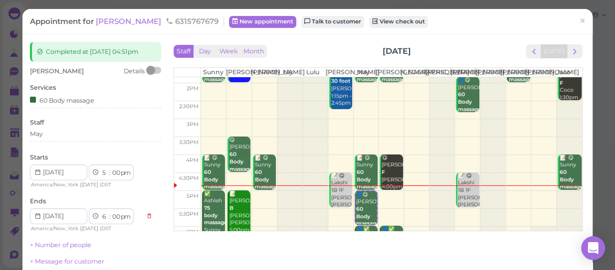
scroll to position [181, 0]
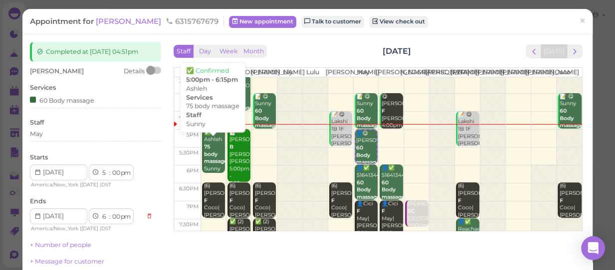
click at [211, 160] on div "✅ Ashleh 75 body massage Sunny 5:00pm - 6:15pm" at bounding box center [214, 162] width 22 height 66
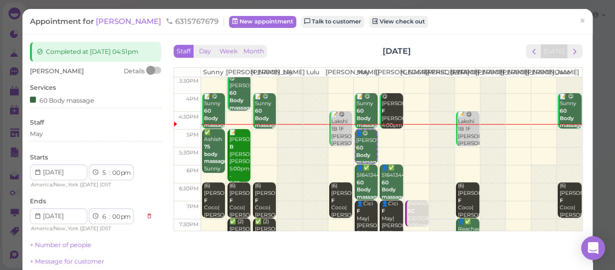
click at [211, 160] on div "✅ Ashleh 75 body massage Sunny 5:00pm - 6:15pm" at bounding box center [214, 162] width 22 height 66
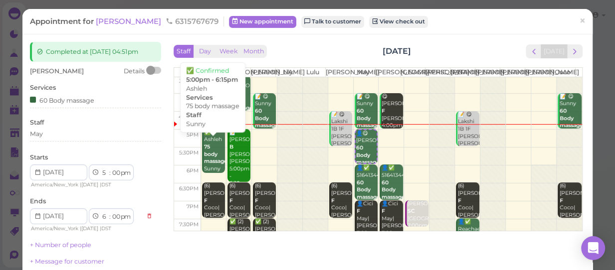
click at [213, 150] on div "✅ Ashleh 75 body massage Sunny 5:00pm - 6:15pm" at bounding box center [214, 162] width 22 height 66
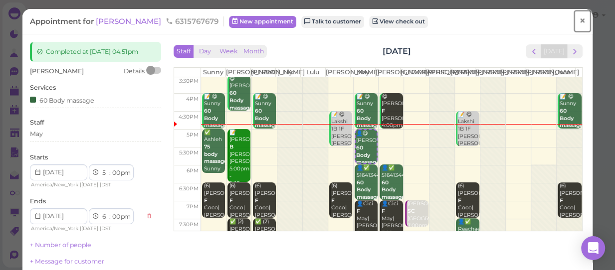
click at [579, 19] on span "×" at bounding box center [582, 21] width 6 height 14
click at [573, 19] on link at bounding box center [566, 16] width 29 height 28
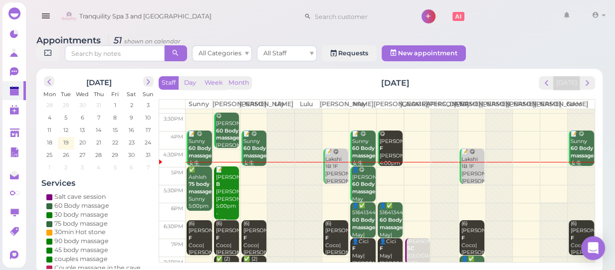
scroll to position [181, 0]
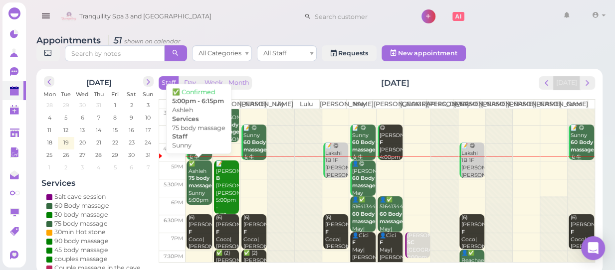
click at [196, 183] on b "75 body massage" at bounding box center [199, 182] width 23 height 14
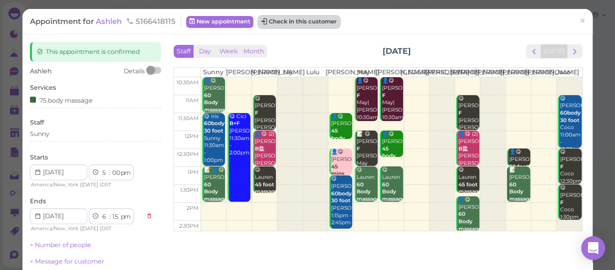
click at [284, 21] on button "Check in this customer" at bounding box center [298, 22] width 81 height 12
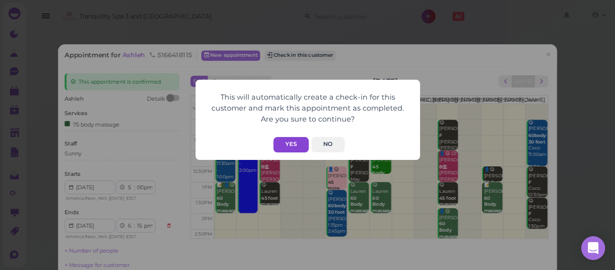
click at [290, 143] on button "Yes" at bounding box center [290, 144] width 35 height 15
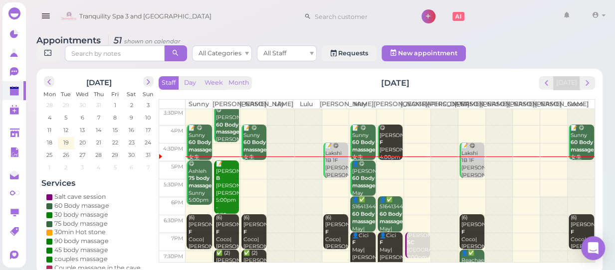
scroll to position [222, 0]
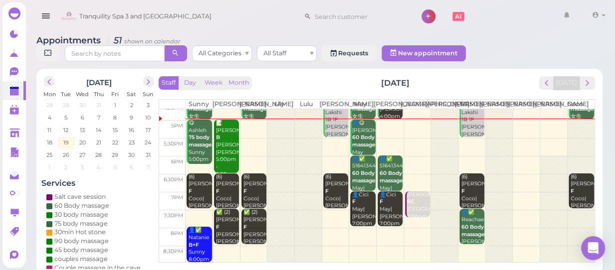
click at [379, 124] on td at bounding box center [390, 129] width 409 height 18
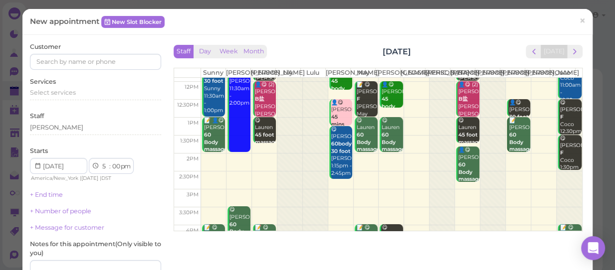
scroll to position [136, 0]
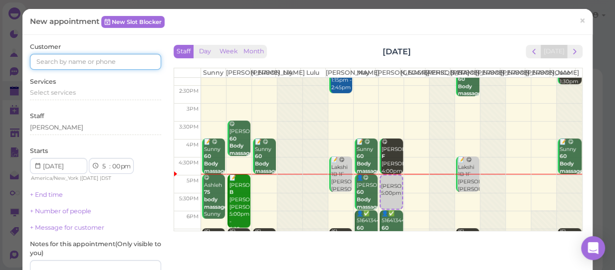
click at [122, 56] on input at bounding box center [95, 62] width 131 height 16
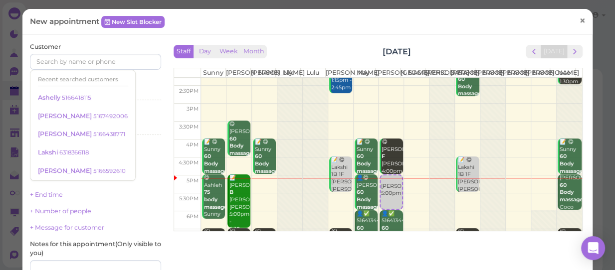
click at [579, 21] on span "×" at bounding box center [582, 21] width 6 height 14
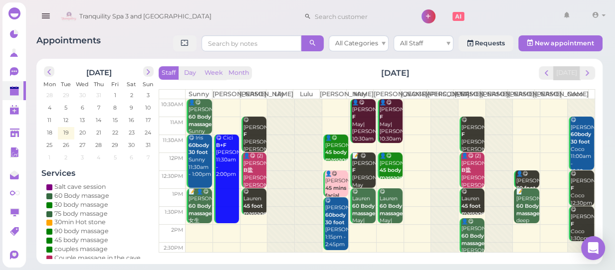
scroll to position [181, 0]
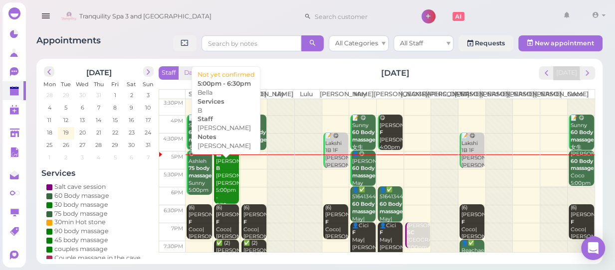
click at [226, 195] on div "📝 Bella B Deep KELLY Kelly 5:00pm - 6:30pm" at bounding box center [226, 180] width 23 height 59
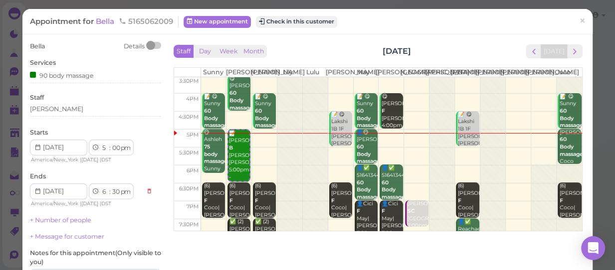
scroll to position [199, 0]
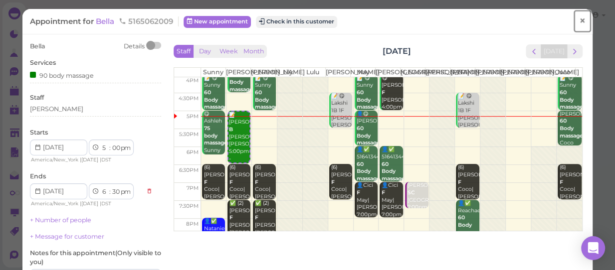
click at [579, 20] on span "×" at bounding box center [582, 21] width 6 height 14
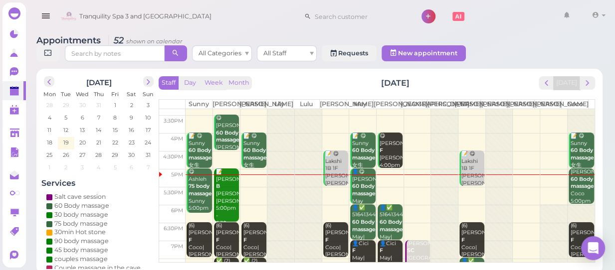
scroll to position [222, 0]
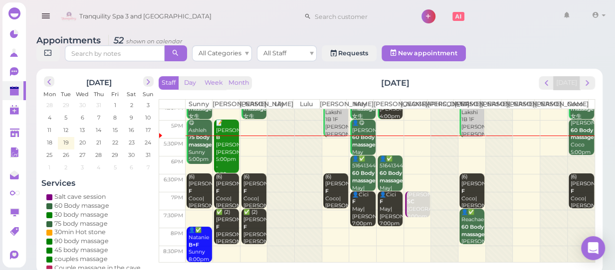
click at [333, 219] on td at bounding box center [390, 219] width 409 height 18
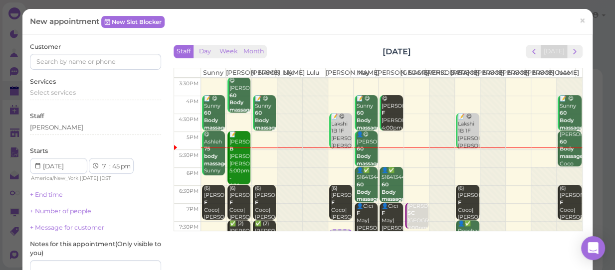
scroll to position [181, 0]
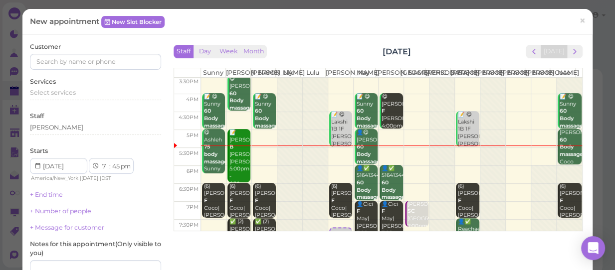
click at [338, 229] on td at bounding box center [390, 228] width 381 height 18
select select "30"
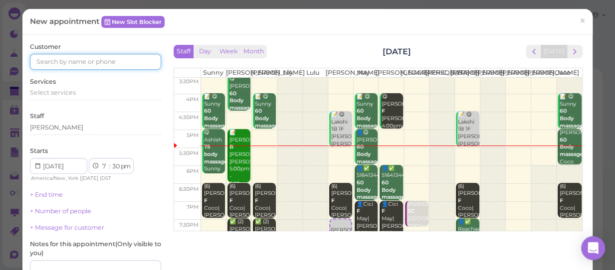
click at [96, 57] on input at bounding box center [95, 62] width 131 height 16
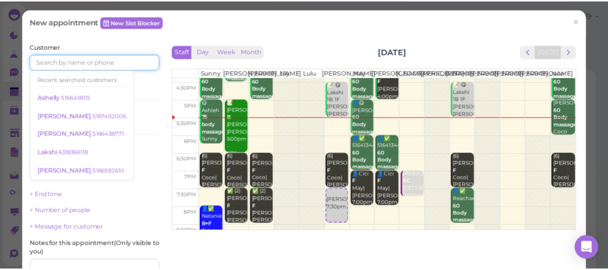
scroll to position [222, 0]
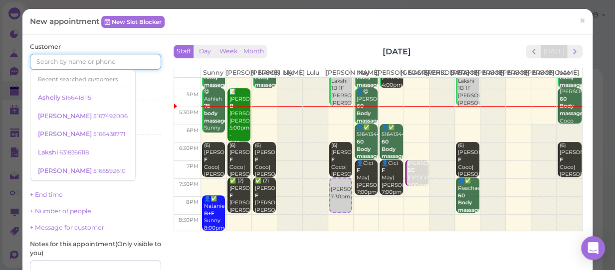
click at [557, 190] on div at bounding box center [569, 43] width 25 height 375
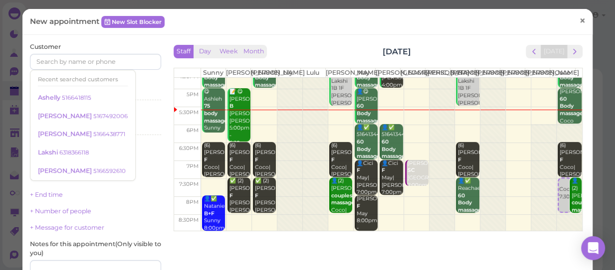
click at [579, 18] on span "×" at bounding box center [582, 21] width 6 height 14
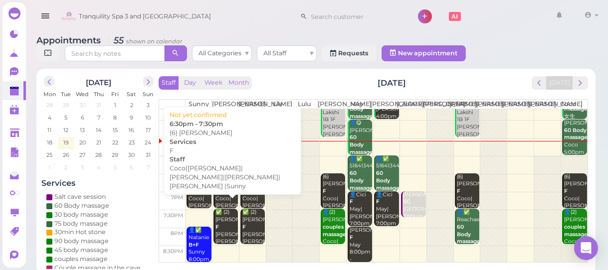
click at [229, 204] on div "(6) Marie F Coco|Helen|Kelly|Lisa|Nancy |Sunny 6:30pm - 7:30pm" at bounding box center [226, 218] width 23 height 88
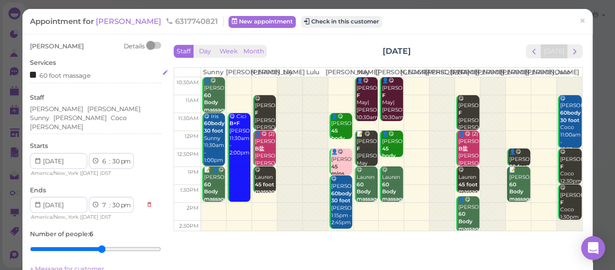
click at [120, 79] on div "60 foot massage" at bounding box center [95, 75] width 131 height 10
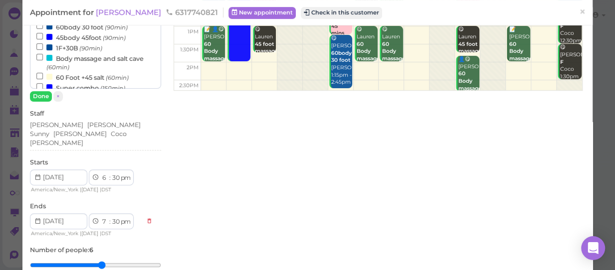
scroll to position [181, 0]
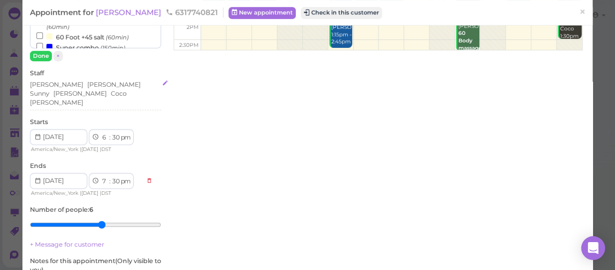
click at [87, 83] on div "[PERSON_NAME]" at bounding box center [113, 84] width 53 height 9
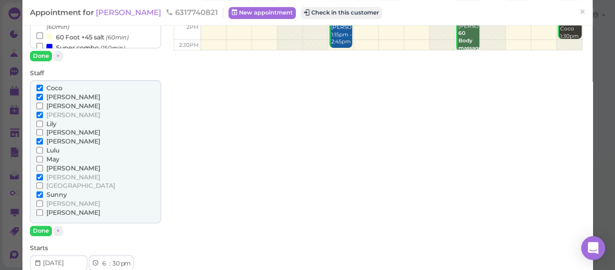
click at [52, 109] on label "[PERSON_NAME]" at bounding box center [68, 106] width 64 height 9
click at [43, 109] on input "[PERSON_NAME]" at bounding box center [39, 106] width 6 height 6
click at [52, 107] on span "[PERSON_NAME]" at bounding box center [73, 105] width 54 height 7
click at [43, 107] on input "[PERSON_NAME]" at bounding box center [39, 106] width 6 height 6
click at [51, 112] on span "[PERSON_NAME]" at bounding box center [73, 114] width 54 height 7
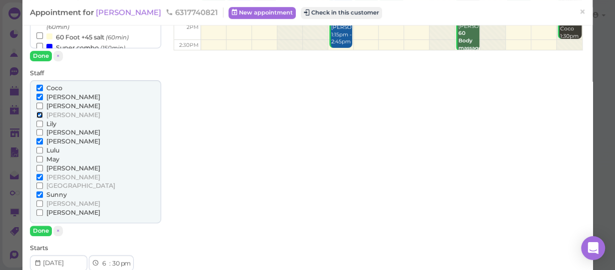
click at [43, 112] on input "[PERSON_NAME]" at bounding box center [39, 115] width 6 height 6
click at [54, 132] on span "[PERSON_NAME]" at bounding box center [73, 132] width 54 height 7
click at [43, 132] on input "[PERSON_NAME]" at bounding box center [39, 132] width 6 height 6
click at [40, 229] on button "Done" at bounding box center [41, 231] width 22 height 10
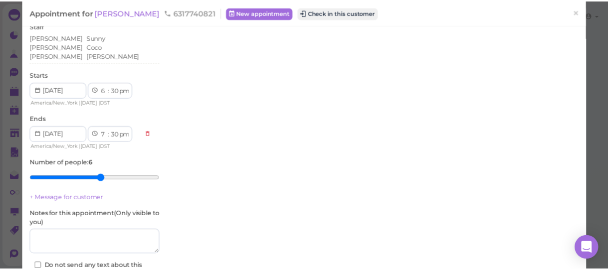
scroll to position [272, 0]
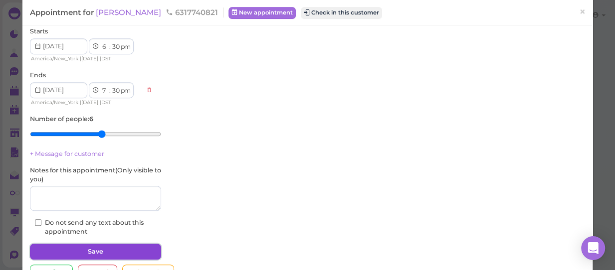
click at [113, 244] on button "Save" at bounding box center [95, 252] width 131 height 16
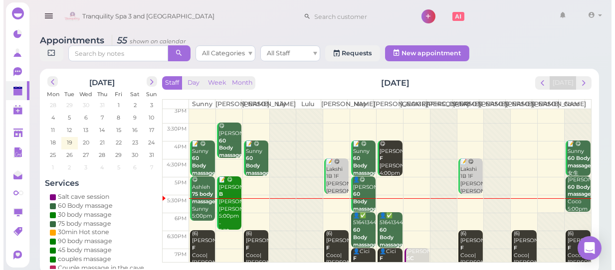
scroll to position [181, 0]
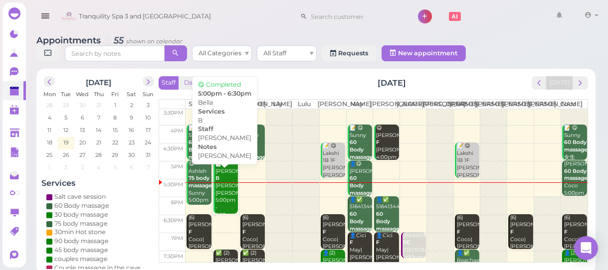
click at [227, 204] on div "📝 😋 Bella B Deep KELLY Kelly 5:00pm - 6:30pm" at bounding box center [226, 190] width 23 height 59
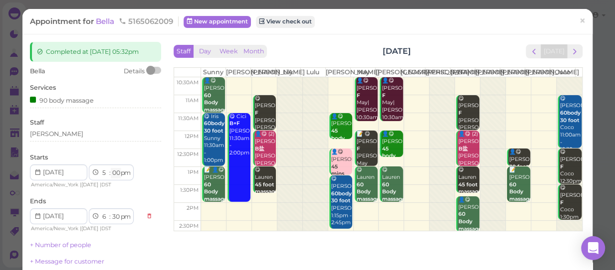
click at [118, 173] on select "00 05 10 15 20 25 30 35 40 45 50 55" at bounding box center [116, 173] width 10 height 10
select select "30"
click at [111, 168] on select "00 05 10 15 20 25 30 35 40 45 50 55" at bounding box center [116, 173] width 10 height 10
select select "7"
select select "00"
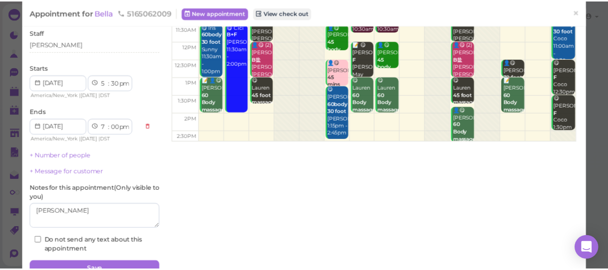
scroll to position [90, 0]
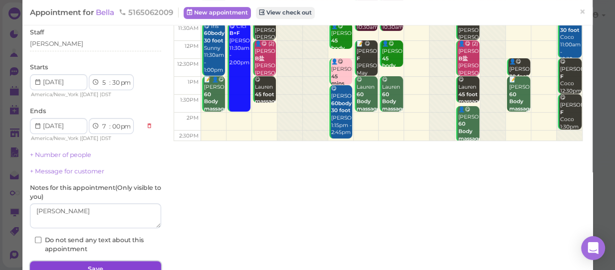
click at [104, 264] on button "Save" at bounding box center [95, 269] width 131 height 16
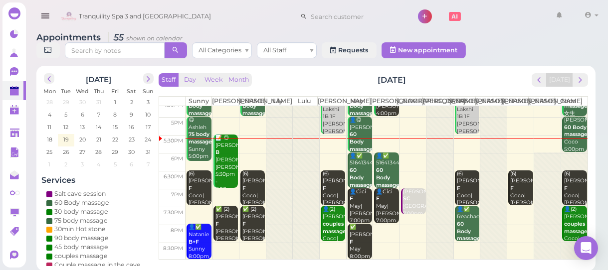
scroll to position [3, 0]
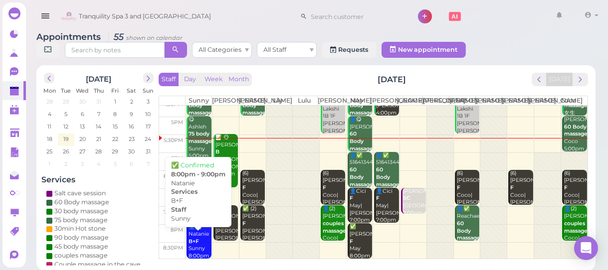
click at [197, 245] on b "B+F" at bounding box center [193, 241] width 10 height 6
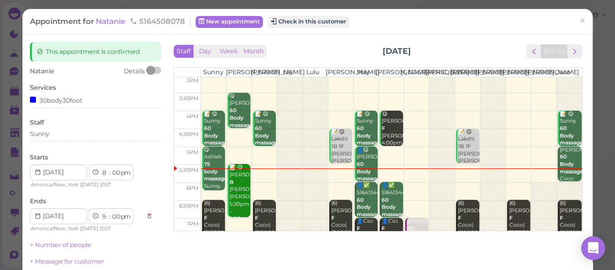
scroll to position [222, 0]
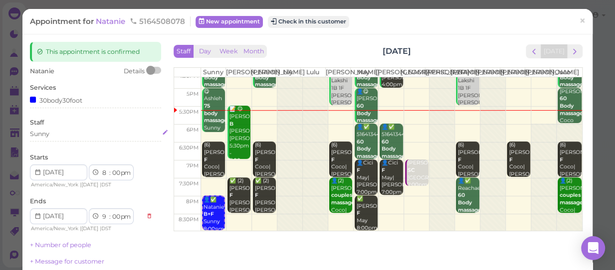
click at [53, 135] on div "Sunny" at bounding box center [95, 134] width 131 height 9
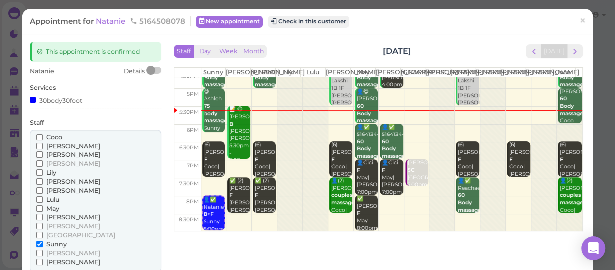
click at [59, 217] on span "[PERSON_NAME]" at bounding box center [73, 216] width 54 height 7
click at [43, 217] on input "[PERSON_NAME]" at bounding box center [39, 217] width 6 height 6
click at [50, 242] on span "Sunny" at bounding box center [56, 243] width 20 height 7
click at [43, 242] on input "Sunny" at bounding box center [39, 244] width 6 height 6
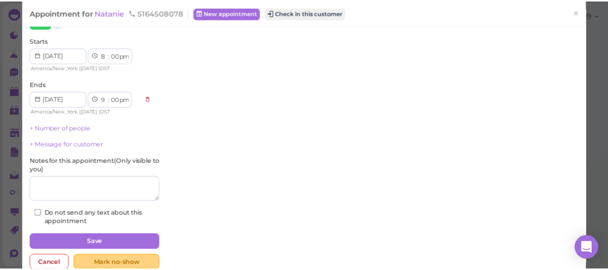
scroll to position [272, 0]
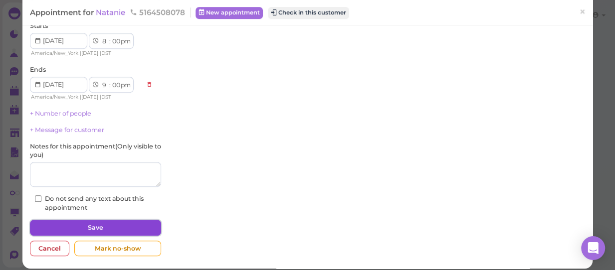
click at [83, 226] on button "Save" at bounding box center [95, 228] width 131 height 16
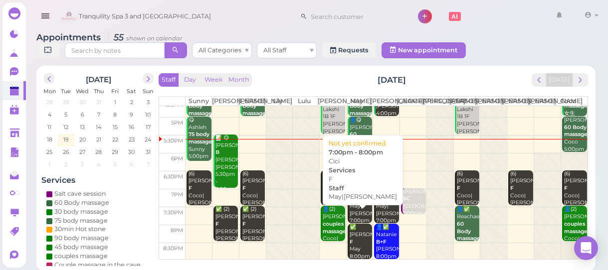
scroll to position [3, 0]
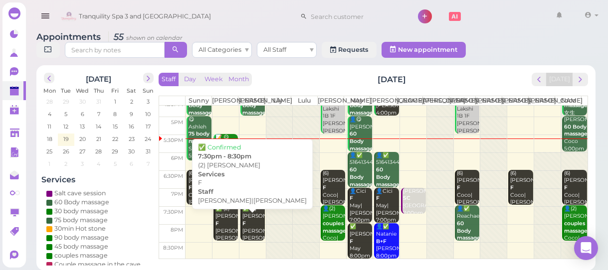
click at [221, 238] on div "✅ (2) Catherine F Kelly|Nancy 7:30pm - 8:30pm" at bounding box center [226, 234] width 23 height 59
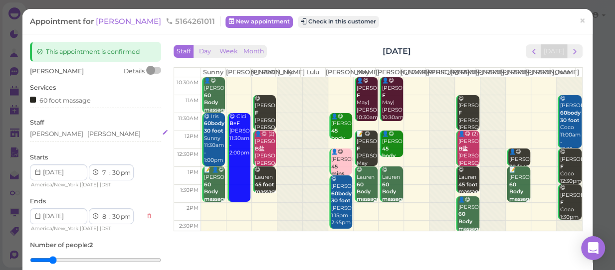
click at [91, 134] on div "Kelly Nancy" at bounding box center [95, 134] width 131 height 9
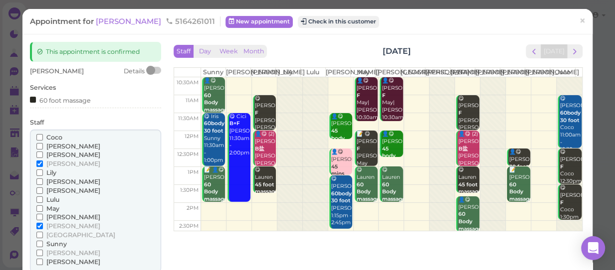
click at [50, 224] on span "[PERSON_NAME]" at bounding box center [73, 225] width 54 height 7
click at [43, 224] on input "[PERSON_NAME]" at bounding box center [39, 226] width 6 height 6
click at [63, 236] on span "[GEOGRAPHIC_DATA]" at bounding box center [80, 234] width 69 height 7
click at [43, 236] on input "[GEOGRAPHIC_DATA]" at bounding box center [39, 235] width 6 height 6
click at [55, 234] on span "[GEOGRAPHIC_DATA]" at bounding box center [80, 234] width 69 height 7
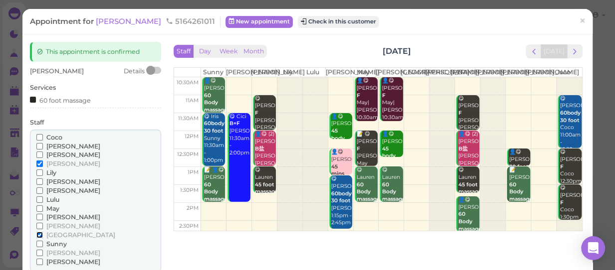
click at [43, 234] on input "[GEOGRAPHIC_DATA]" at bounding box center [39, 235] width 6 height 6
click at [54, 244] on span "Sunny" at bounding box center [56, 243] width 20 height 7
click at [43, 244] on input "Sunny" at bounding box center [39, 244] width 6 height 6
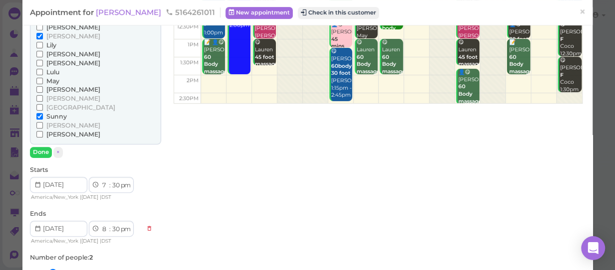
scroll to position [136, 0]
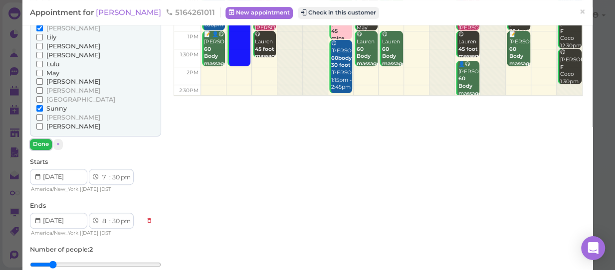
click at [33, 146] on button "Done" at bounding box center [41, 144] width 22 height 10
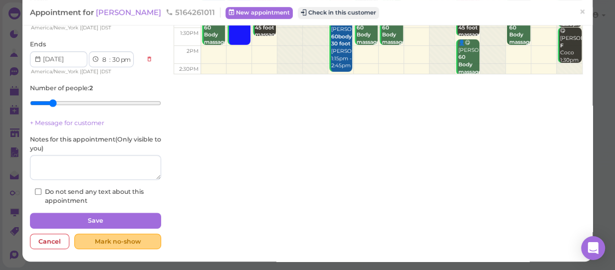
scroll to position [158, 0]
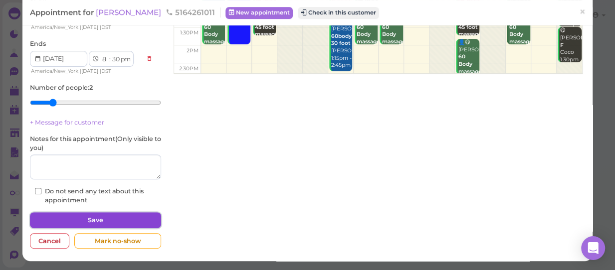
click at [103, 216] on button "Save" at bounding box center [95, 220] width 131 height 16
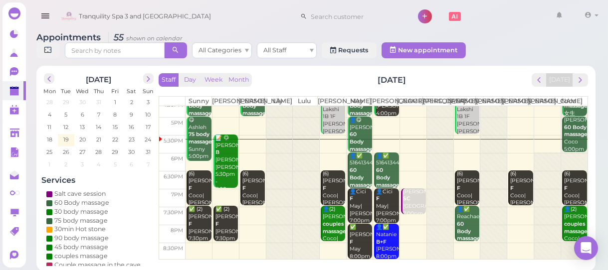
scroll to position [3, 0]
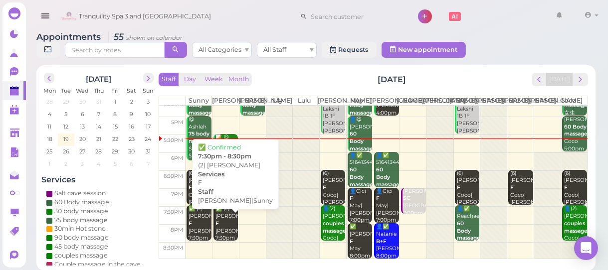
click at [224, 238] on div "✅ (2) Catherine F Kelly|Sunny 7:30pm - 8:30pm" at bounding box center [226, 230] width 23 height 51
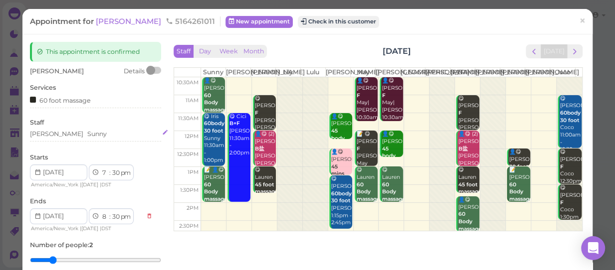
click at [77, 137] on div "Kelly Sunny" at bounding box center [95, 134] width 131 height 9
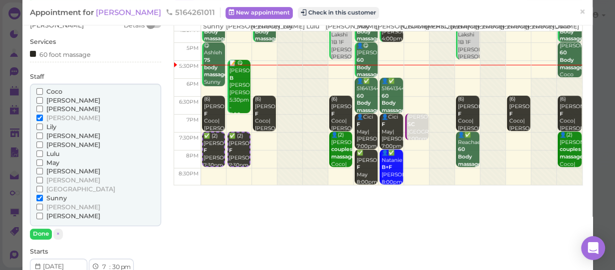
scroll to position [90, 0]
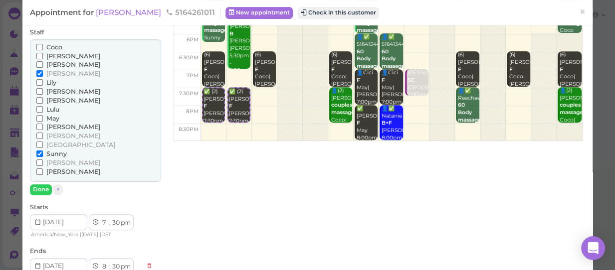
click at [52, 73] on span "[PERSON_NAME]" at bounding box center [73, 73] width 54 height 7
click at [43, 73] on input "[PERSON_NAME]" at bounding box center [39, 73] width 6 height 6
click at [59, 135] on span "[PERSON_NAME]" at bounding box center [73, 135] width 54 height 7
click at [43, 135] on input "[PERSON_NAME]" at bounding box center [39, 136] width 6 height 6
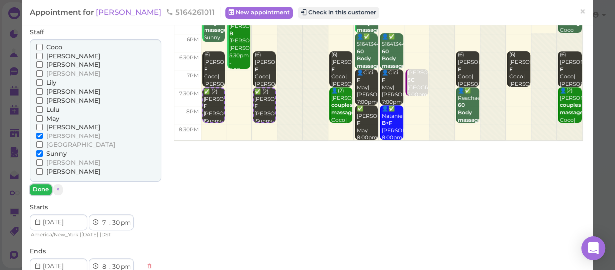
click at [44, 188] on button "Done" at bounding box center [41, 190] width 22 height 10
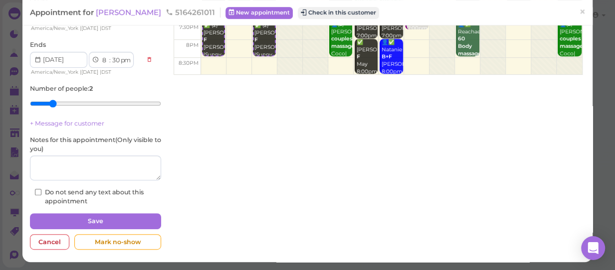
scroll to position [158, 0]
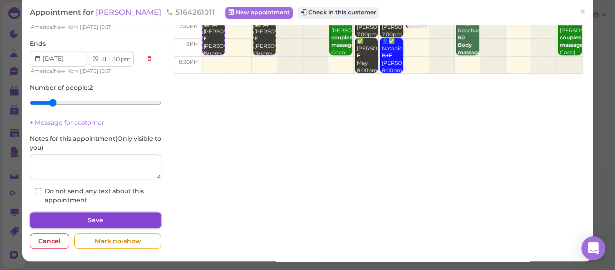
click at [117, 225] on button "Save" at bounding box center [95, 220] width 131 height 16
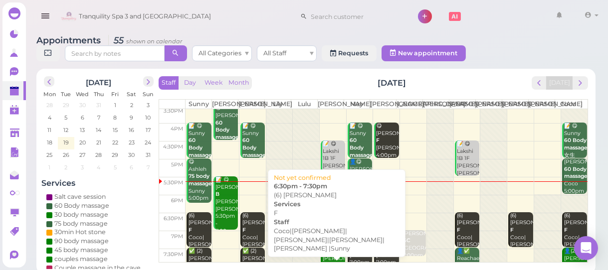
scroll to position [222, 0]
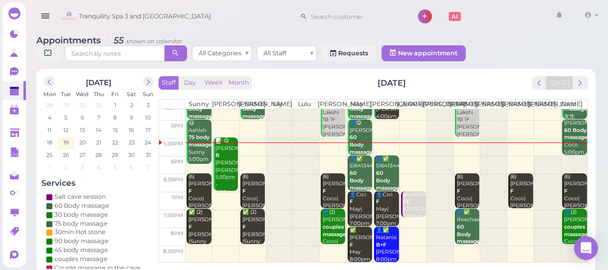
click at [222, 204] on td at bounding box center [387, 201] width 402 height 18
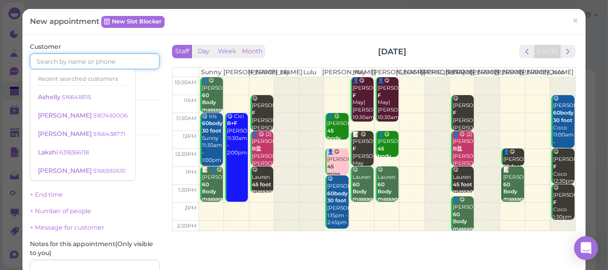
click at [80, 60] on input at bounding box center [95, 61] width 130 height 16
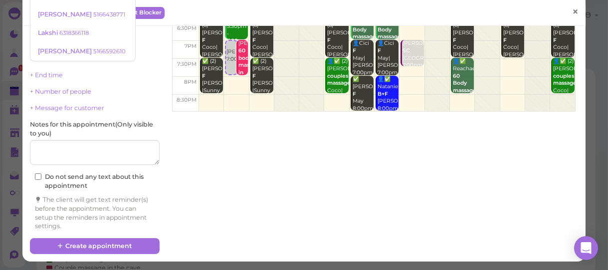
click at [572, 13] on span "×" at bounding box center [575, 12] width 6 height 14
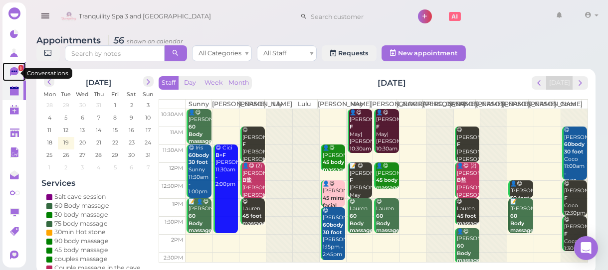
click at [16, 68] on icon at bounding box center [15, 72] width 10 height 10
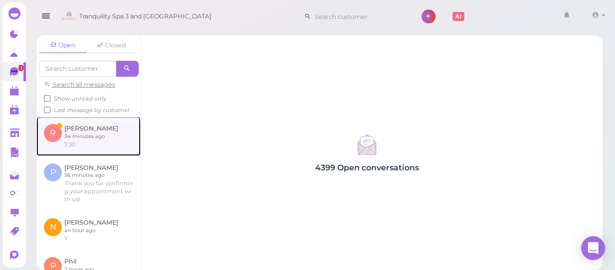
click at [80, 147] on link at bounding box center [88, 136] width 104 height 39
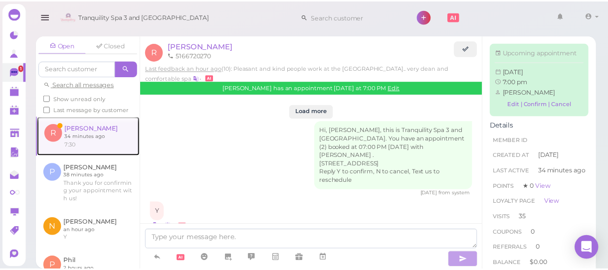
scroll to position [1369, 0]
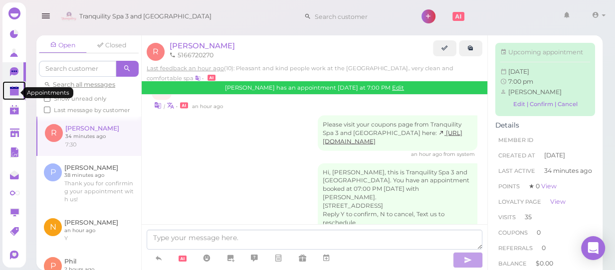
click at [14, 91] on polygon at bounding box center [14, 92] width 9 height 7
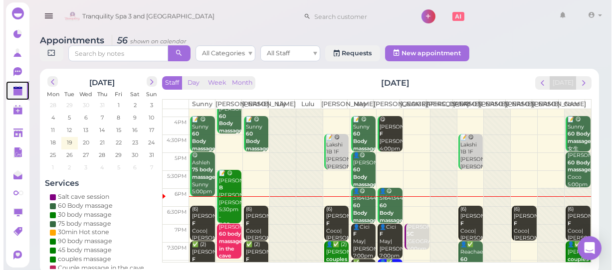
scroll to position [222, 0]
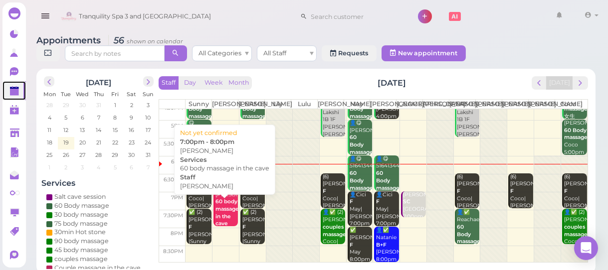
click at [227, 219] on b "60 body massage in the cave" at bounding box center [226, 212] width 23 height 28
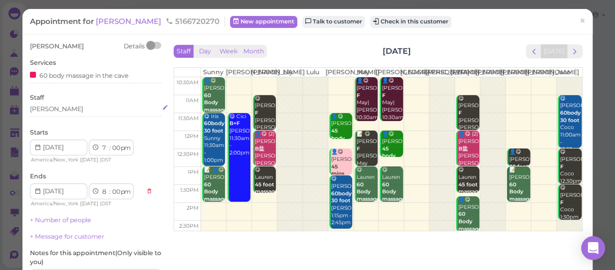
click at [52, 110] on div "[PERSON_NAME]" at bounding box center [95, 109] width 131 height 9
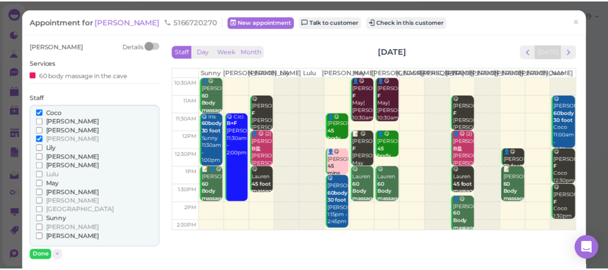
scroll to position [90, 0]
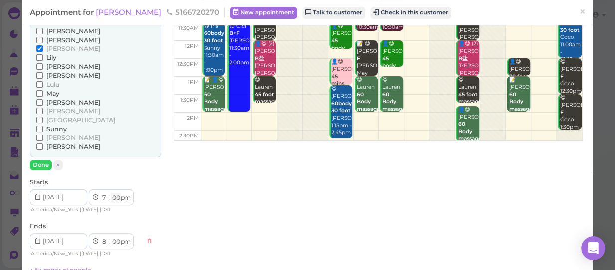
click at [115, 197] on select "00 05 10 15 20 25 30 35 40 45 50 55" at bounding box center [116, 198] width 10 height 10
click at [117, 195] on select "00 05 10 15 20 25 30 35 40 45 50 55" at bounding box center [116, 198] width 10 height 10
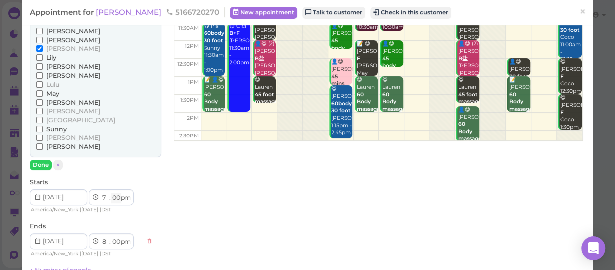
click at [117, 195] on select "00 05 10 15 20 25 30 35 40 45 50 55" at bounding box center [116, 198] width 10 height 10
select select "30"
click at [111, 193] on select "00 05 10 15 20 25 30 35 40 45 50 55" at bounding box center [116, 198] width 10 height 10
select select "30"
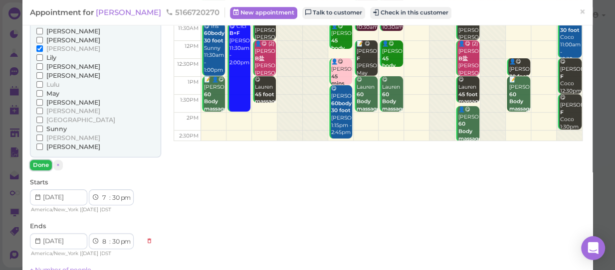
click at [39, 164] on button "Done" at bounding box center [41, 165] width 22 height 10
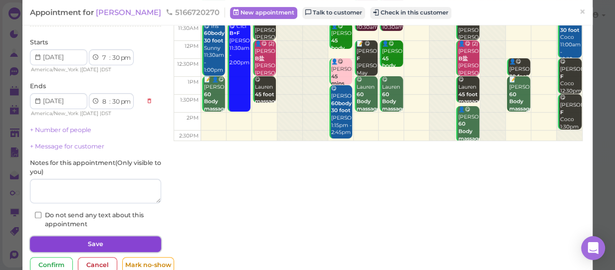
click at [92, 245] on button "Save" at bounding box center [95, 244] width 131 height 16
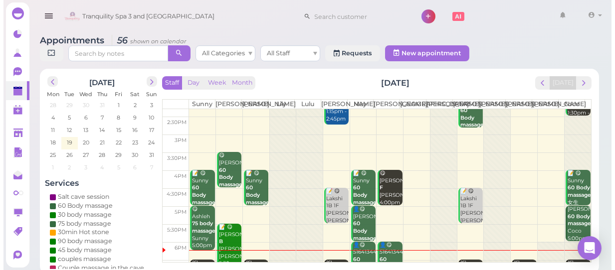
scroll to position [222, 0]
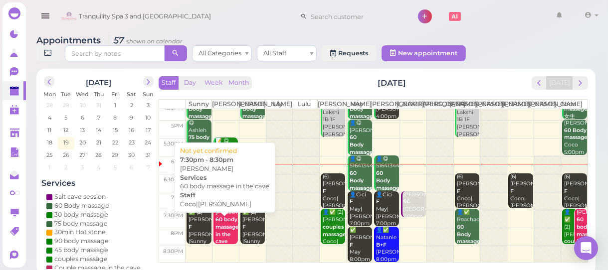
click at [229, 239] on b "60 body massage in the cave" at bounding box center [226, 230] width 23 height 28
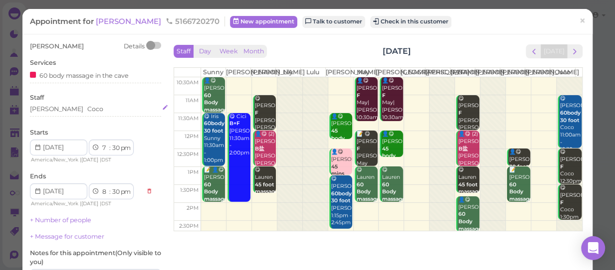
click at [82, 108] on div "Kelly Coco" at bounding box center [95, 109] width 131 height 9
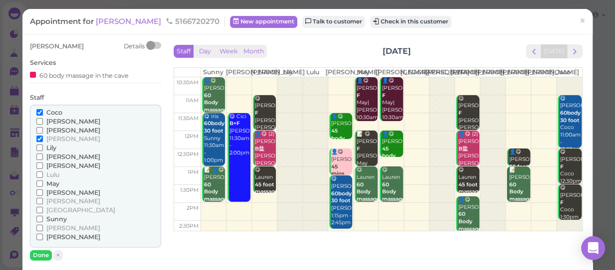
click at [55, 111] on span "Coco" at bounding box center [54, 112] width 16 height 7
click at [43, 111] on input "Coco" at bounding box center [39, 112] width 6 height 6
click at [36, 255] on button "Done" at bounding box center [41, 255] width 22 height 10
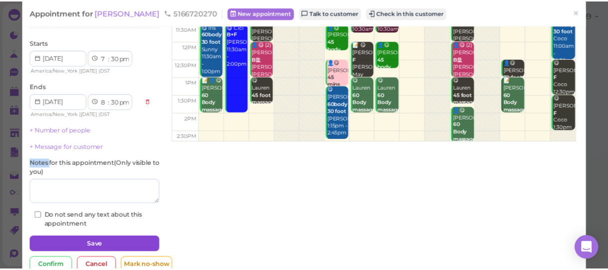
scroll to position [90, 0]
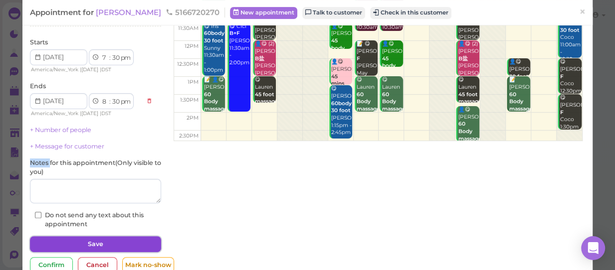
click at [116, 242] on button "Save" at bounding box center [95, 244] width 131 height 16
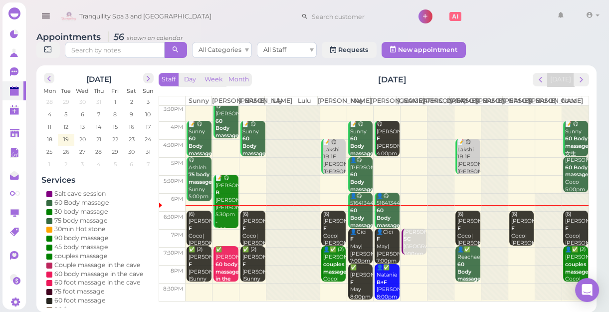
scroll to position [180, 0]
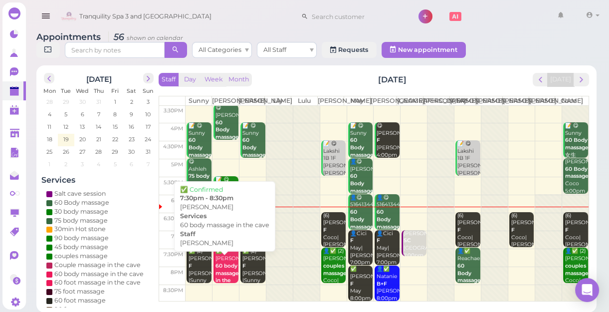
click at [226, 270] on b "60 body massage in the cave" at bounding box center [226, 276] width 23 height 28
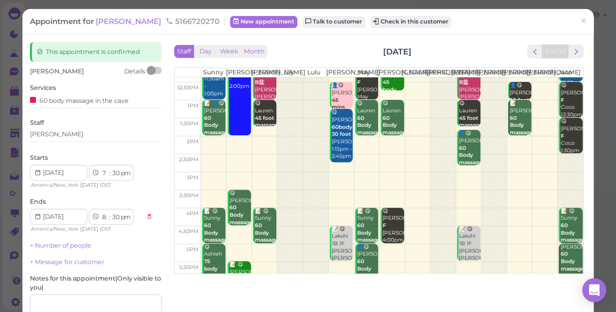
scroll to position [180, 0]
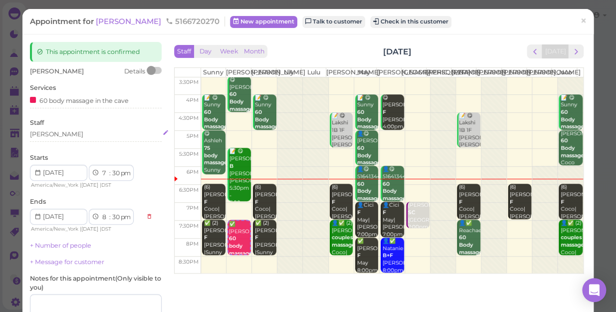
click at [59, 131] on div "[PERSON_NAME]" at bounding box center [96, 134] width 132 height 9
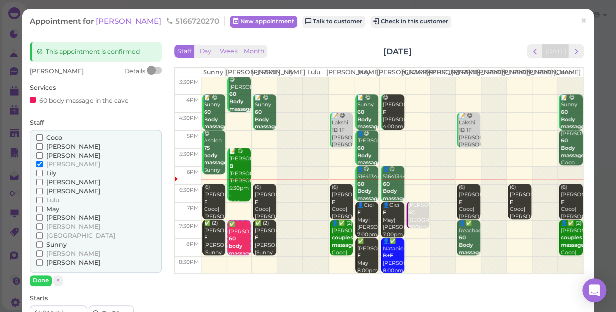
click at [54, 182] on span "[PERSON_NAME]" at bounding box center [73, 181] width 54 height 7
click at [43, 182] on input "[PERSON_NAME]" at bounding box center [39, 182] width 6 height 6
click at [47, 161] on span "[PERSON_NAME]" at bounding box center [73, 163] width 54 height 7
click at [43, 161] on input "[PERSON_NAME]" at bounding box center [39, 164] width 6 height 6
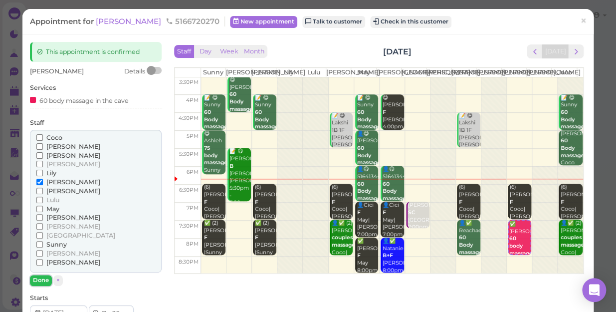
click at [41, 270] on button "Done" at bounding box center [41, 280] width 22 height 10
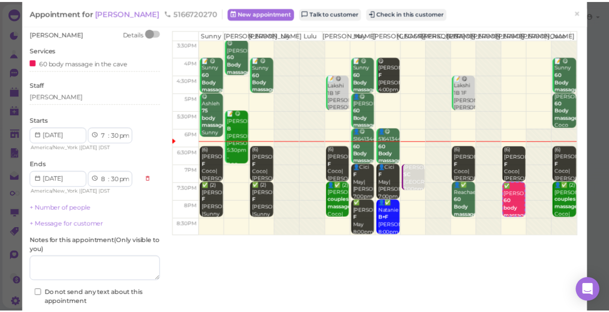
scroll to position [90, 0]
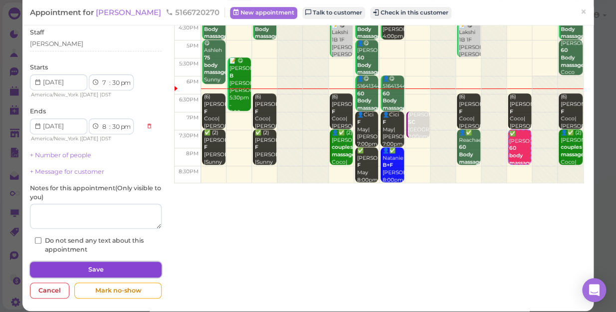
click at [105, 269] on button "Save" at bounding box center [96, 269] width 132 height 16
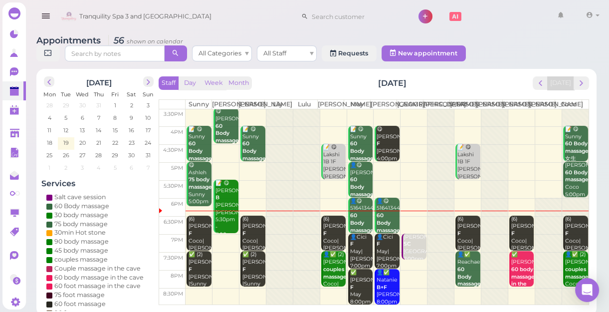
scroll to position [3, 0]
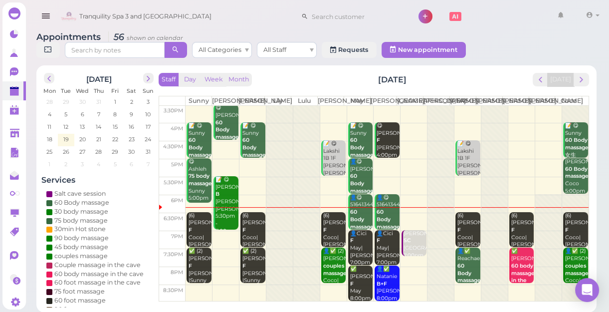
click at [223, 245] on td at bounding box center [387, 239] width 403 height 18
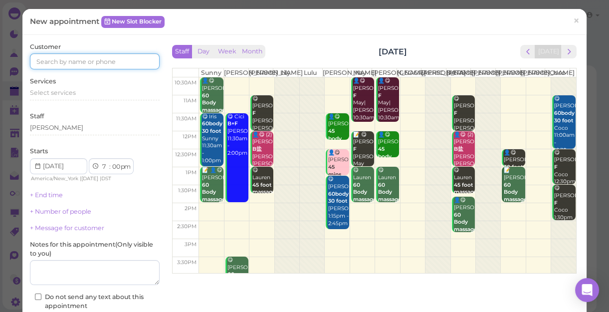
click at [125, 61] on input at bounding box center [95, 61] width 130 height 16
